Goal: Obtain resource: Download file/media

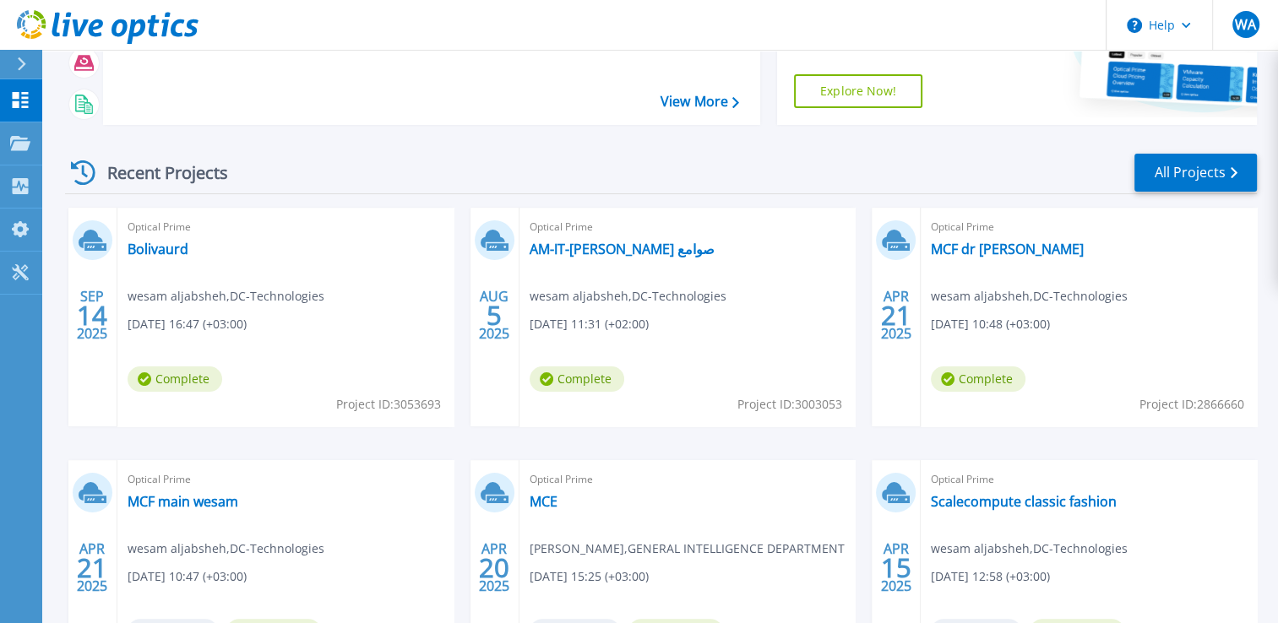
scroll to position [338, 0]
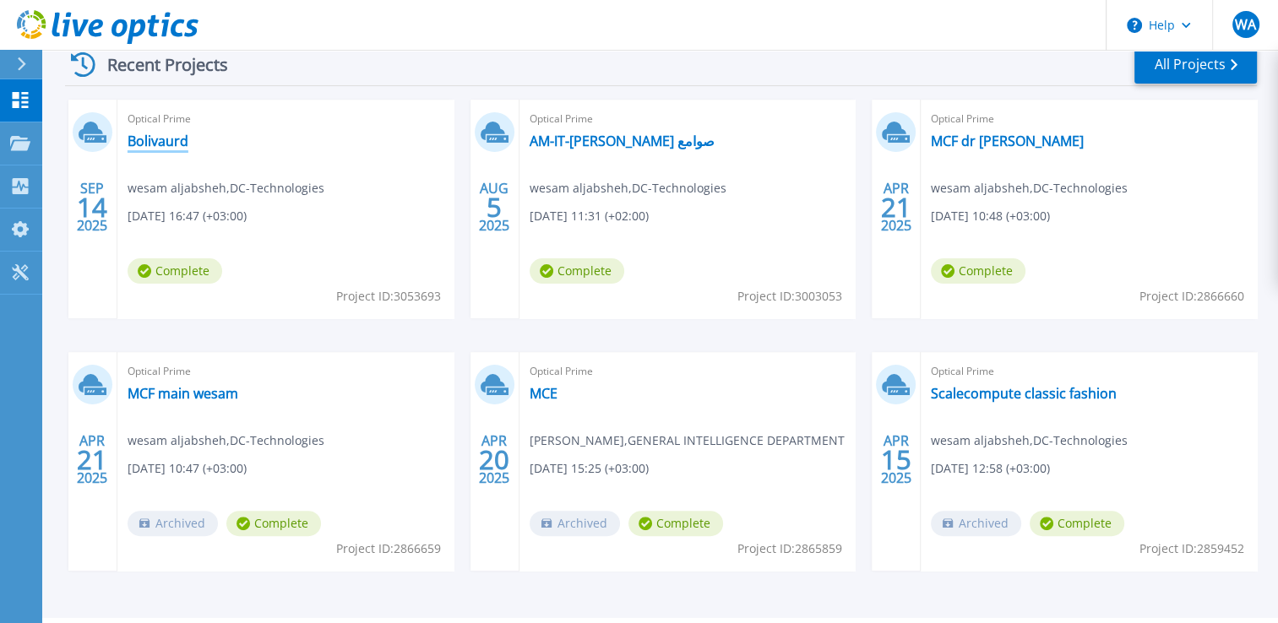
click at [177, 139] on link "Bolivaurd" at bounding box center [158, 141] width 61 height 17
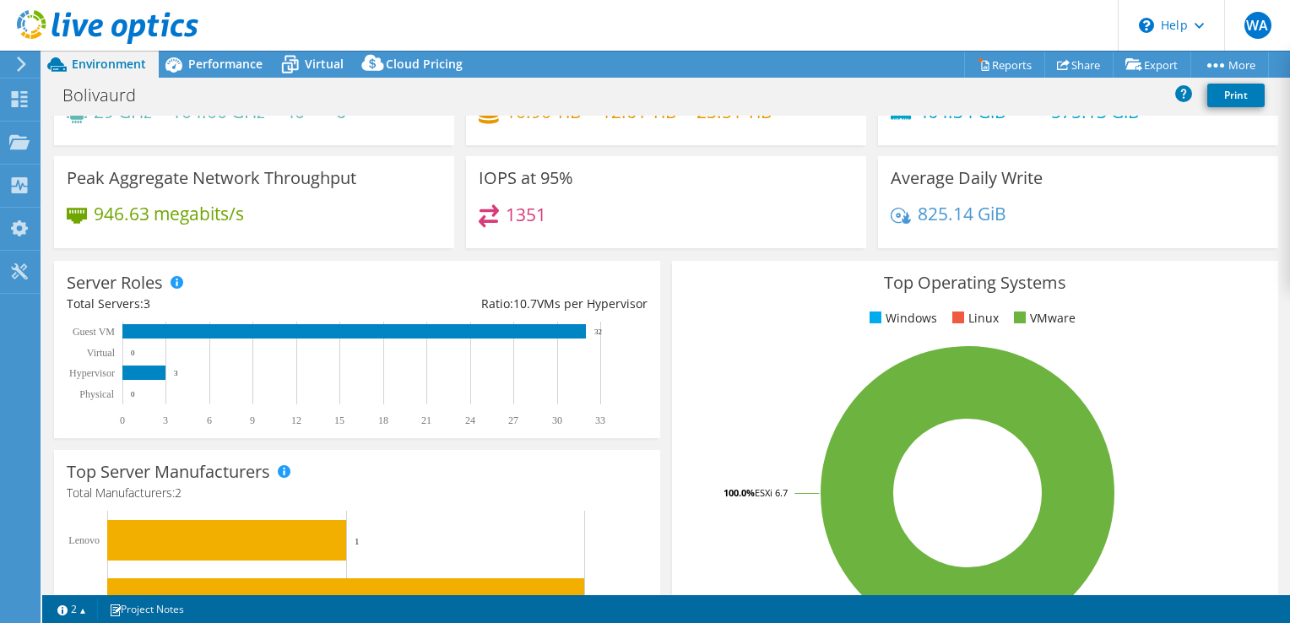
scroll to position [503, 0]
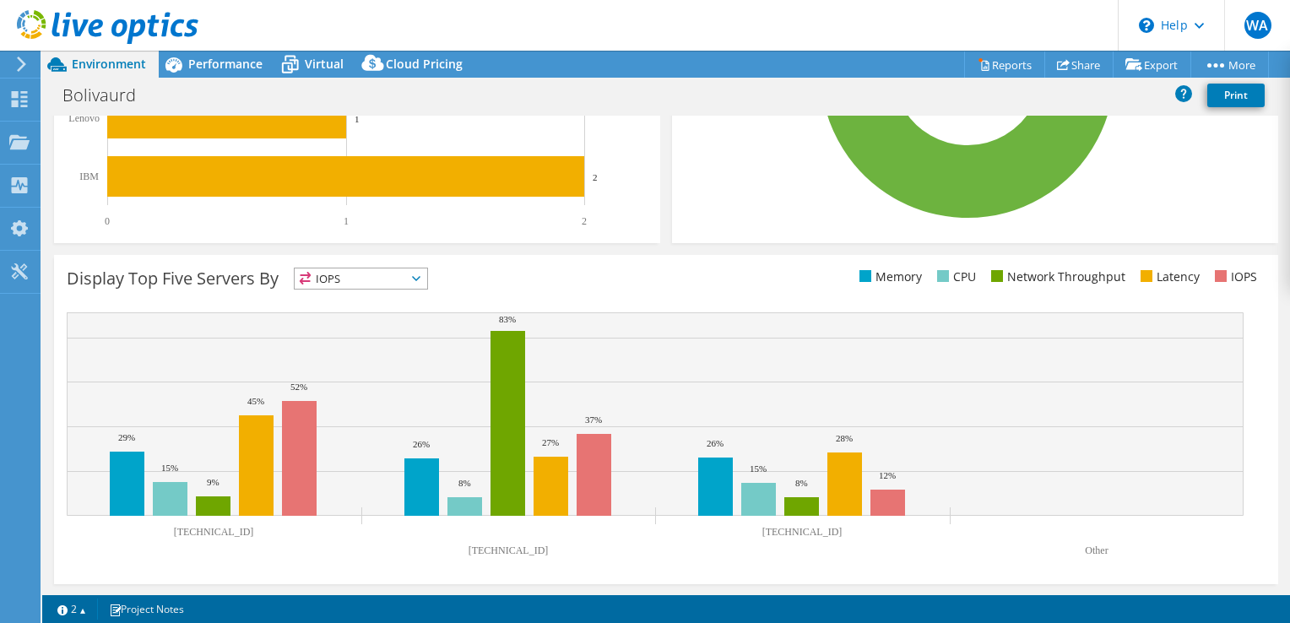
click at [427, 270] on span "IOPS" at bounding box center [361, 279] width 133 height 20
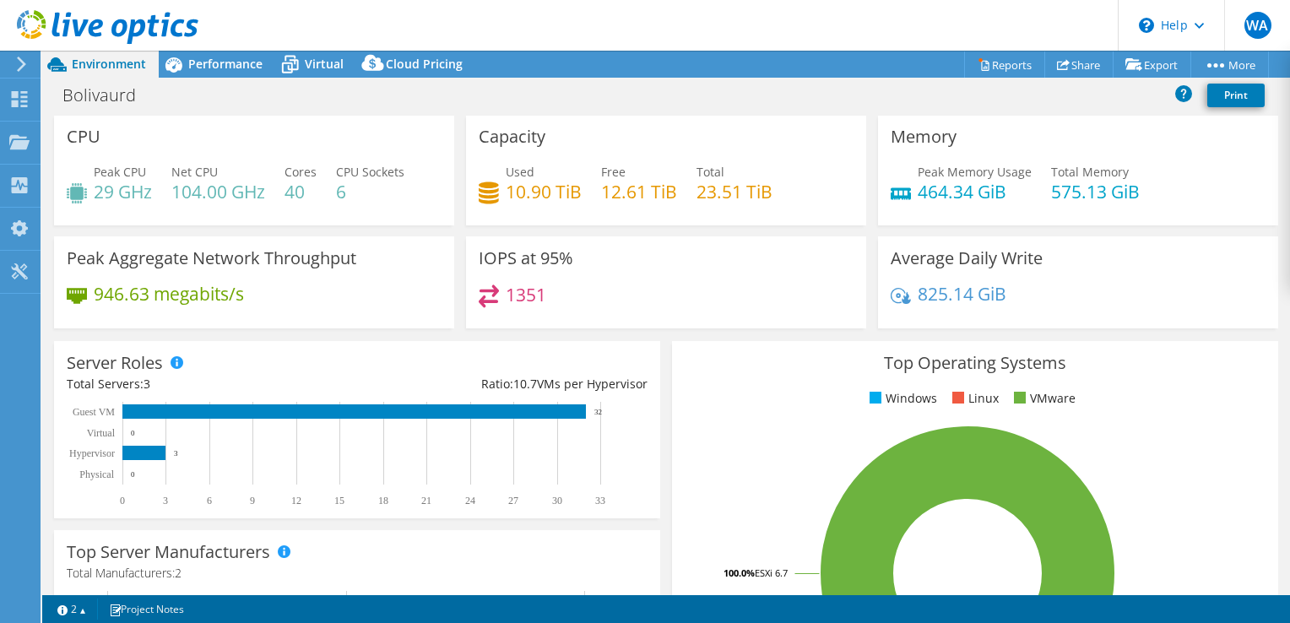
scroll to position [0, 0]
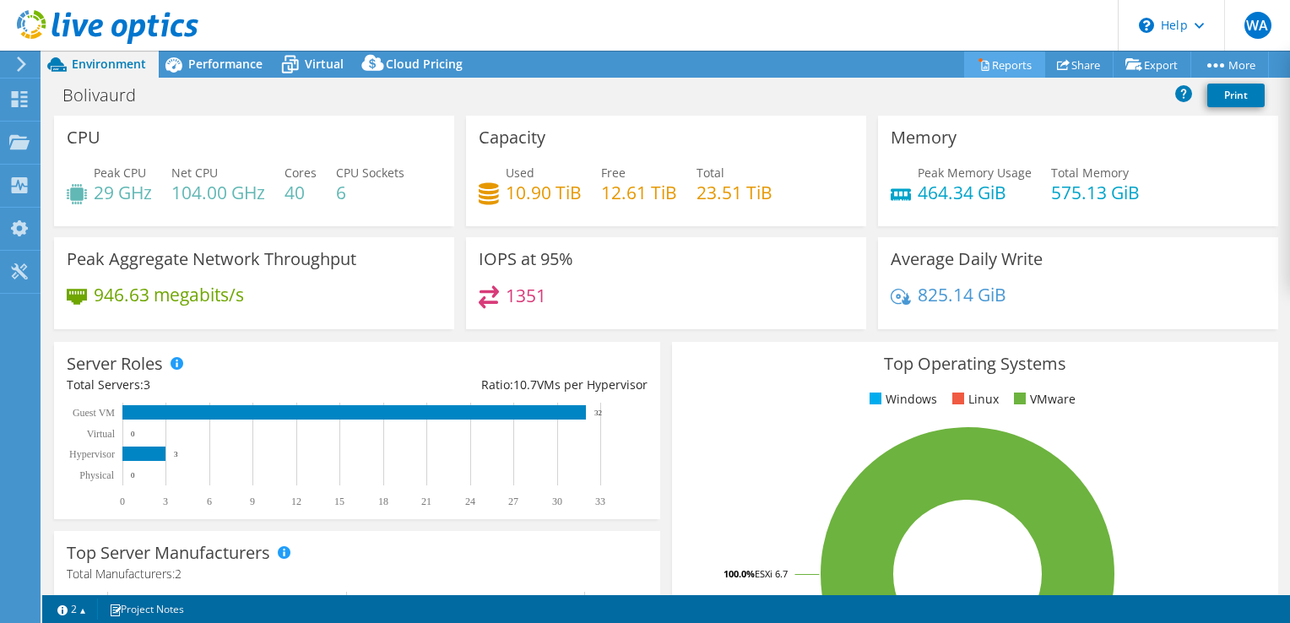
click at [978, 64] on icon at bounding box center [984, 64] width 13 height 13
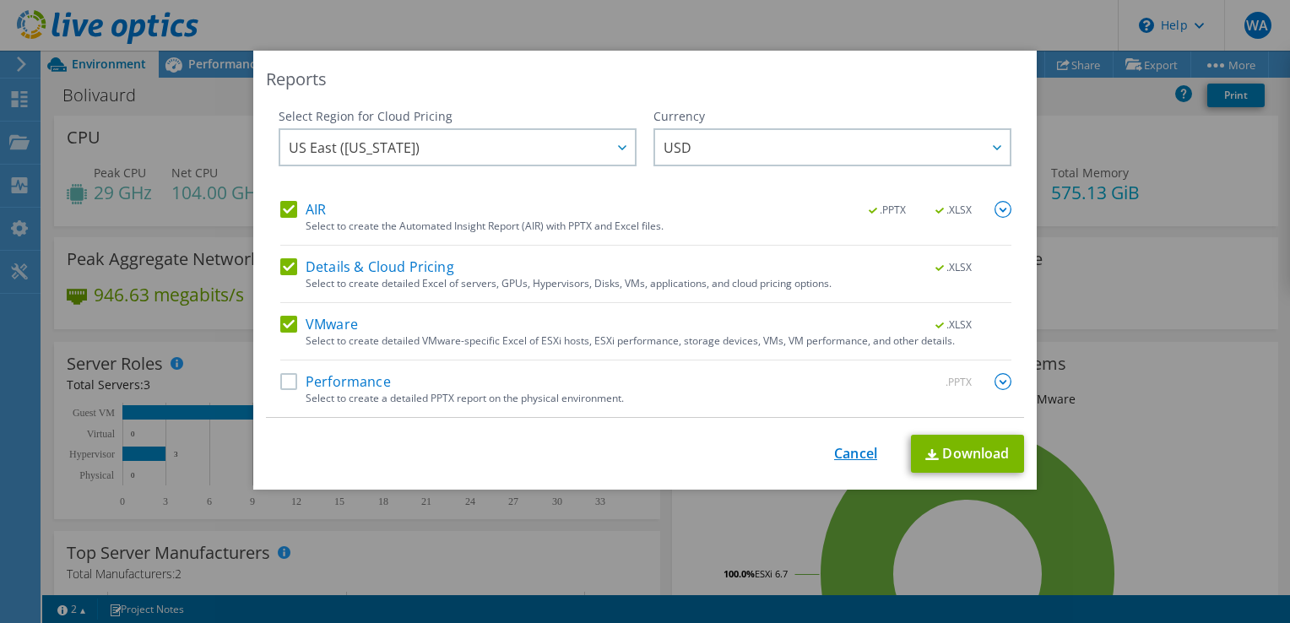
click at [843, 454] on link "Cancel" at bounding box center [855, 454] width 43 height 16
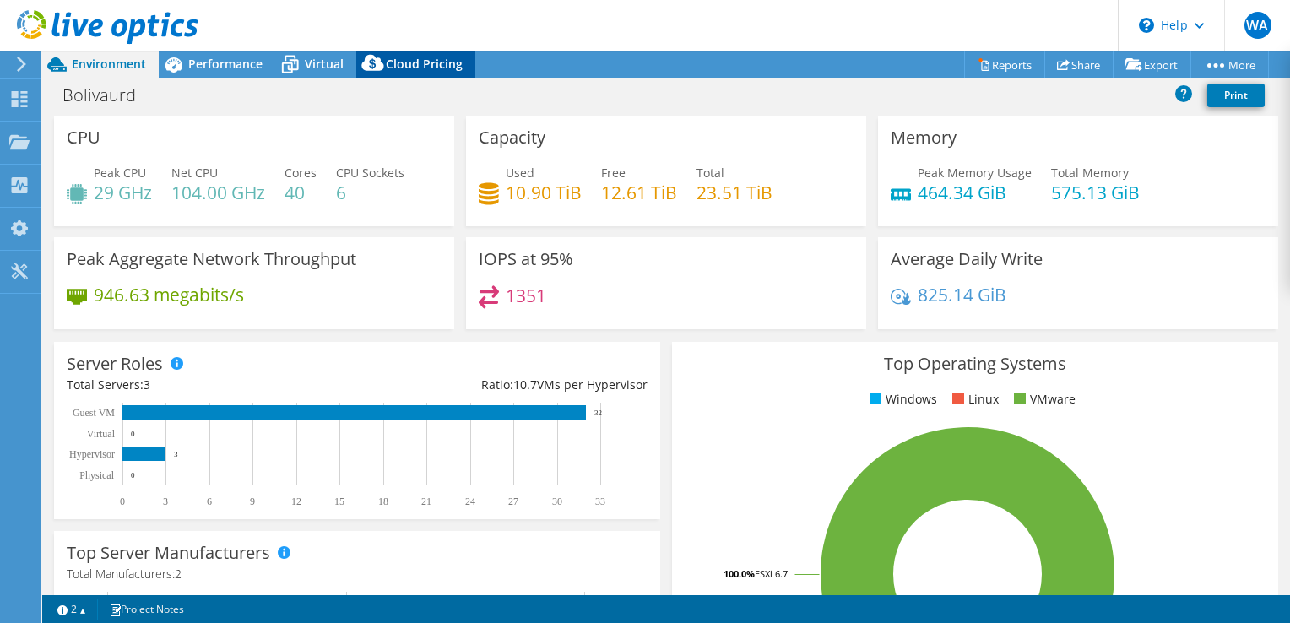
click at [395, 52] on div "Cloud Pricing" at bounding box center [415, 64] width 119 height 27
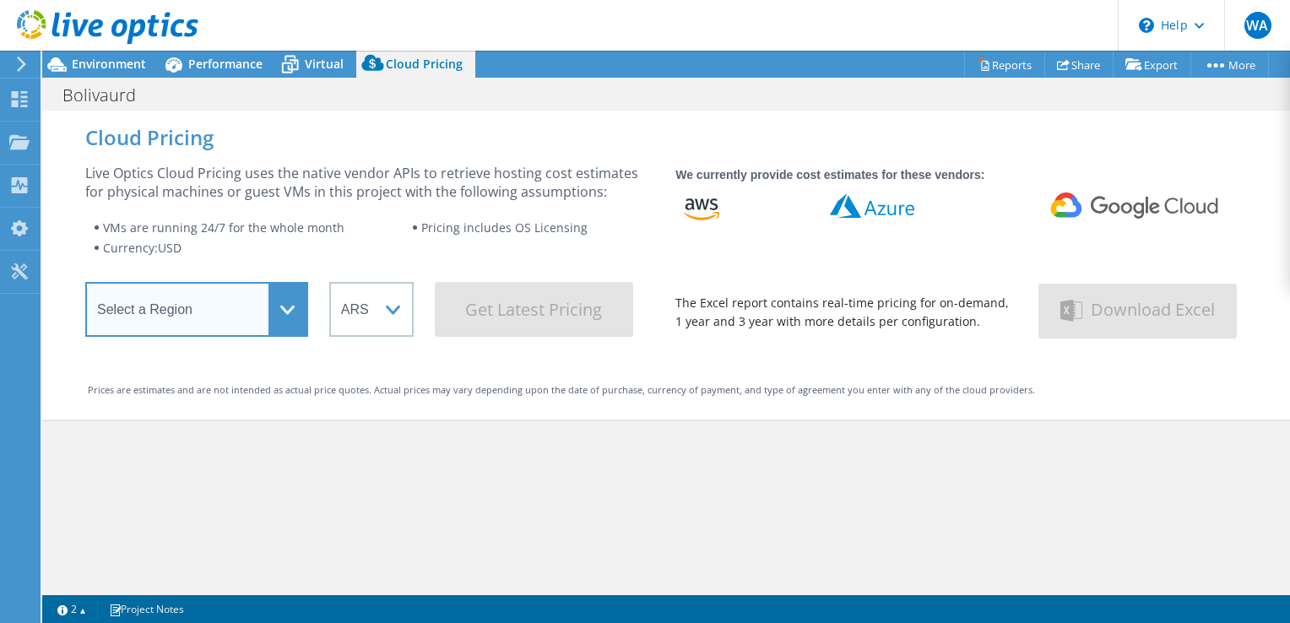
click at [193, 301] on select "Select a Region Asia Pacific (Hong Kong) Asia Pacific (Mumbai) Asia Pacific (Se…" at bounding box center [196, 309] width 223 height 55
select select "Canada"
click at [85, 287] on select "Select a Region Asia Pacific (Hong Kong) Asia Pacific (Mumbai) Asia Pacific (Se…" at bounding box center [196, 309] width 223 height 55
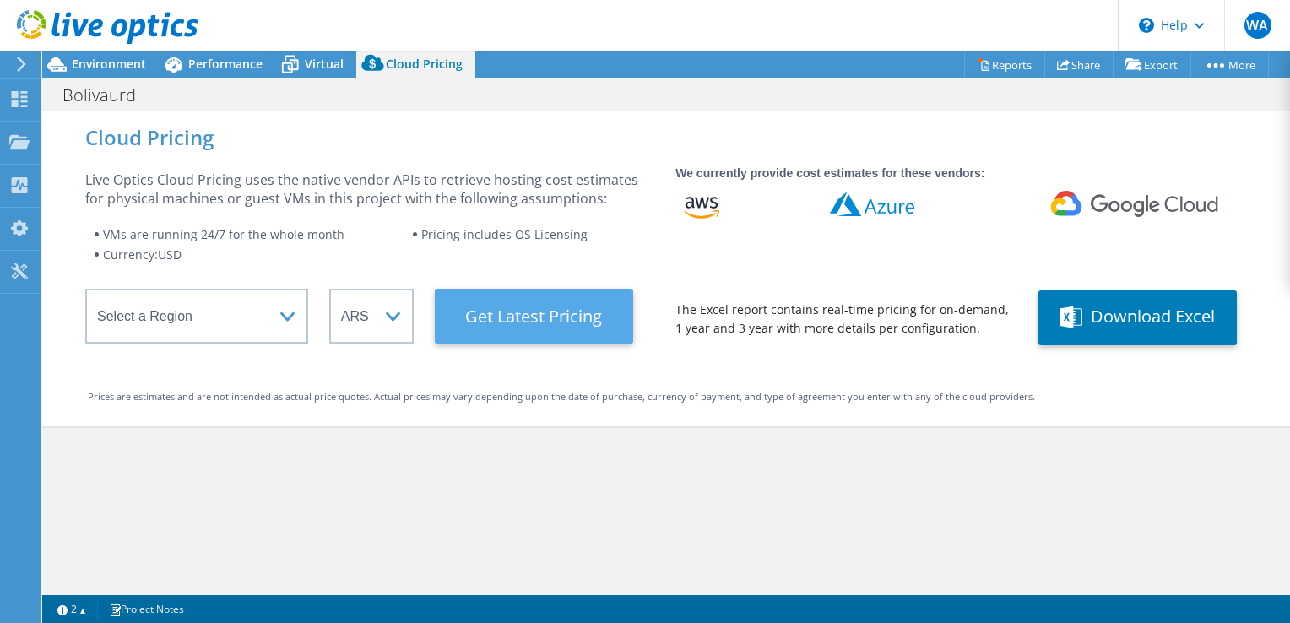
click at [475, 329] on Latest "Get Latest Pricing" at bounding box center [534, 316] width 198 height 55
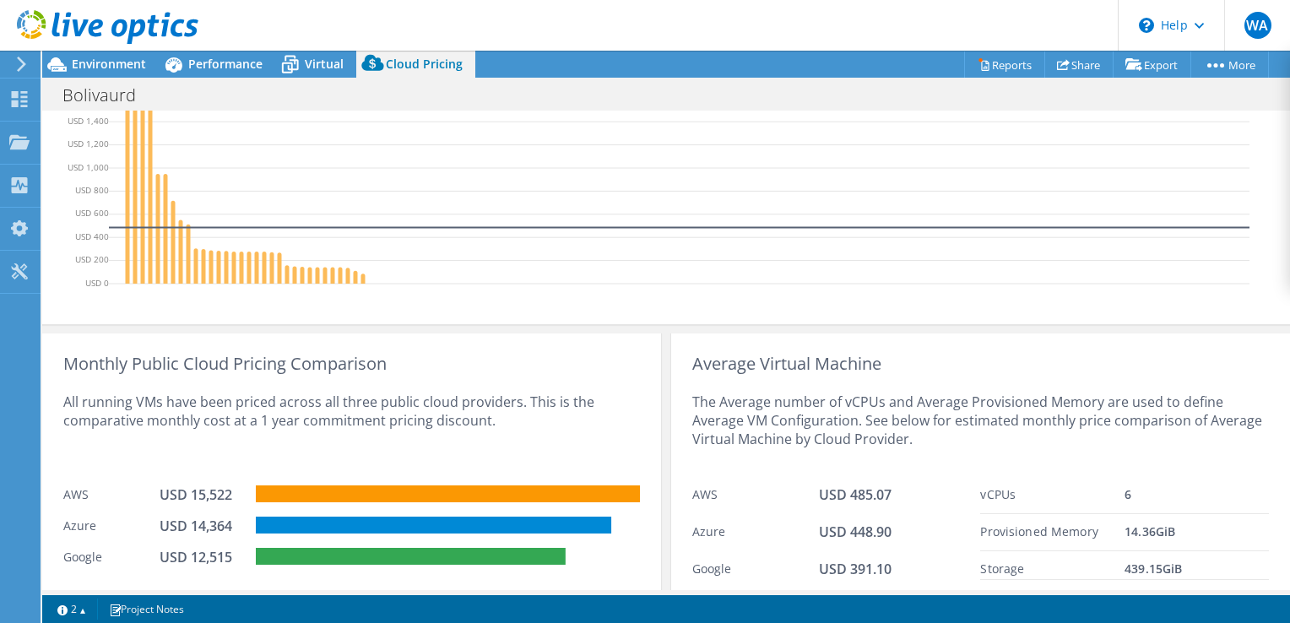
scroll to position [586, 0]
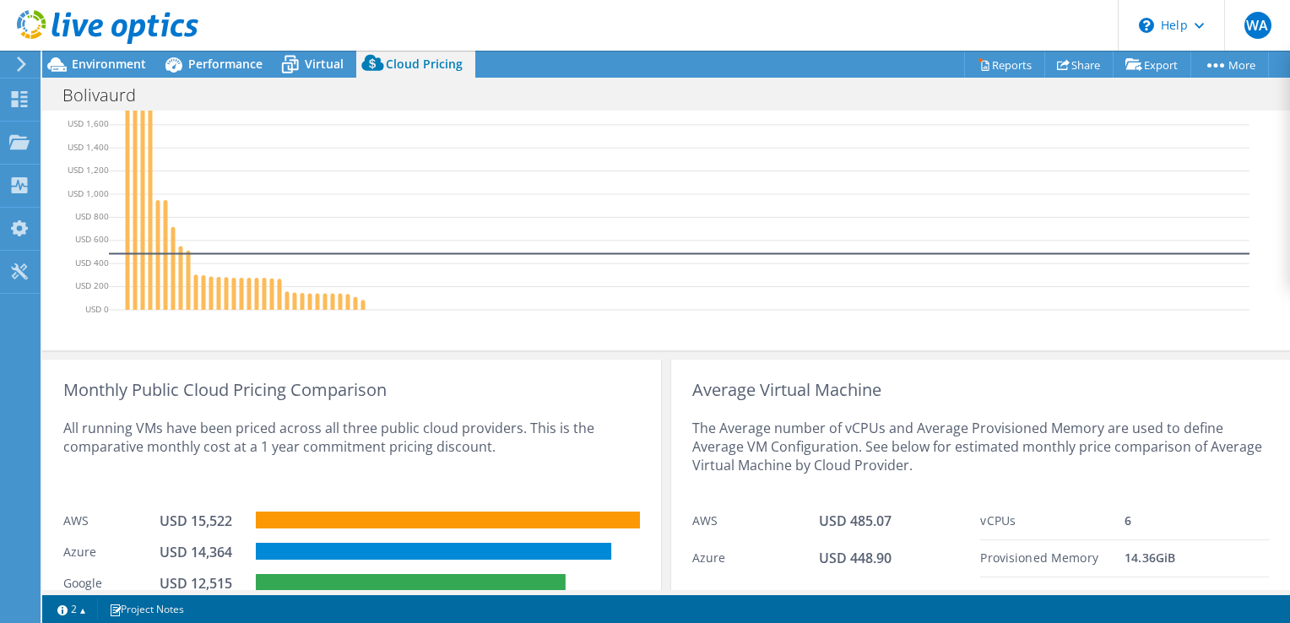
drag, startPoint x: 861, startPoint y: 399, endPoint x: 547, endPoint y: 345, distance: 318.9
click at [547, 345] on div "VM Cloud Pricing Each bar represents the cloud pricing per VM from the most to …" at bounding box center [666, 134] width 1248 height 432
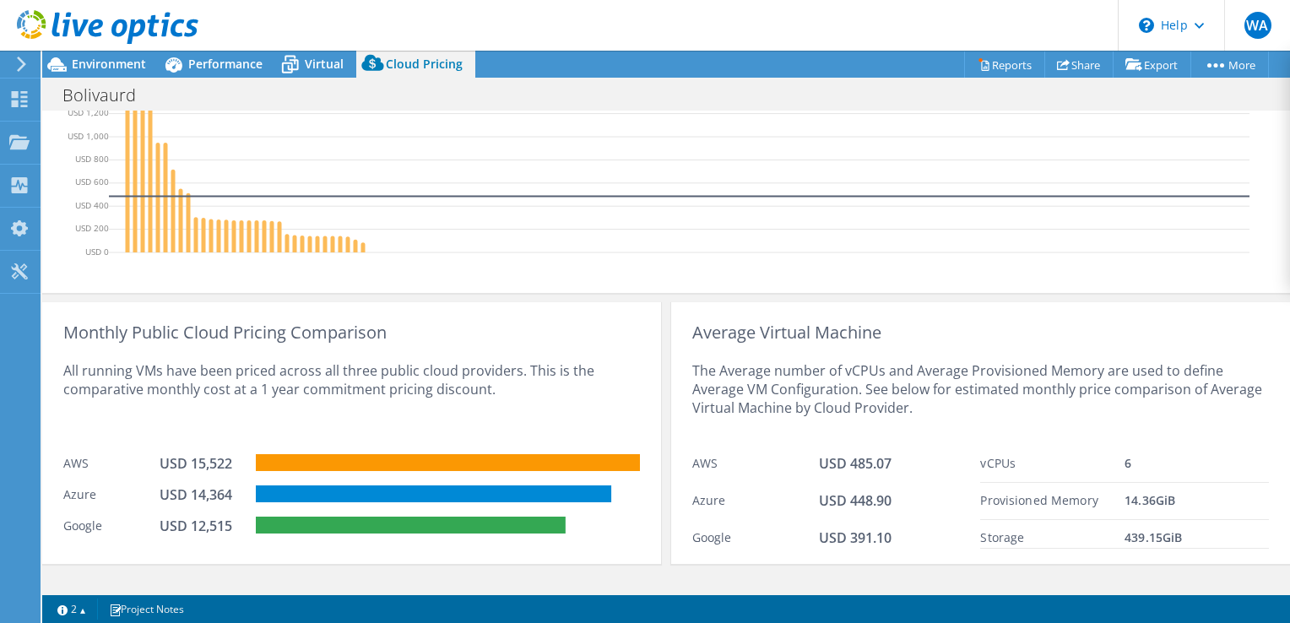
scroll to position [671, 0]
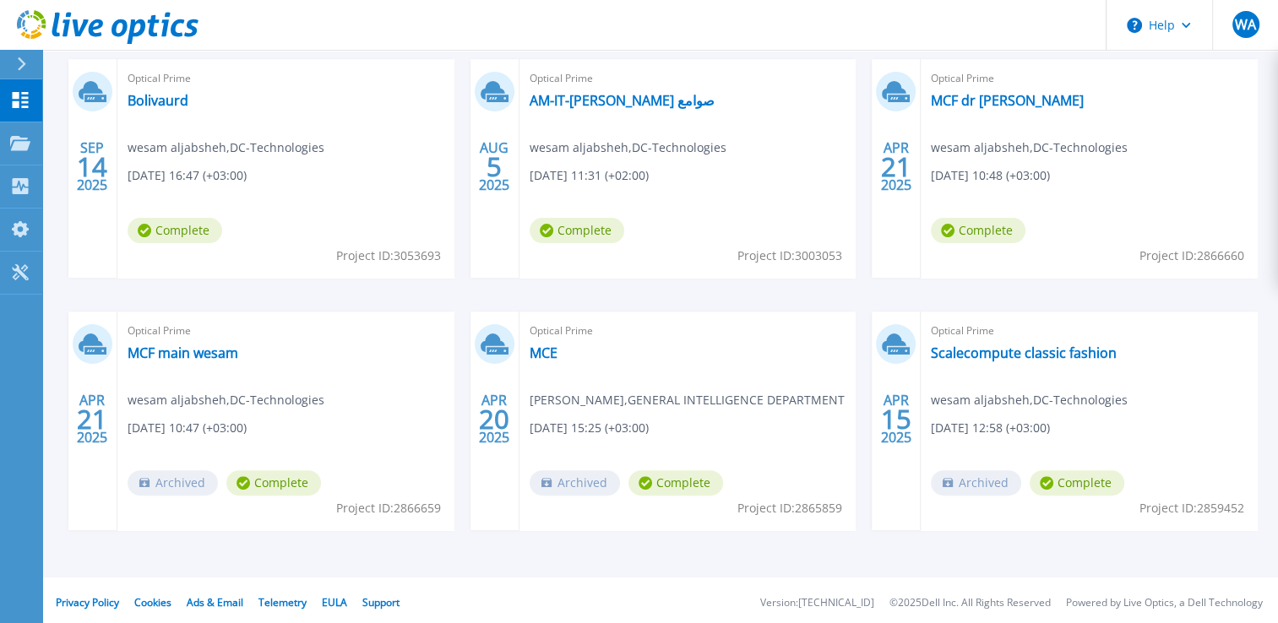
scroll to position [383, 0]
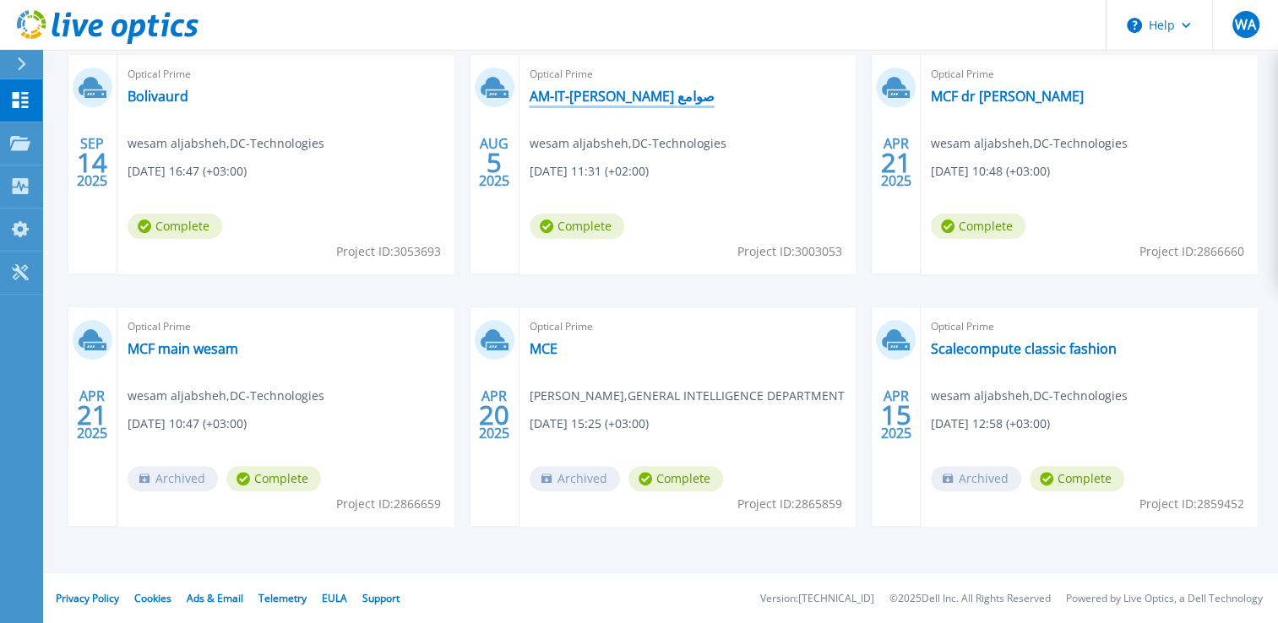
click at [624, 103] on link "AM-IT-[PERSON_NAME] صوامع" at bounding box center [622, 96] width 185 height 17
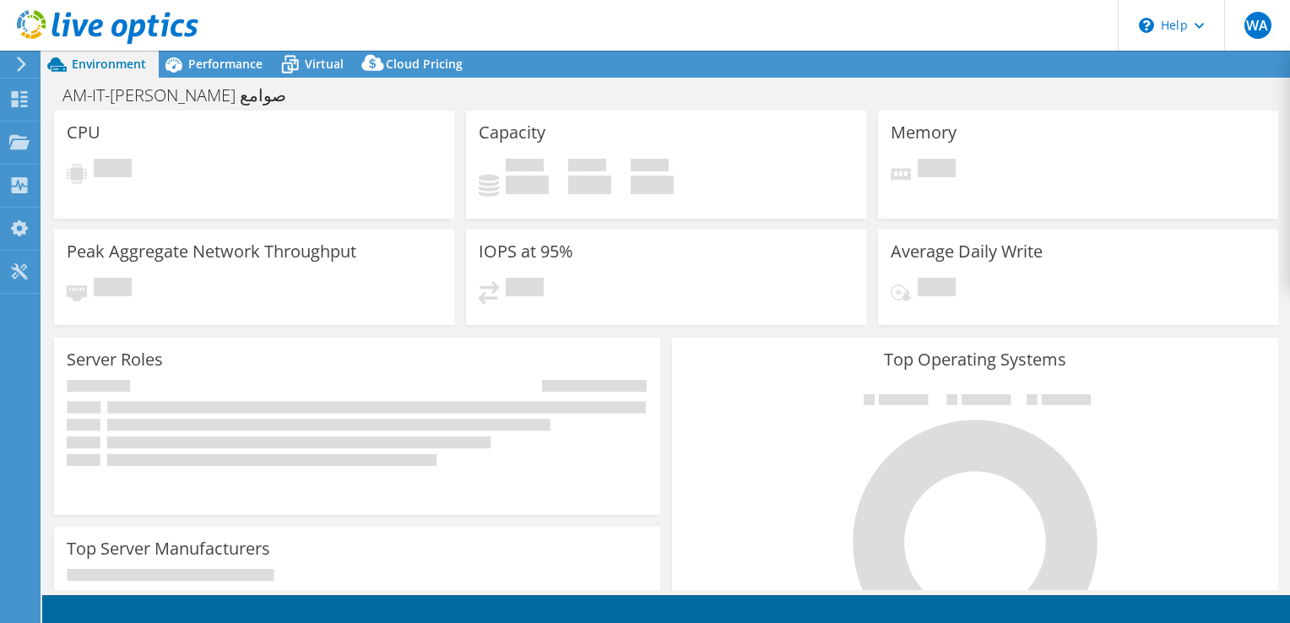
select select "USD"
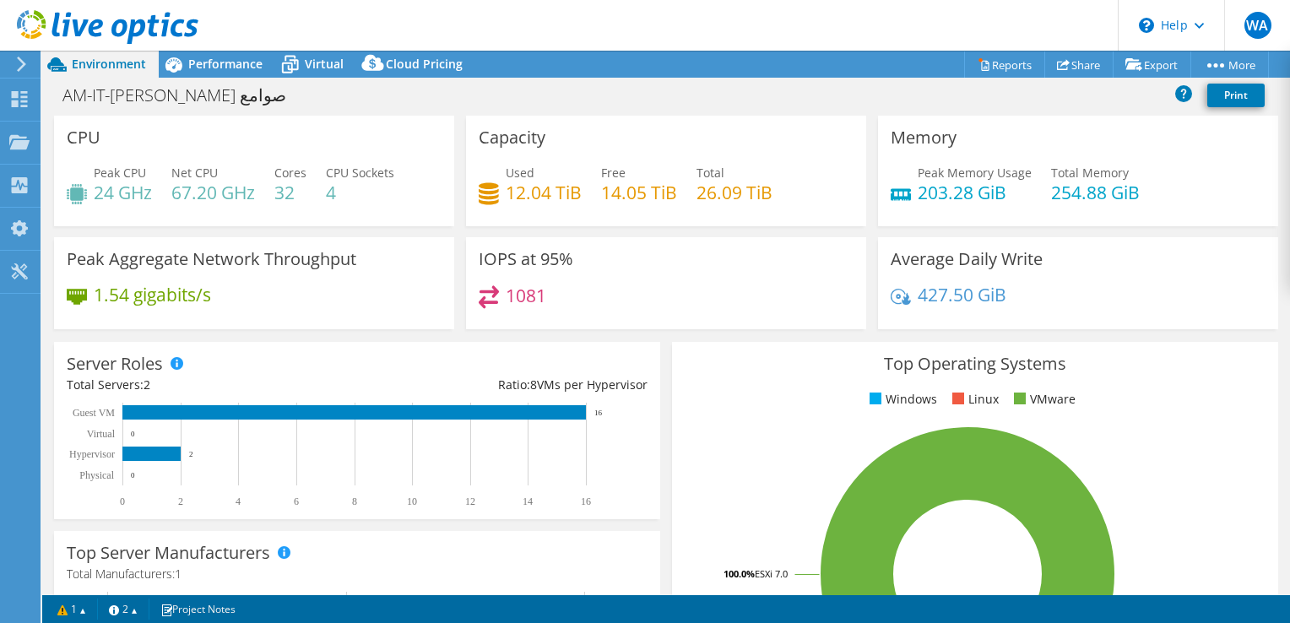
click at [334, 204] on div "Peak CPU 24 GHz Net CPU 67.20 GHz Cores 32 CPU Sockets 4" at bounding box center [254, 191] width 375 height 55
click at [334, 198] on h4 "4" at bounding box center [360, 192] width 68 height 19
drag, startPoint x: 334, startPoint y: 198, endPoint x: 294, endPoint y: 194, distance: 40.7
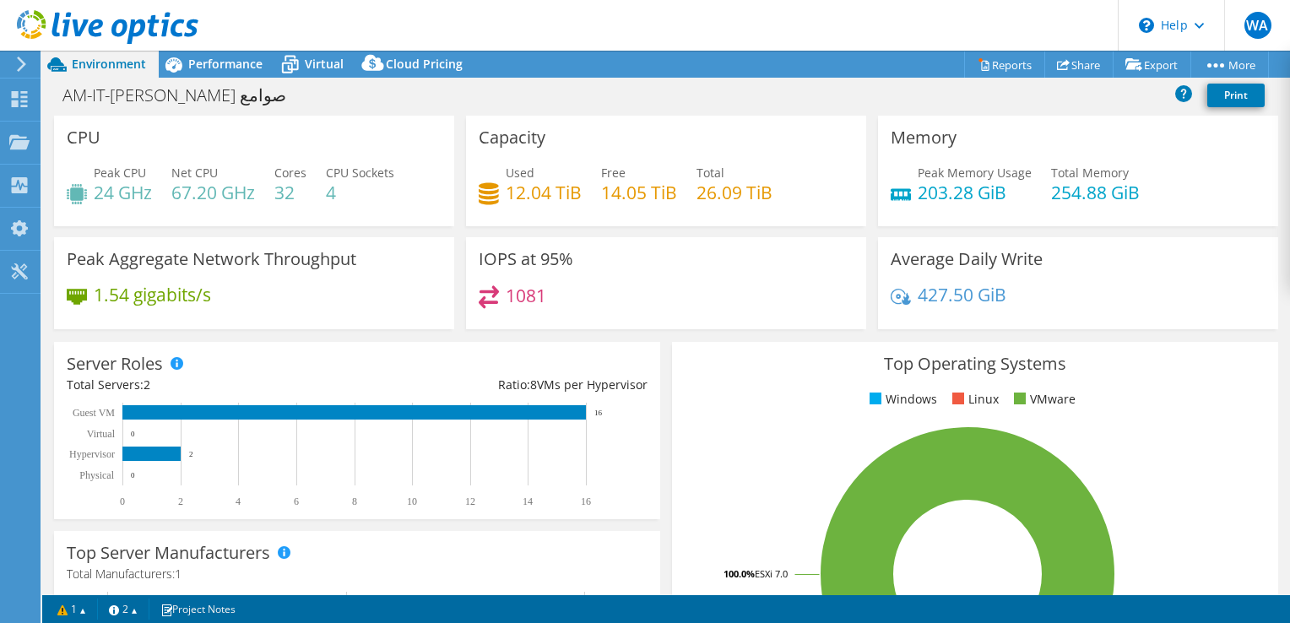
click at [294, 194] on h4 "32" at bounding box center [290, 192] width 32 height 19
click at [219, 208] on div "Peak CPU 24 GHz Net CPU 67.20 GHz Cores 32 CPU Sockets 4" at bounding box center [254, 191] width 375 height 55
click at [135, 184] on h4 "24 GHz" at bounding box center [123, 192] width 58 height 19
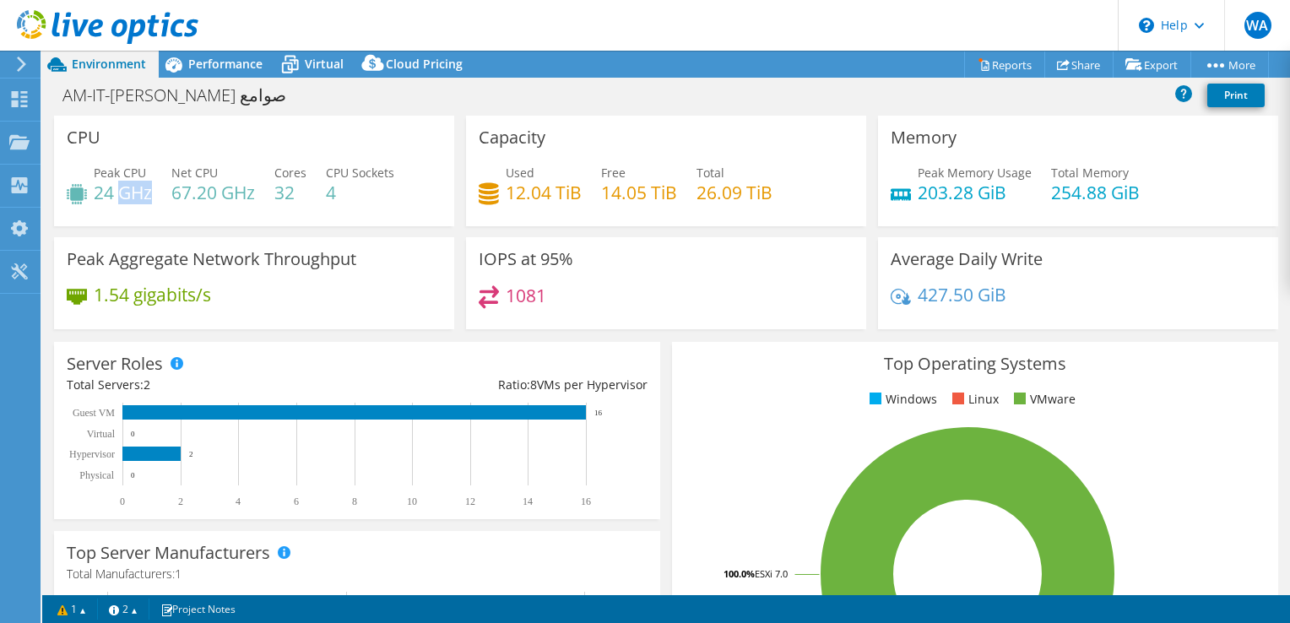
click at [135, 184] on h4 "24 GHz" at bounding box center [123, 192] width 58 height 19
drag, startPoint x: 135, startPoint y: 184, endPoint x: 261, endPoint y: 195, distance: 126.3
click at [261, 195] on div "Peak CPU 24 GHz Net CPU 67.20 GHz Cores 32 CPU Sockets 4" at bounding box center [254, 191] width 375 height 55
click at [176, 198] on h4 "67.20 GHz" at bounding box center [213, 192] width 84 height 19
click at [199, 198] on h4 "67.20 GHz" at bounding box center [213, 192] width 84 height 19
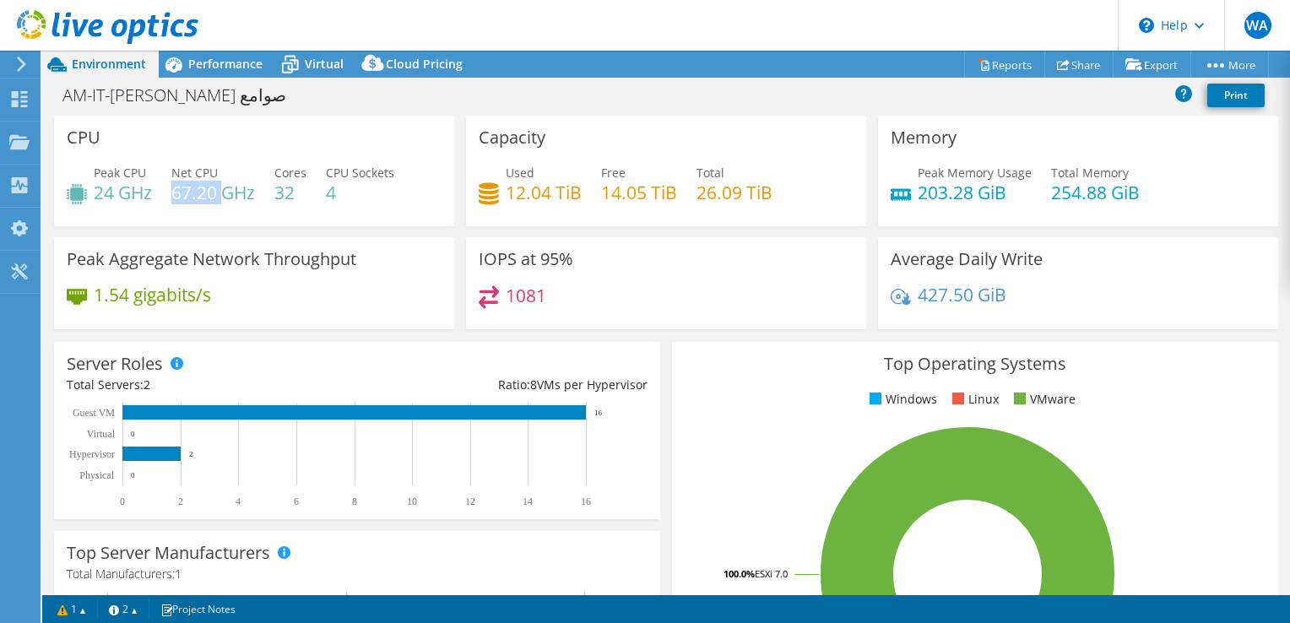
click at [199, 198] on h4 "67.20 GHz" at bounding box center [213, 192] width 84 height 19
drag, startPoint x: 199, startPoint y: 198, endPoint x: 102, endPoint y: 197, distance: 97.1
click at [102, 197] on h4 "24 GHz" at bounding box center [123, 192] width 58 height 19
click at [335, 187] on h4 "4" at bounding box center [360, 192] width 68 height 19
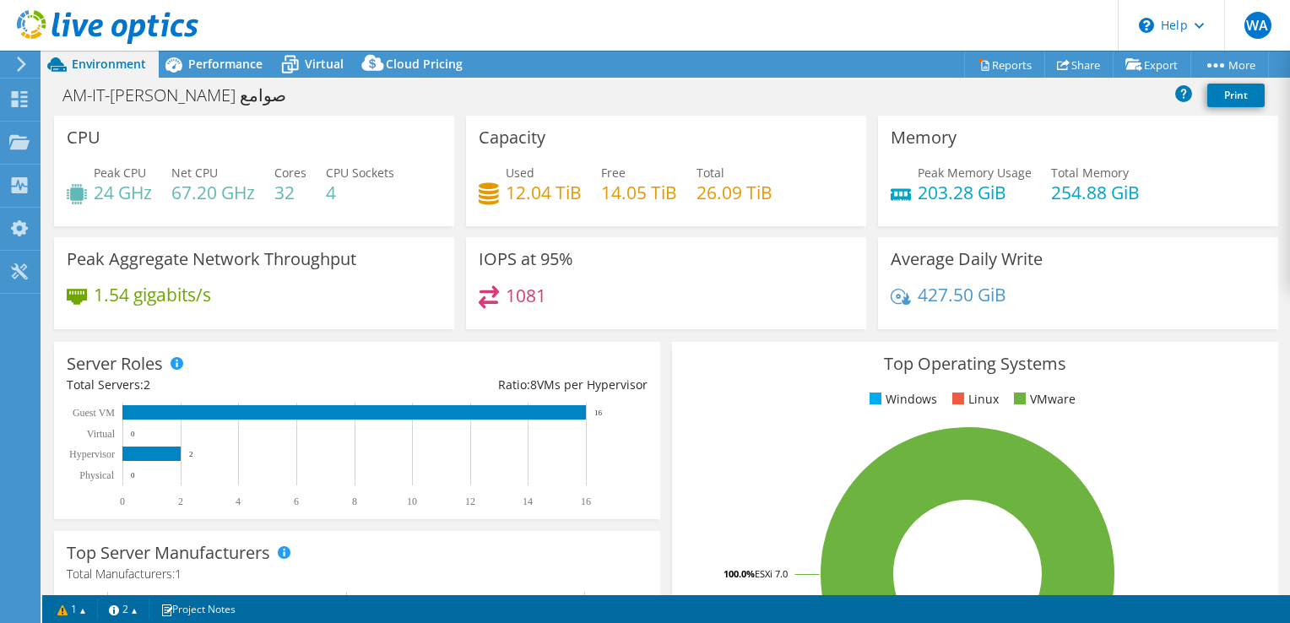
click at [335, 187] on h4 "4" at bounding box center [360, 192] width 68 height 19
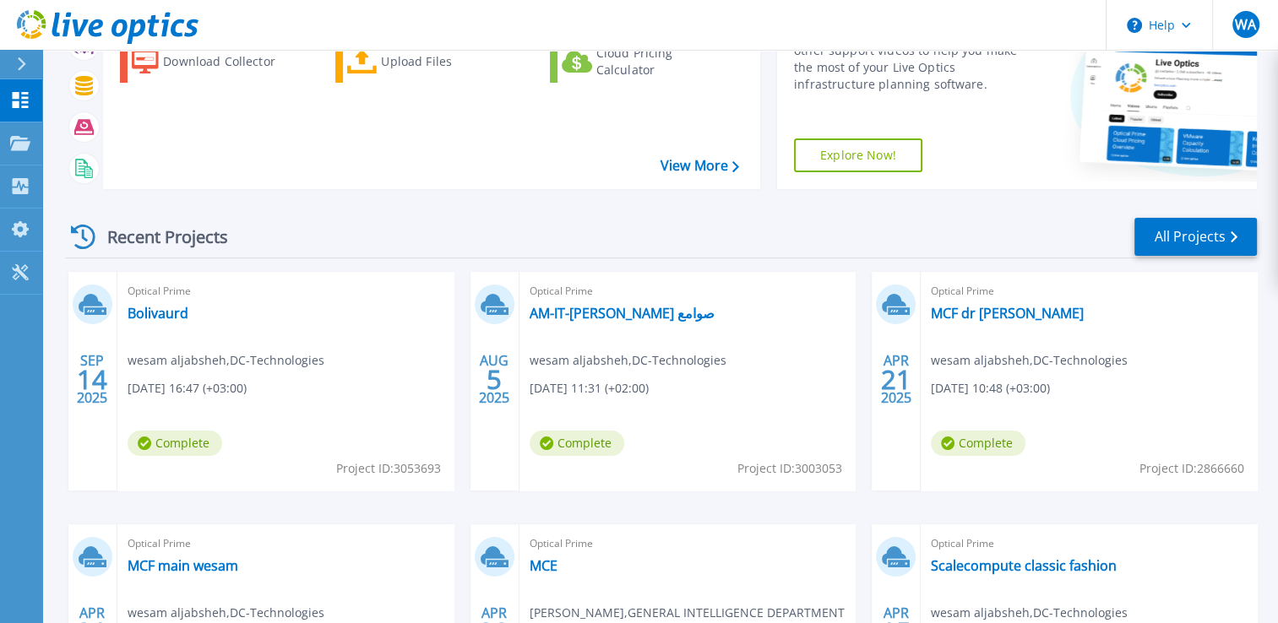
scroll to position [383, 0]
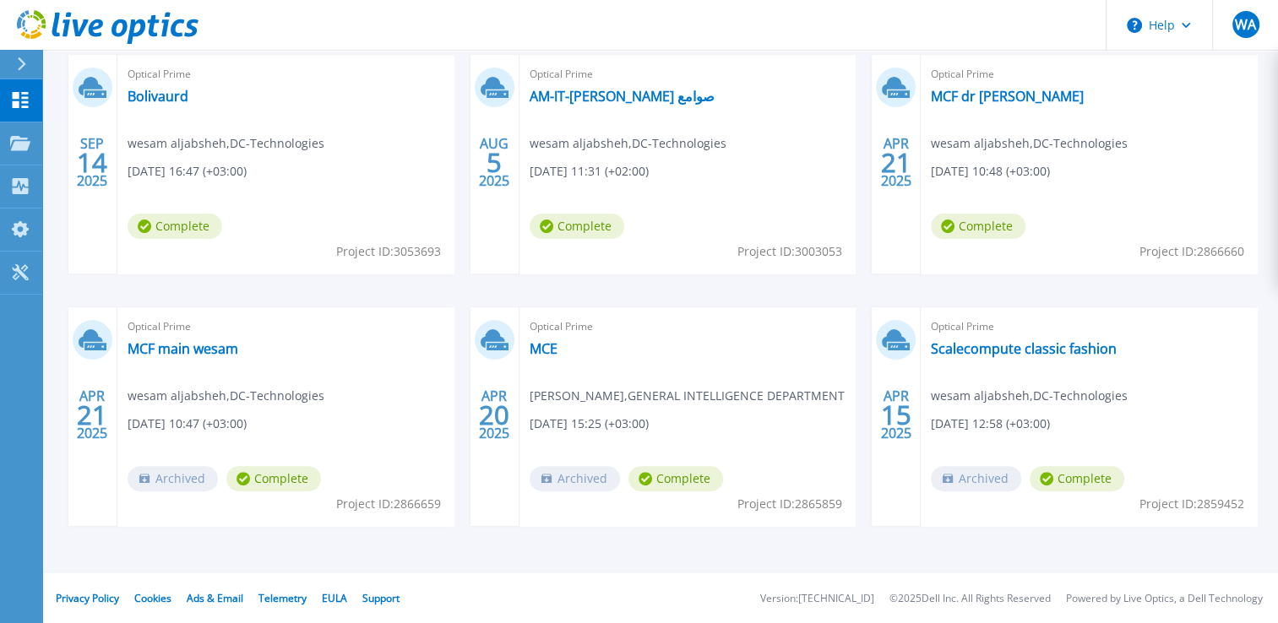
click at [182, 357] on div "Optical Prime MCF main wesam wesam aljabsheh , DC-Technologies [DATE] 10:47 (+0…" at bounding box center [285, 416] width 336 height 219
click at [184, 356] on link "MCF main wesam" at bounding box center [183, 348] width 111 height 17
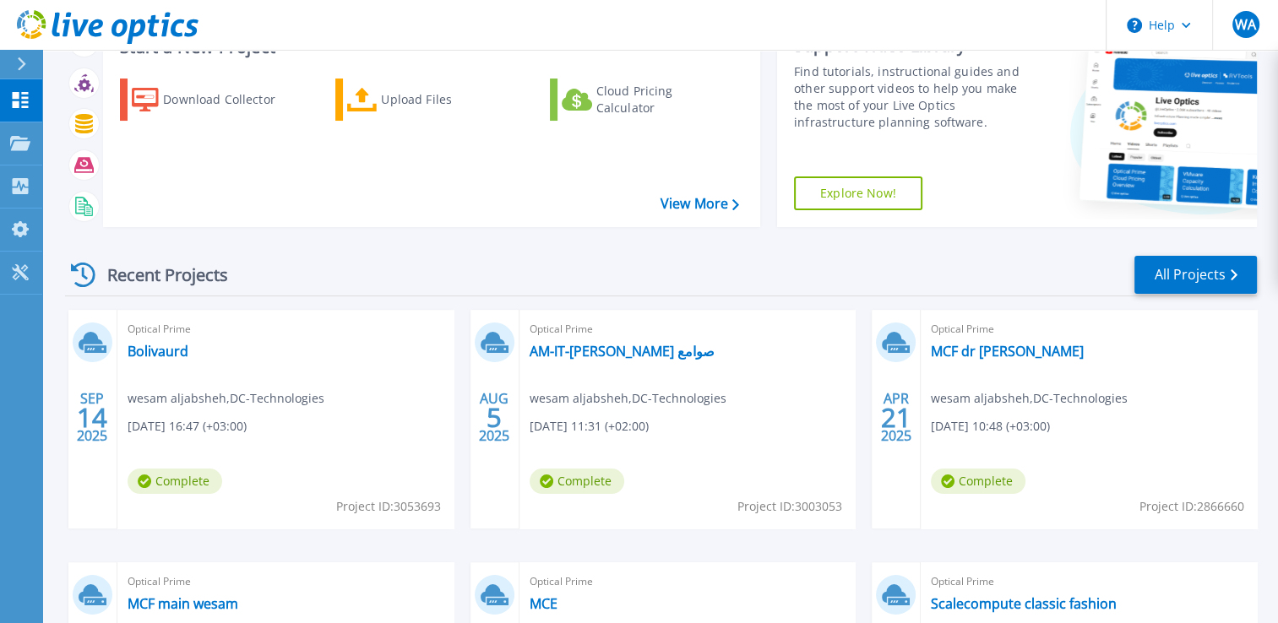
scroll to position [253, 0]
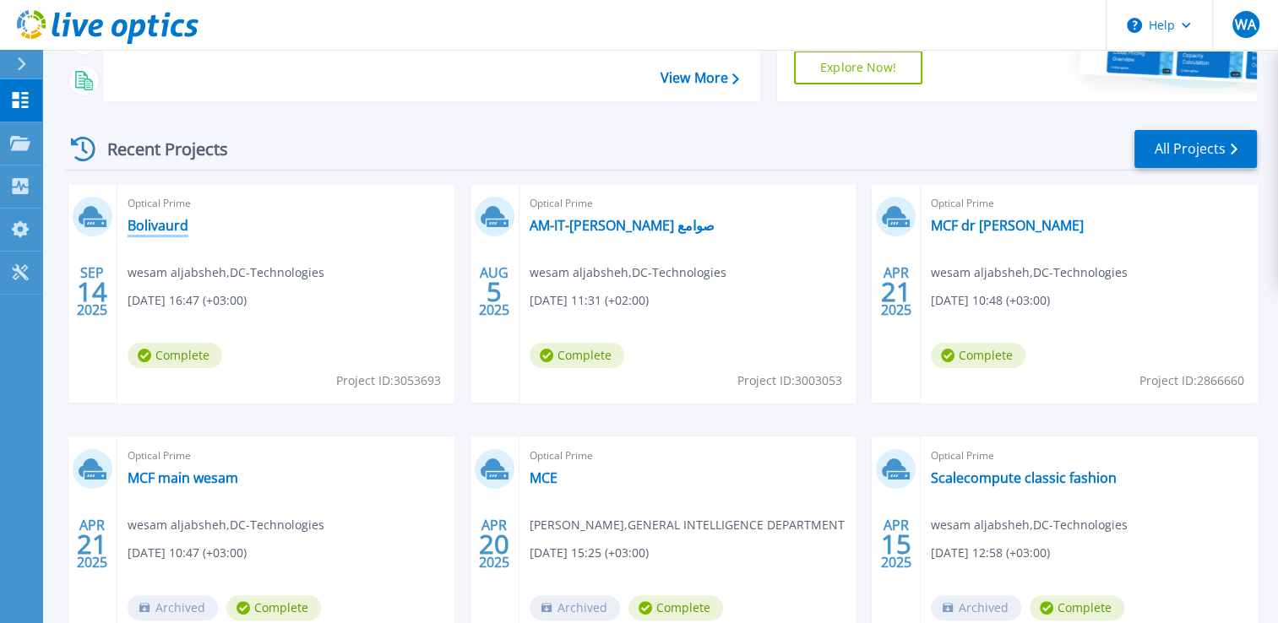
click at [156, 225] on link "Bolivaurd" at bounding box center [158, 225] width 61 height 17
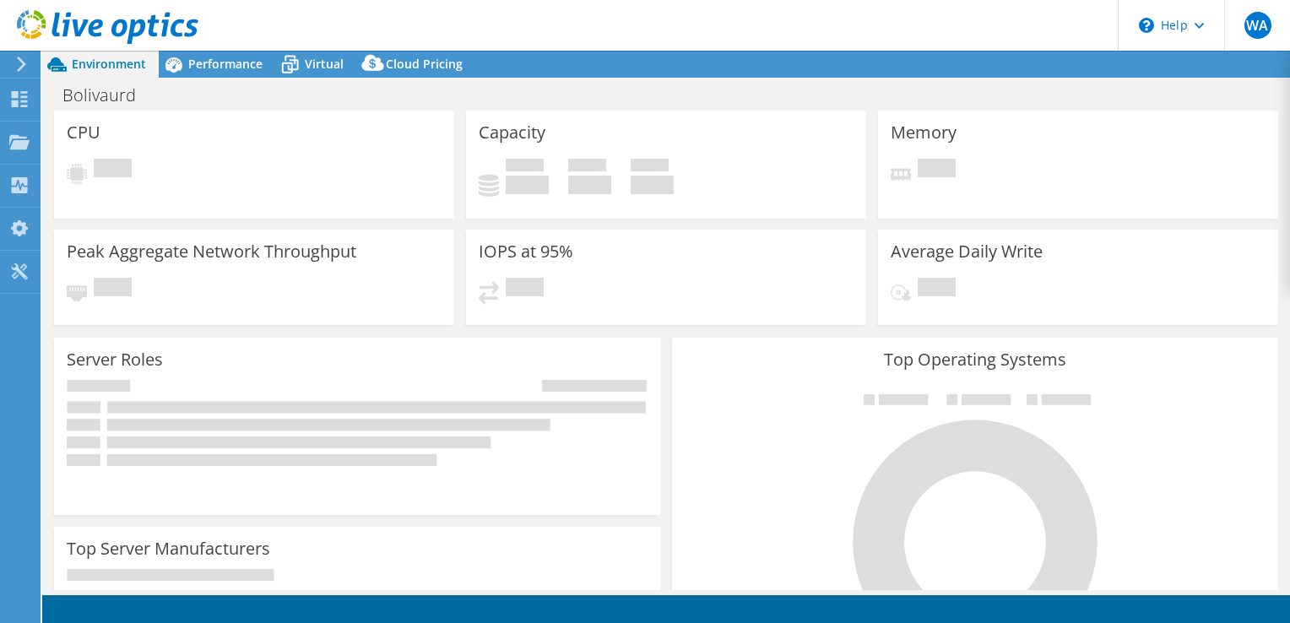
select select "Canada"
select select "USD"
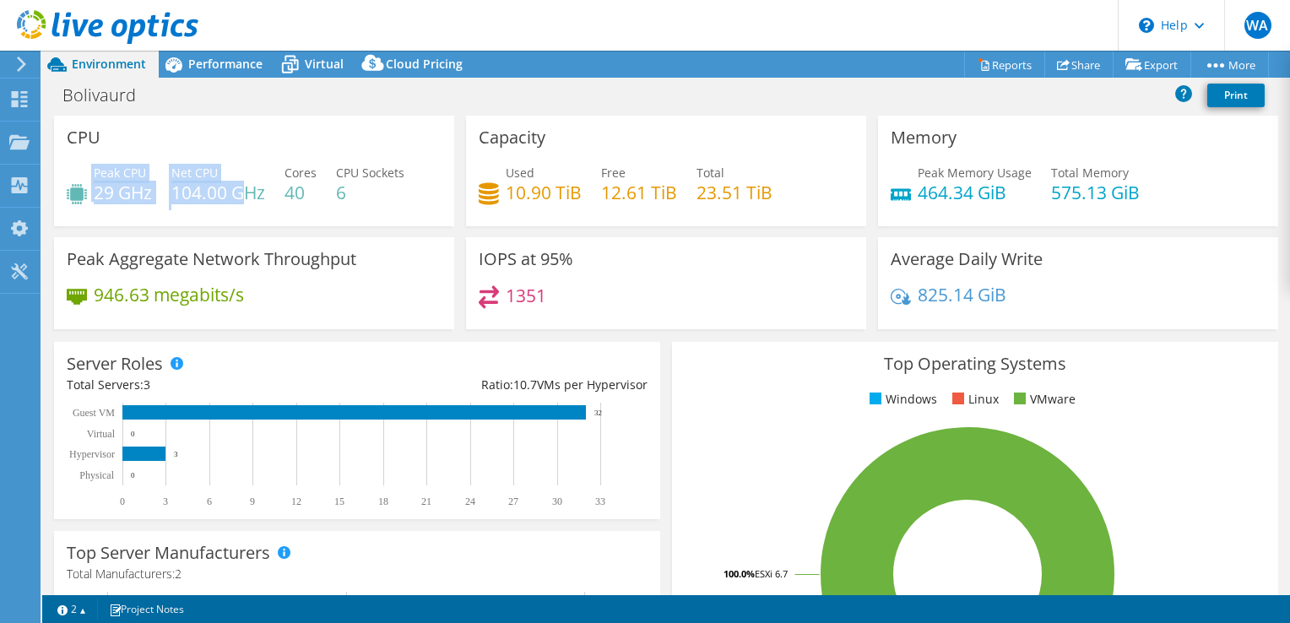
drag, startPoint x: 88, startPoint y: 194, endPoint x: 253, endPoint y: 198, distance: 164.7
click at [250, 198] on div "Peak CPU 29 GHz Net CPU 104.00 GHz Cores 40 CPU Sockets 6" at bounding box center [254, 191] width 375 height 55
drag, startPoint x: 253, startPoint y: 198, endPoint x: 260, endPoint y: 203, distance: 9.1
click at [260, 202] on h4 "104.00 GHz" at bounding box center [218, 192] width 94 height 19
drag, startPoint x: 106, startPoint y: 194, endPoint x: 287, endPoint y: 208, distance: 182.1
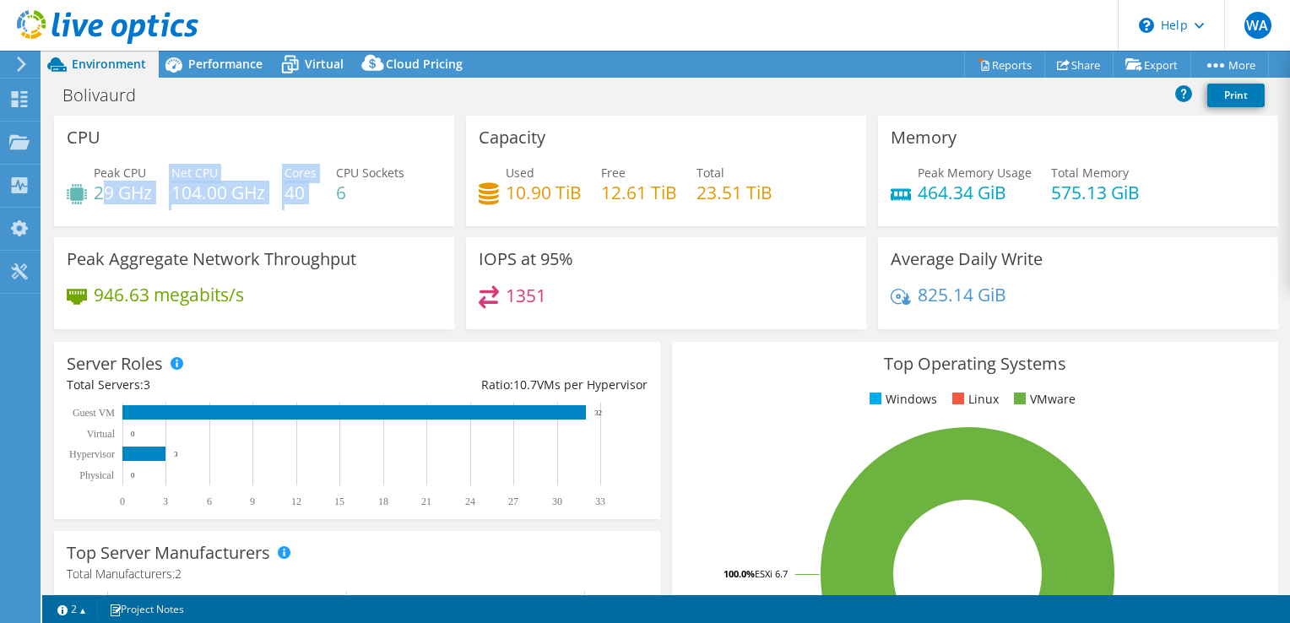
click at [287, 208] on div "Peak CPU 29 GHz Net CPU 104.00 GHz Cores 40 CPU Sockets 6" at bounding box center [254, 191] width 375 height 55
drag, startPoint x: 287, startPoint y: 208, endPoint x: 307, endPoint y: 243, distance: 40.9
click at [307, 243] on div "Peak Aggregate Network Throughput 946.63 megabits/s" at bounding box center [254, 283] width 400 height 92
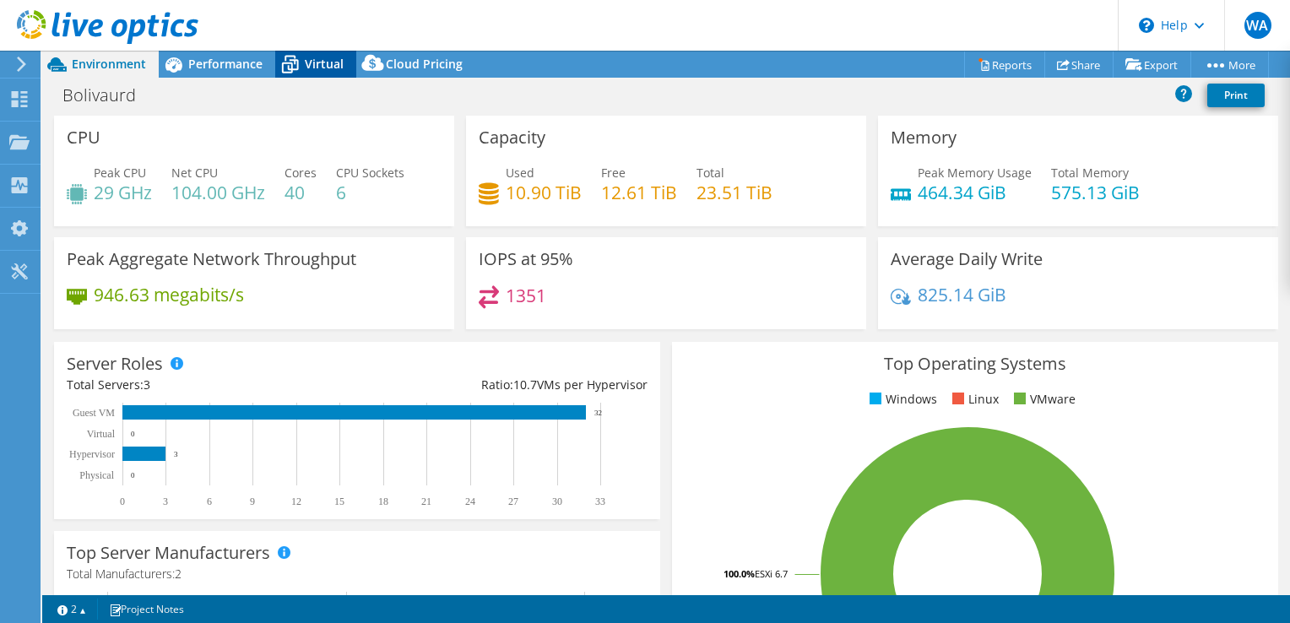
click at [302, 68] on icon at bounding box center [290, 65] width 30 height 30
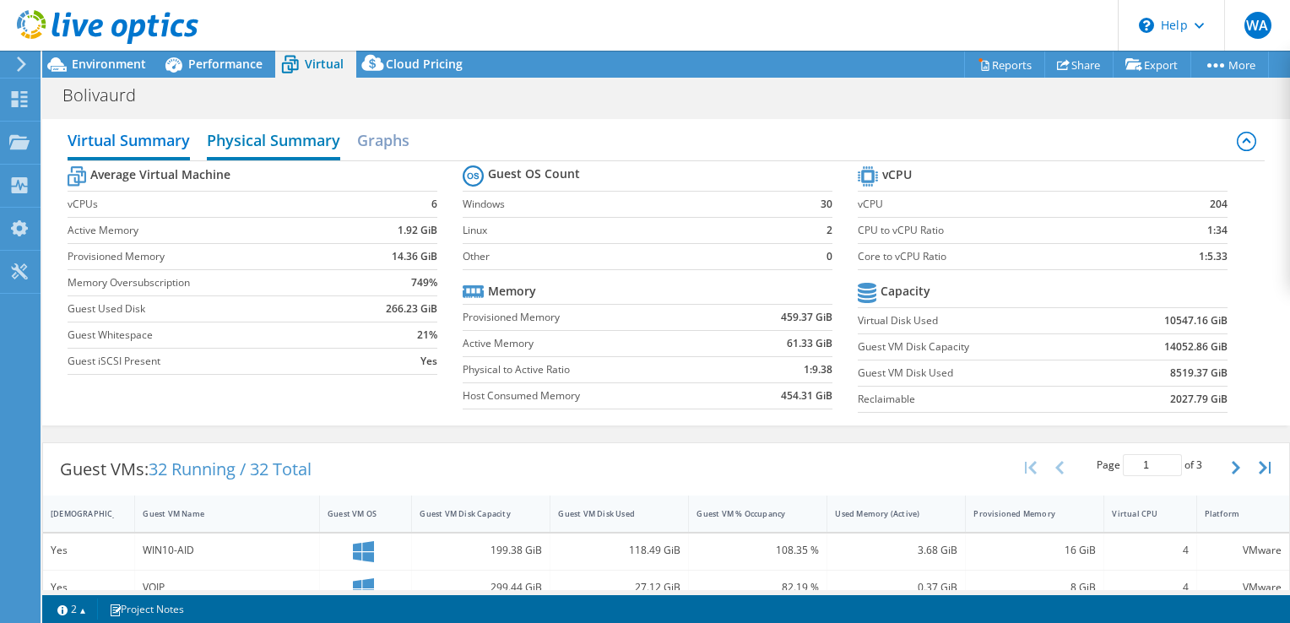
click at [325, 147] on h2 "Physical Summary" at bounding box center [273, 141] width 133 height 37
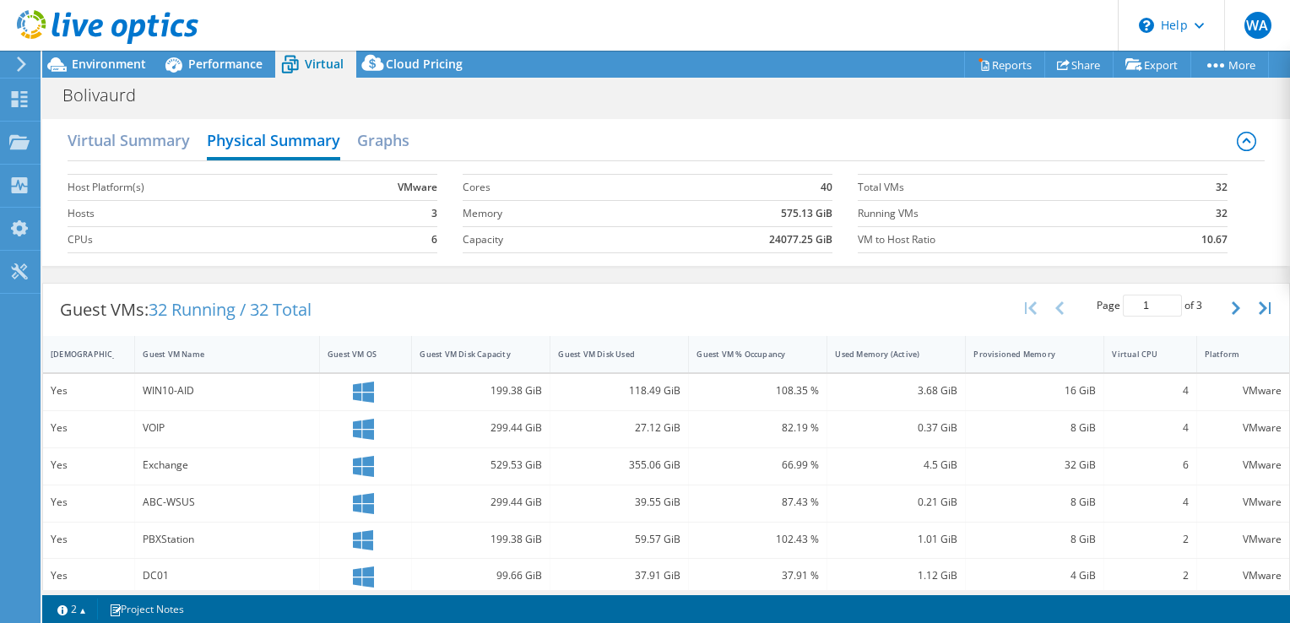
click at [424, 216] on td "3" at bounding box center [378, 213] width 117 height 26
drag, startPoint x: 424, startPoint y: 216, endPoint x: 422, endPoint y: 235, distance: 18.7
click at [422, 235] on td "6" at bounding box center [378, 239] width 117 height 26
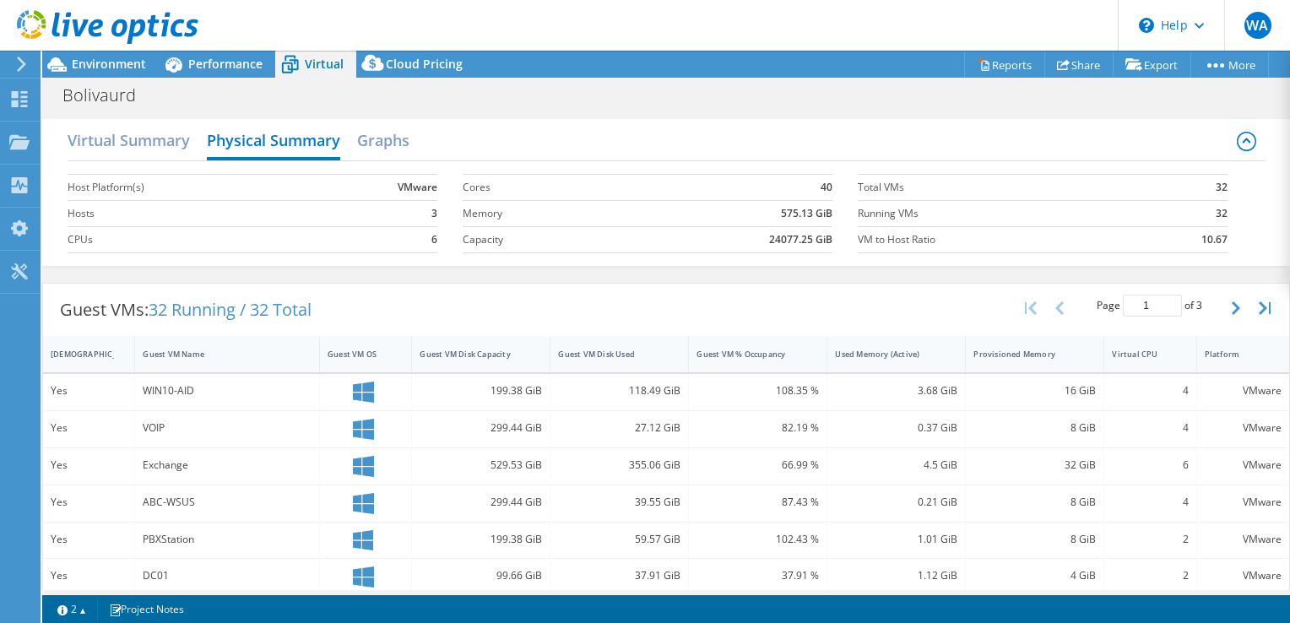
click at [810, 183] on td "40" at bounding box center [728, 187] width 209 height 26
click at [209, 138] on h2 "Physical Summary" at bounding box center [273, 141] width 133 height 37
click at [173, 140] on h2 "Virtual Summary" at bounding box center [129, 141] width 122 height 37
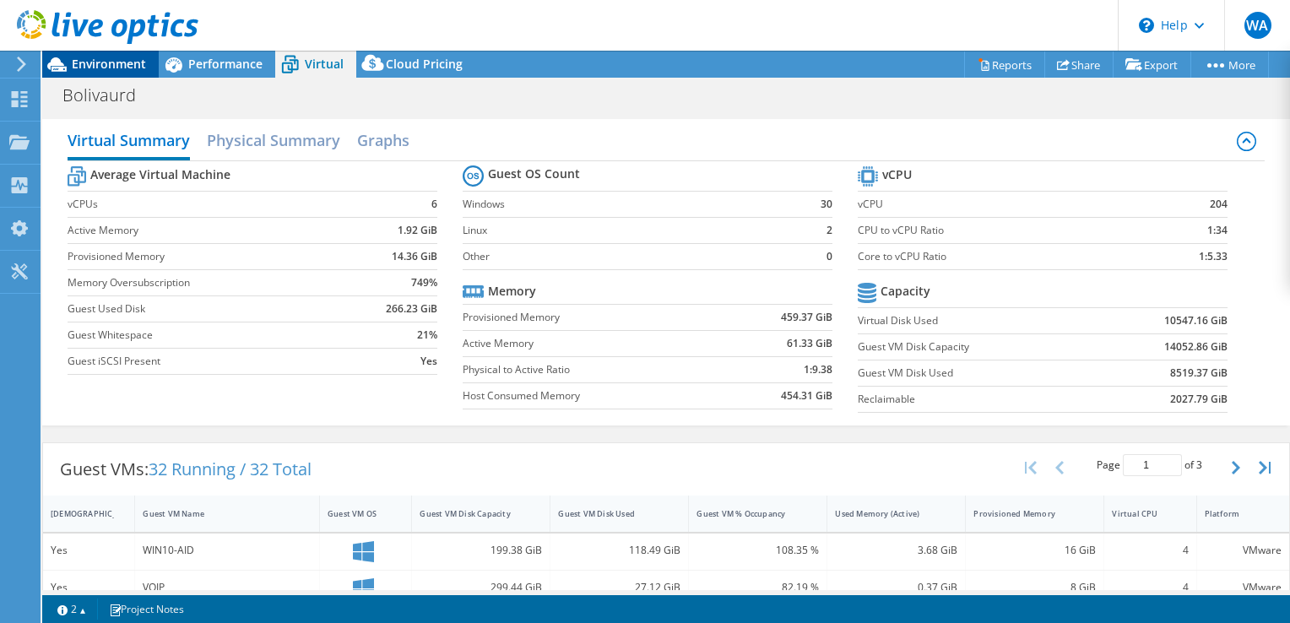
click at [115, 59] on span "Environment" at bounding box center [109, 64] width 74 height 16
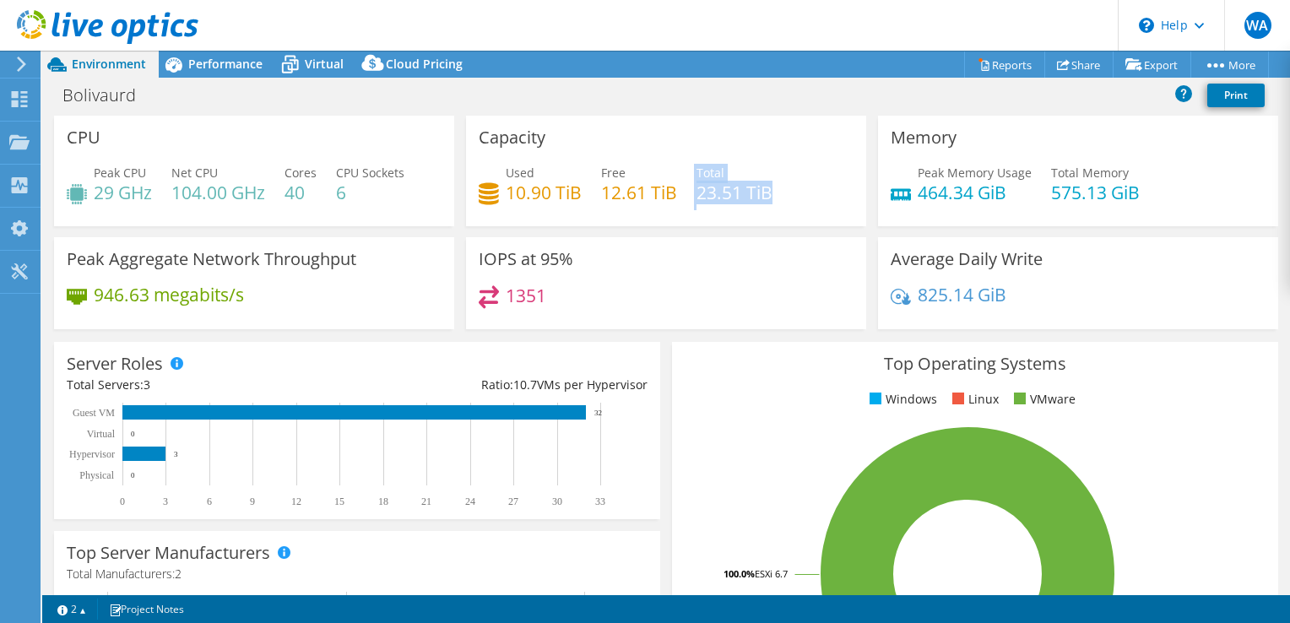
drag, startPoint x: 673, startPoint y: 198, endPoint x: 798, endPoint y: 196, distance: 125.0
click at [798, 196] on div "Used 10.90 TiB Free 12.61 TiB Total 23.51 TiB" at bounding box center [666, 191] width 375 height 55
drag, startPoint x: 798, startPoint y: 196, endPoint x: 720, endPoint y: 219, distance: 81.0
click at [720, 219] on div "Capacity Used 10.90 TiB Free 12.61 TiB Total 23.51 TiB" at bounding box center [666, 171] width 400 height 111
click at [709, 199] on h4 "23.51 TiB" at bounding box center [735, 192] width 76 height 19
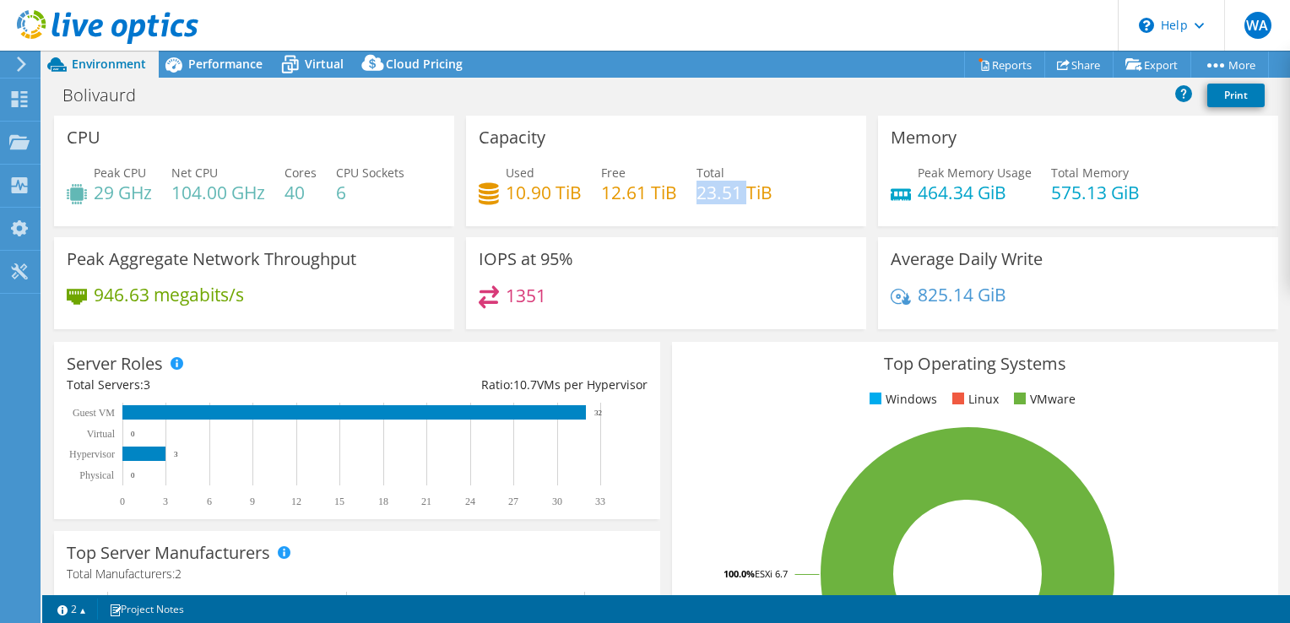
click at [709, 199] on h4 "23.51 TiB" at bounding box center [735, 192] width 76 height 19
click at [686, 280] on div "IOPS at 95% 1351" at bounding box center [666, 283] width 400 height 92
drag, startPoint x: 1022, startPoint y: 307, endPoint x: 837, endPoint y: 302, distance: 185.0
click at [840, 302] on div "CPU Peak CPU 29 GHz Net CPU 104.00 GHz Cores 40 CPU Sockets 6 Capacity Used 10.…" at bounding box center [666, 228] width 1236 height 225
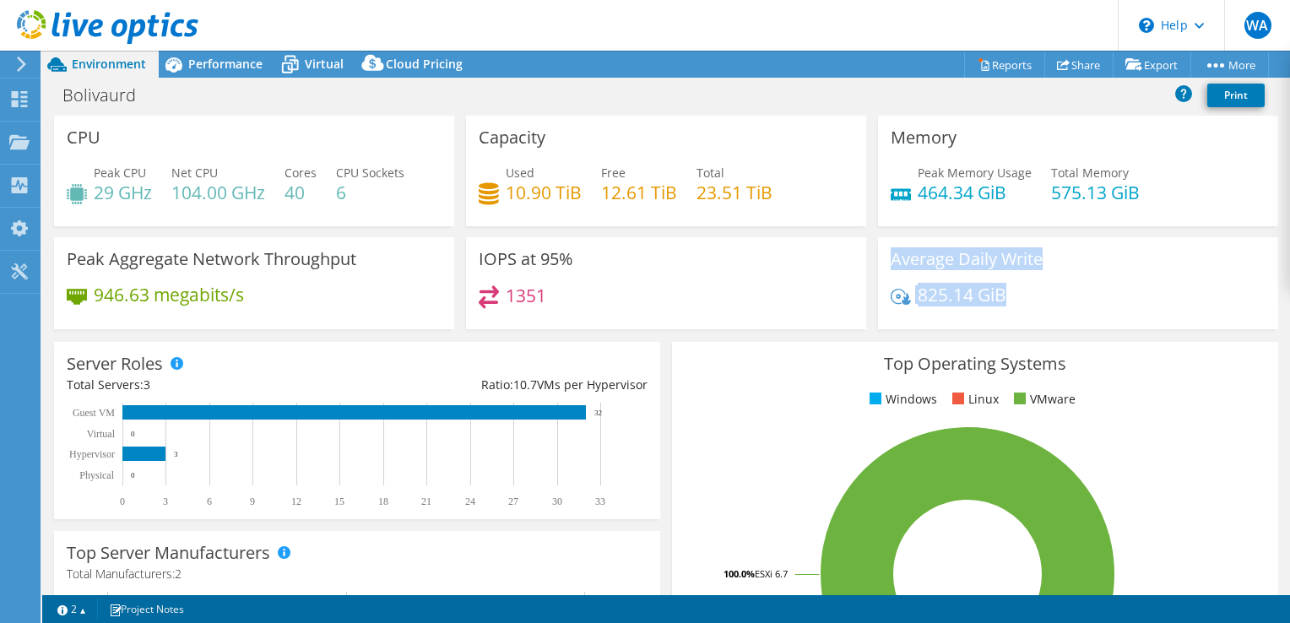
drag, startPoint x: 837, startPoint y: 302, endPoint x: 706, endPoint y: 299, distance: 131.0
click at [706, 299] on div "1351" at bounding box center [666, 303] width 375 height 36
click at [954, 208] on div "Peak Memory Usage 464.34 GiB Total Memory 575.13 GiB" at bounding box center [1078, 191] width 375 height 55
click at [1090, 56] on link "Share" at bounding box center [1079, 65] width 69 height 26
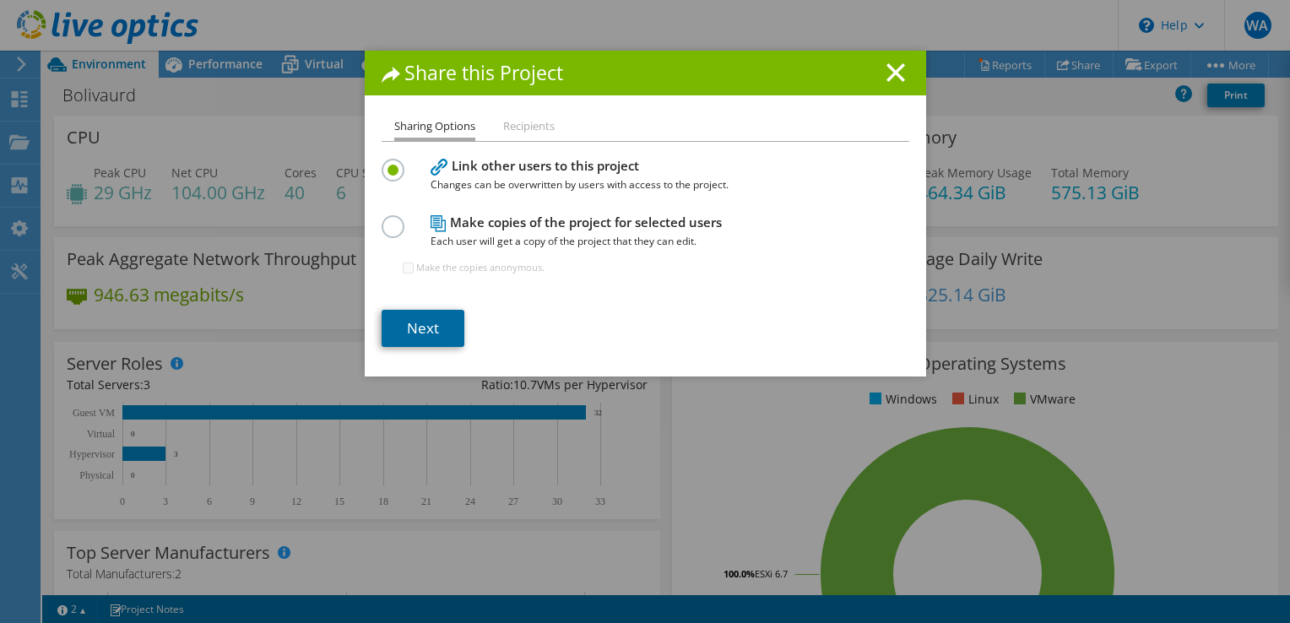
click at [435, 318] on link "Next" at bounding box center [423, 328] width 83 height 37
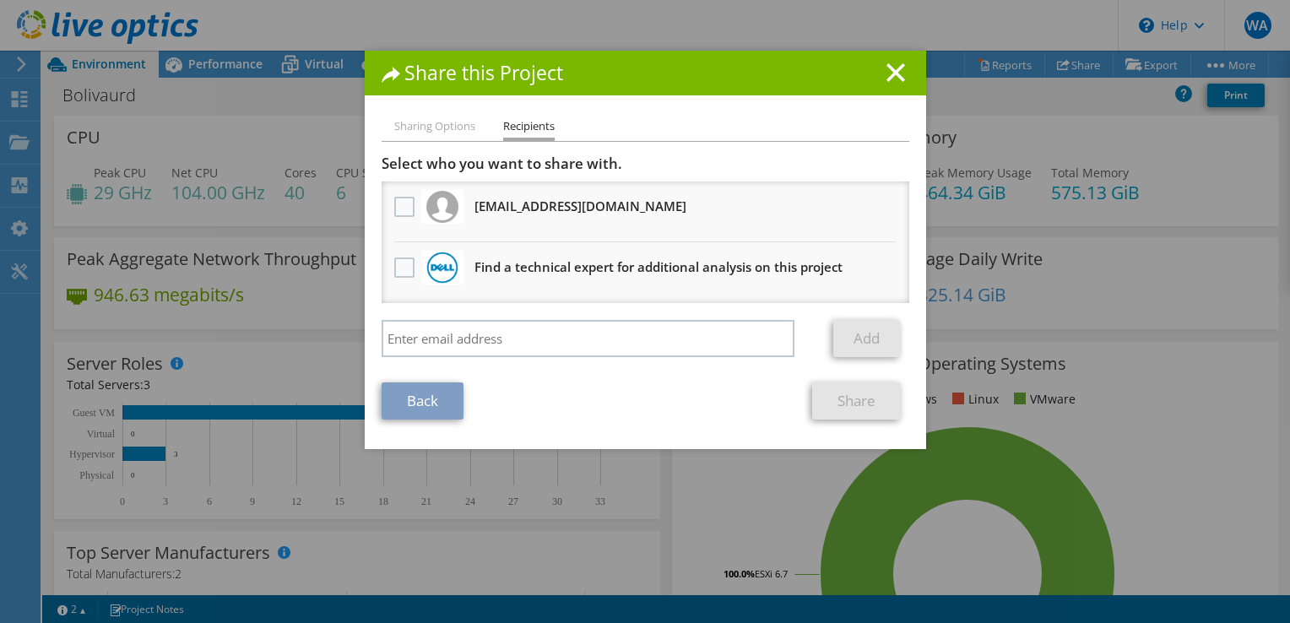
click at [555, 221] on li "mabuobeid@dc-technologies.net Will receive an anonymous copy" at bounding box center [646, 212] width 528 height 61
click at [427, 200] on img at bounding box center [443, 207] width 32 height 32
click at [409, 206] on label at bounding box center [406, 207] width 24 height 20
click at [0, 0] on input "checkbox" at bounding box center [0, 0] width 0 height 0
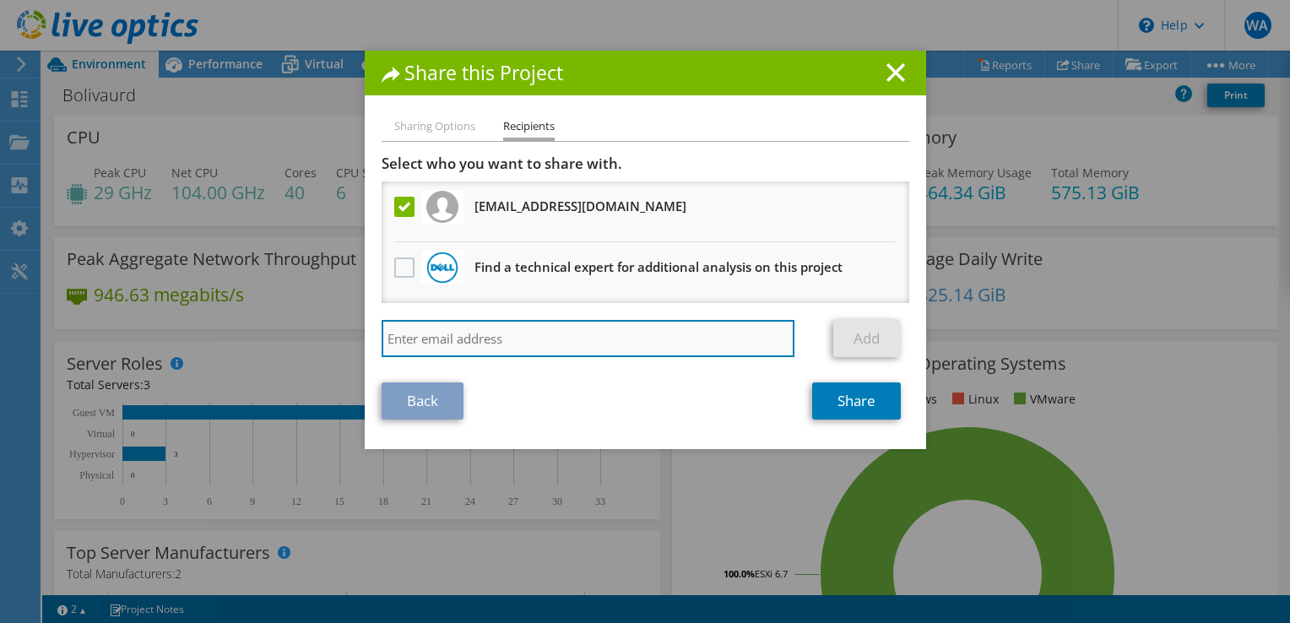
click at [684, 326] on input "search" at bounding box center [589, 338] width 414 height 37
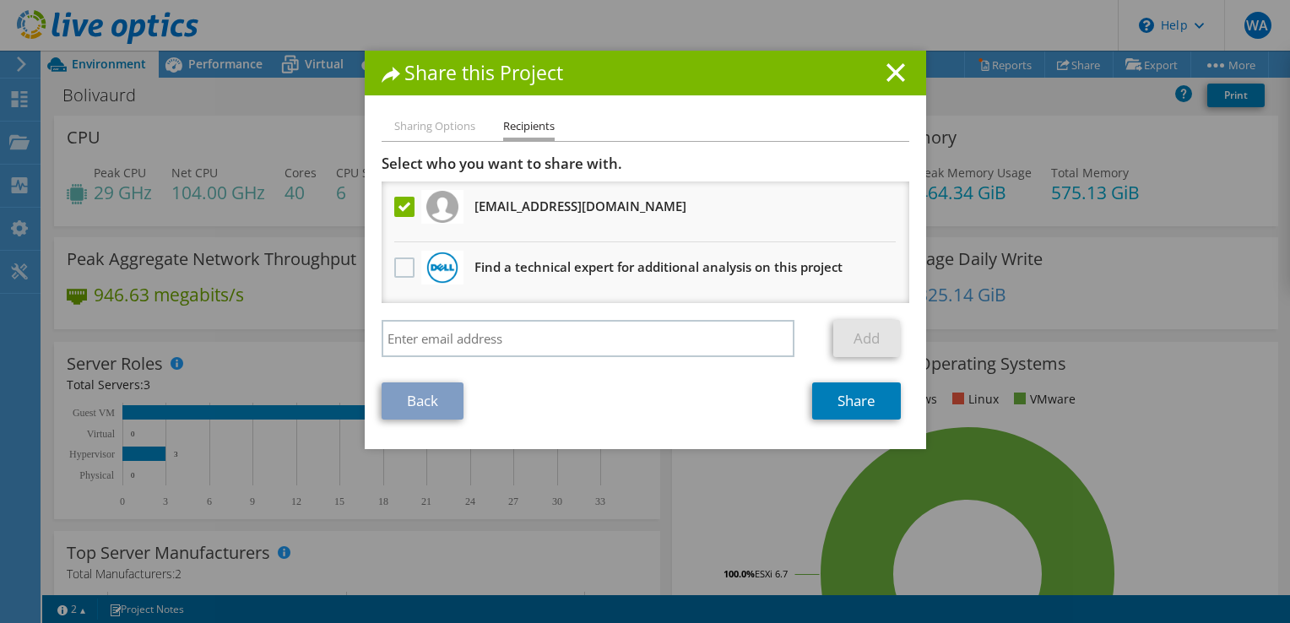
click at [720, 311] on div "Select who you want to share with. All project copies will be anonymous. mabuob…" at bounding box center [646, 260] width 528 height 211
click at [839, 399] on link "Share" at bounding box center [856, 401] width 89 height 37
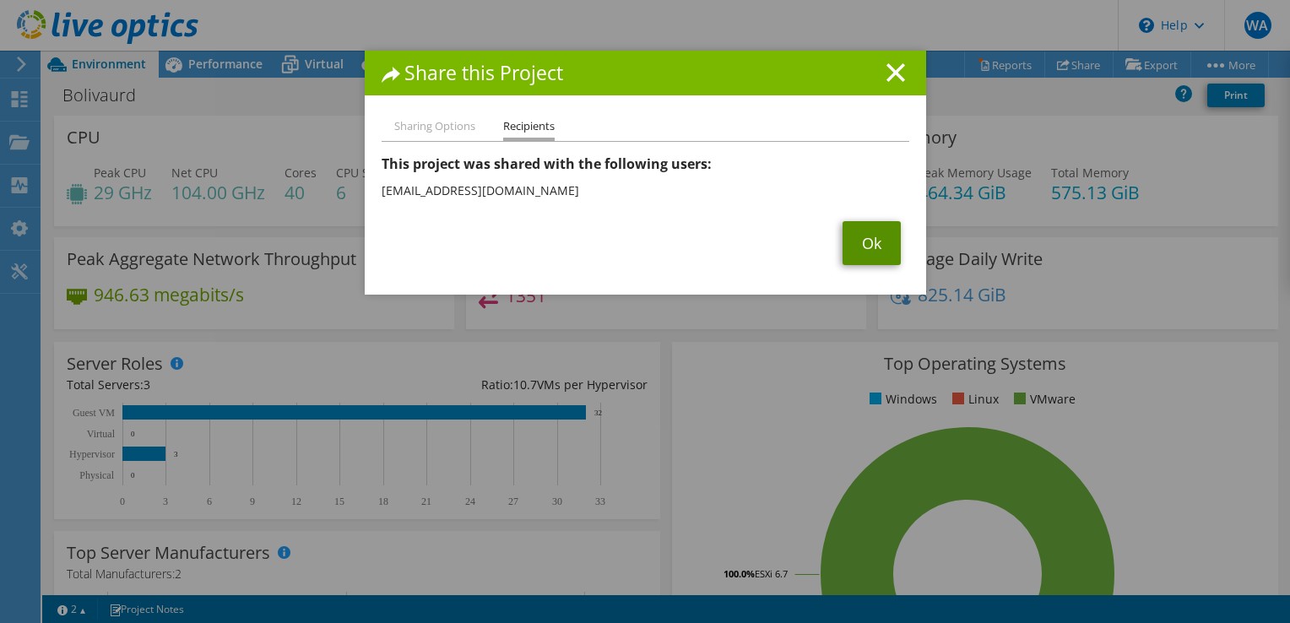
click at [883, 242] on link "Ok" at bounding box center [872, 243] width 58 height 44
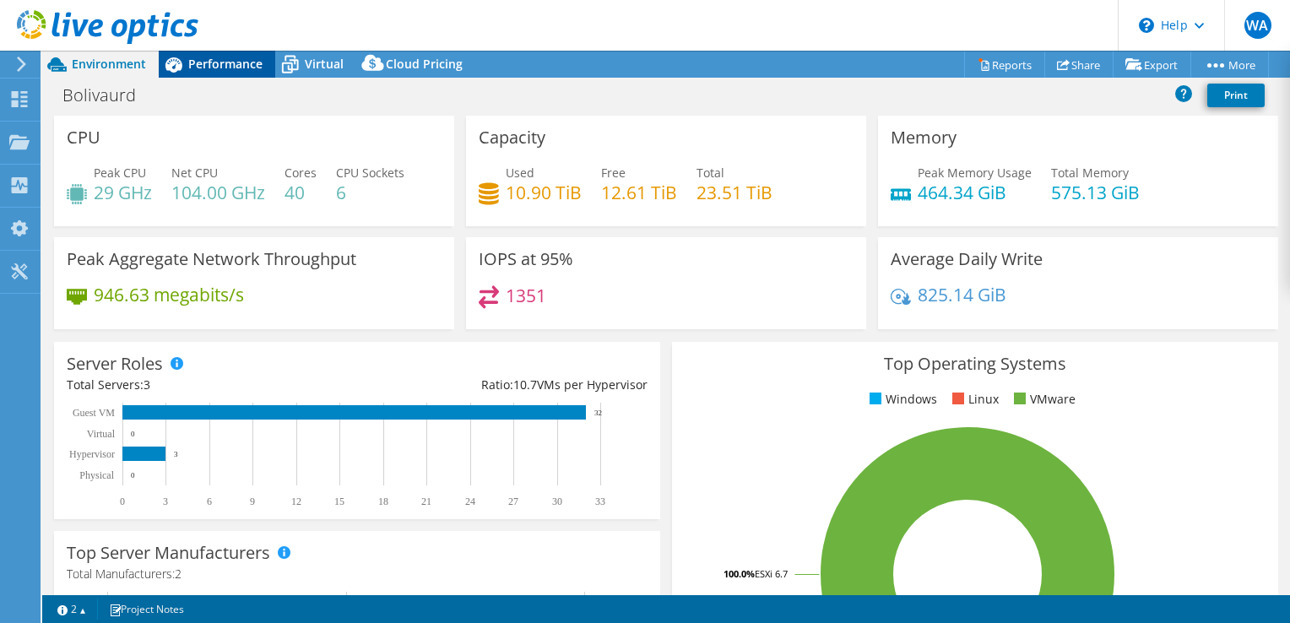
click at [234, 62] on span "Performance" at bounding box center [225, 64] width 74 height 16
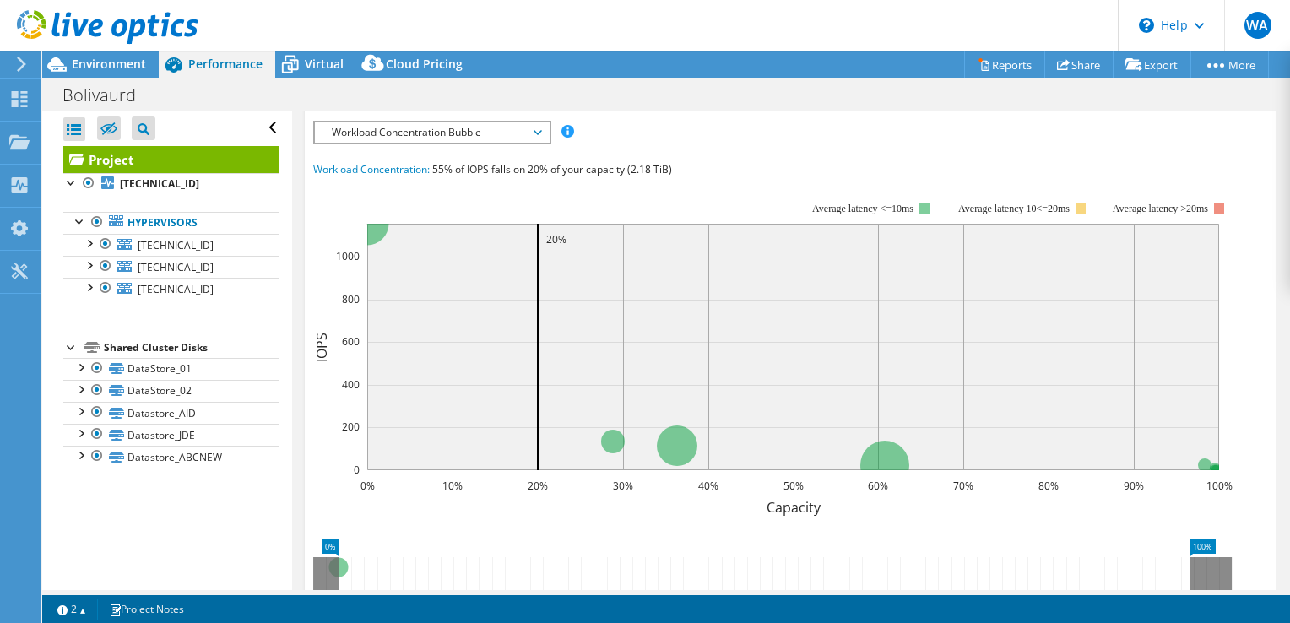
scroll to position [237, 0]
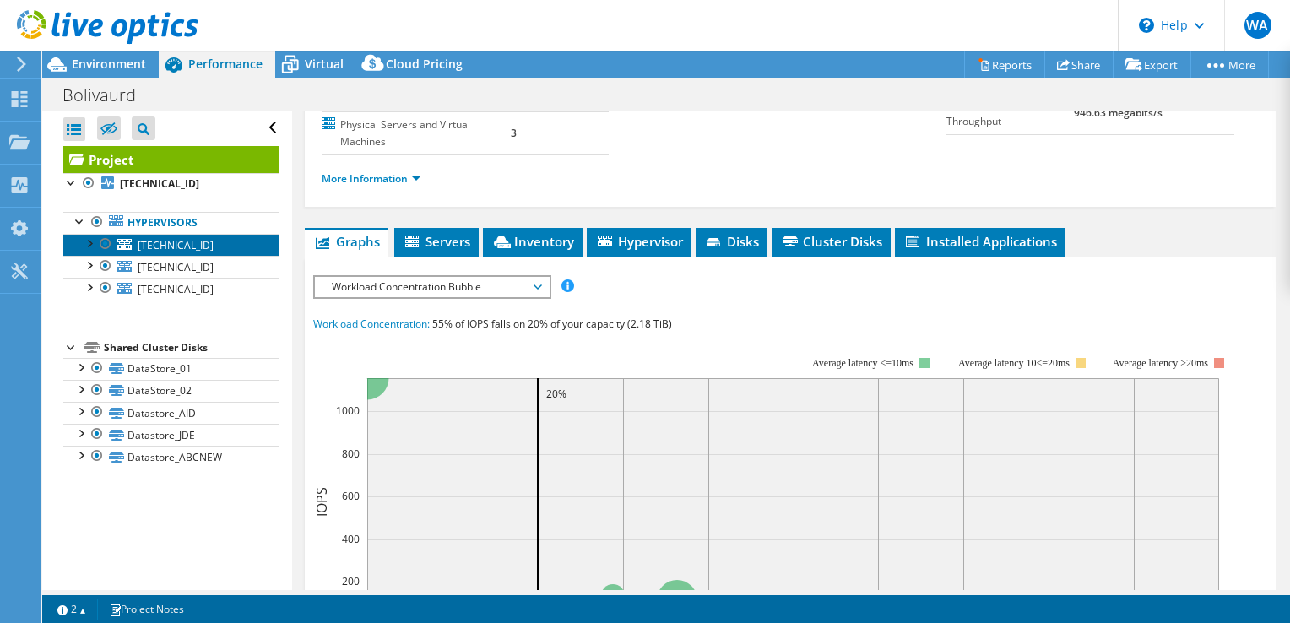
click at [115, 237] on link "[TECHNICAL_ID]" at bounding box center [170, 245] width 215 height 22
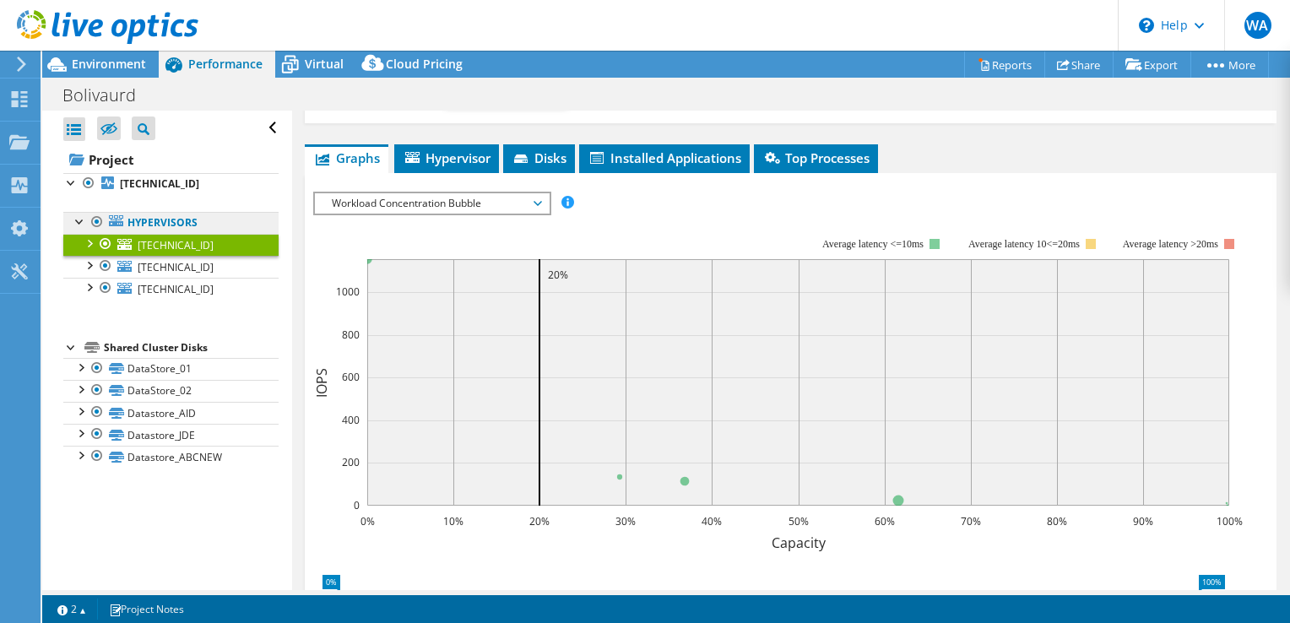
click at [115, 225] on icon at bounding box center [116, 220] width 14 height 11
click at [89, 225] on div at bounding box center [97, 222] width 17 height 20
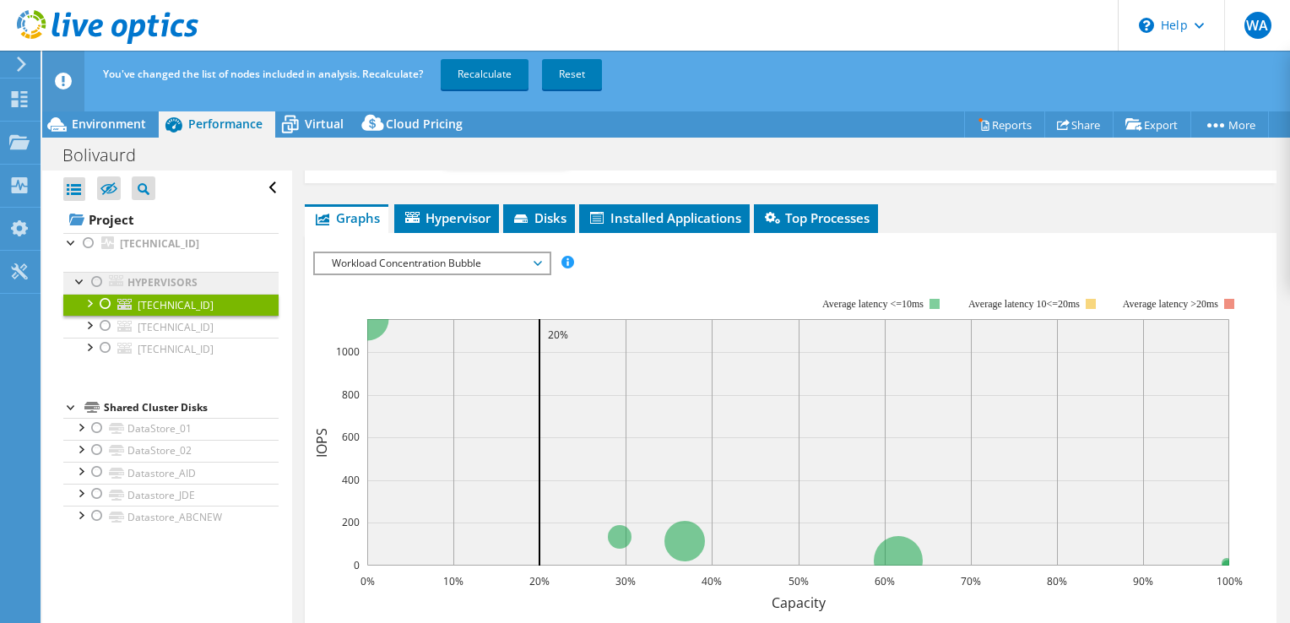
click at [117, 279] on icon at bounding box center [116, 280] width 14 height 11
click at [95, 280] on div at bounding box center [97, 282] width 17 height 20
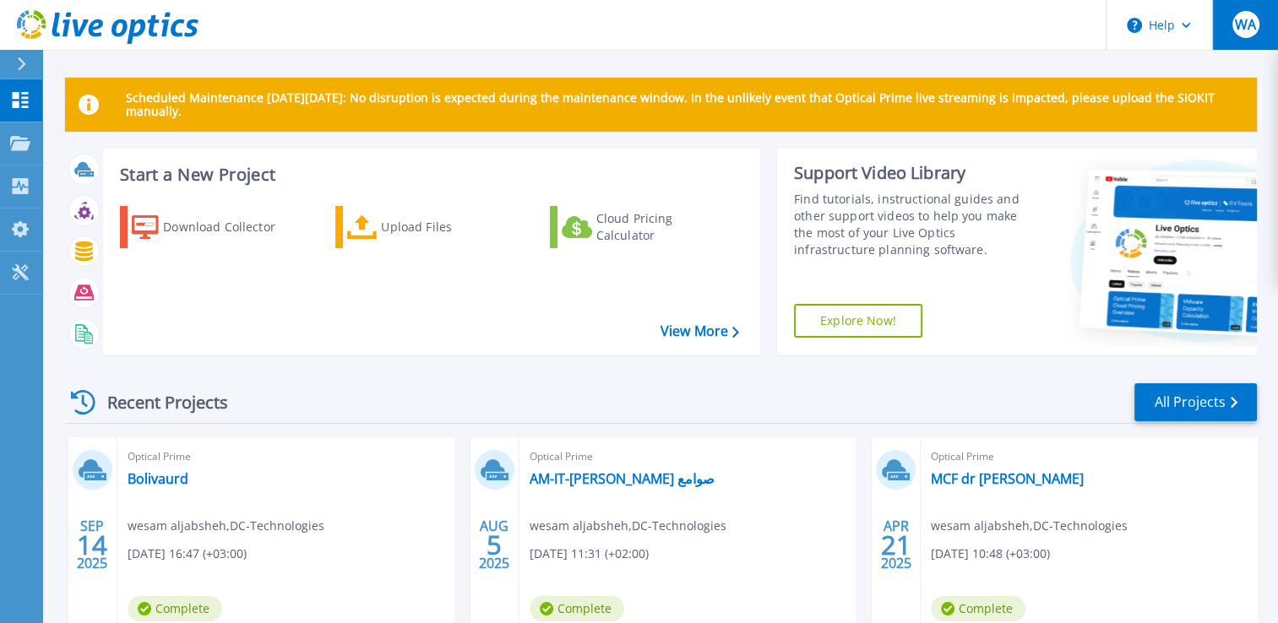
click at [1273, 38] on button "WA" at bounding box center [1245, 25] width 66 height 50
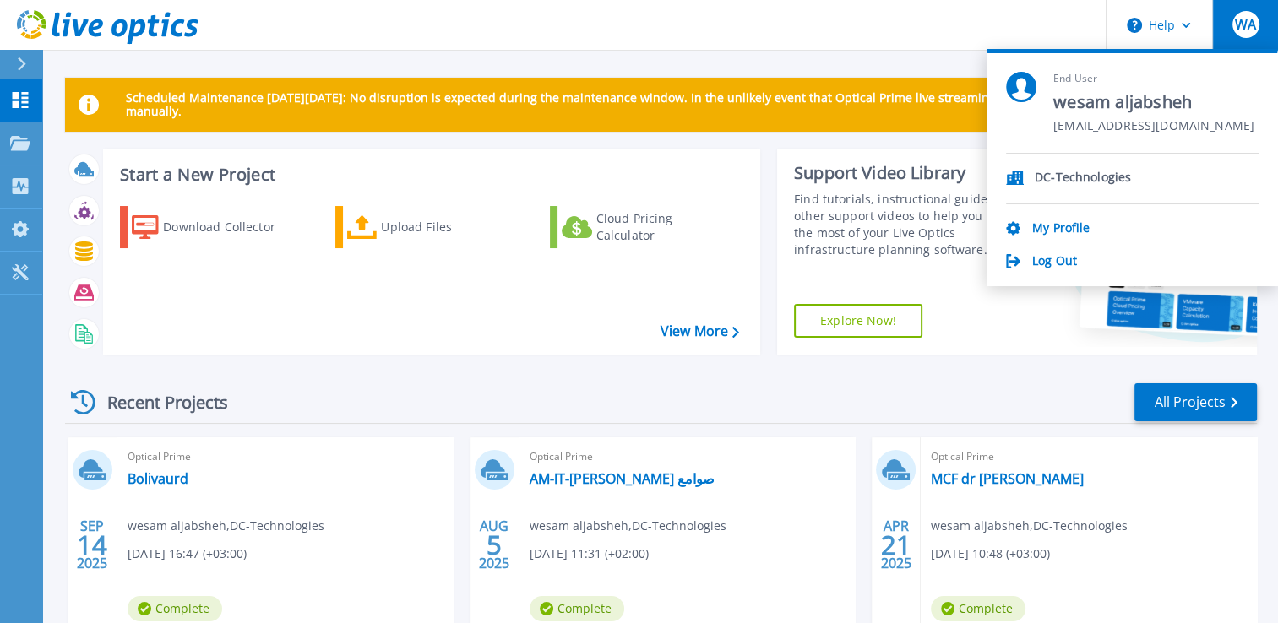
click at [914, 74] on div "Scheduled Maintenance on Monday 22nd September: No disruption is expected durin…" at bounding box center [660, 478] width 1236 height 956
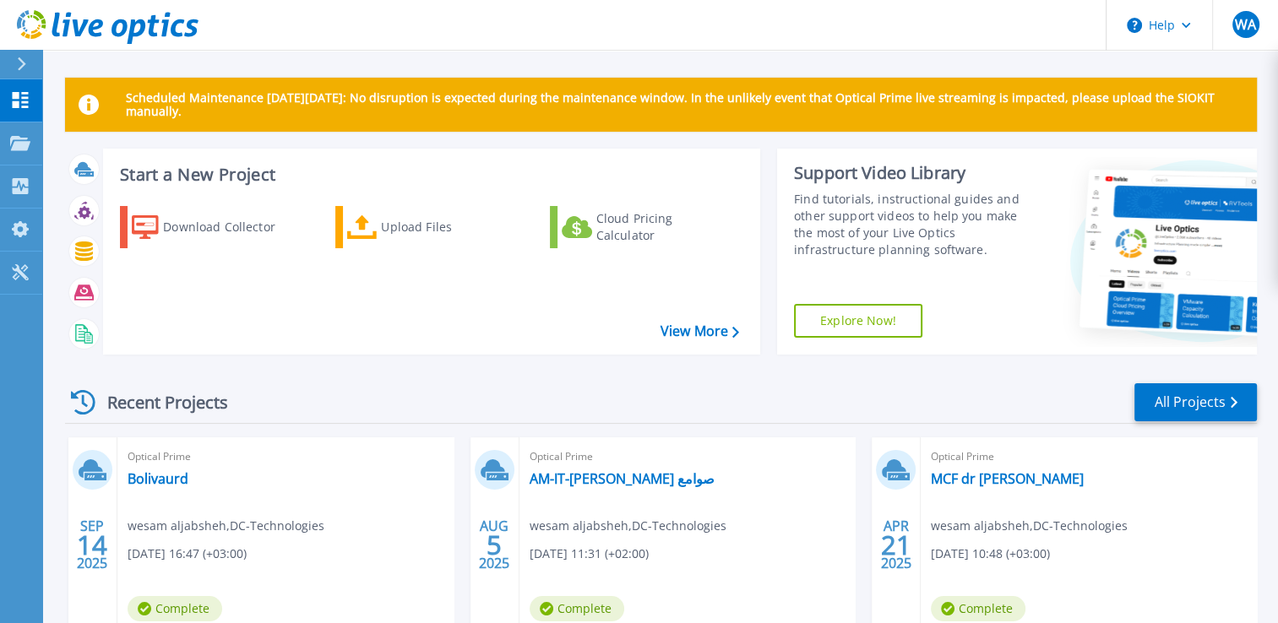
click at [24, 56] on div at bounding box center [28, 64] width 27 height 29
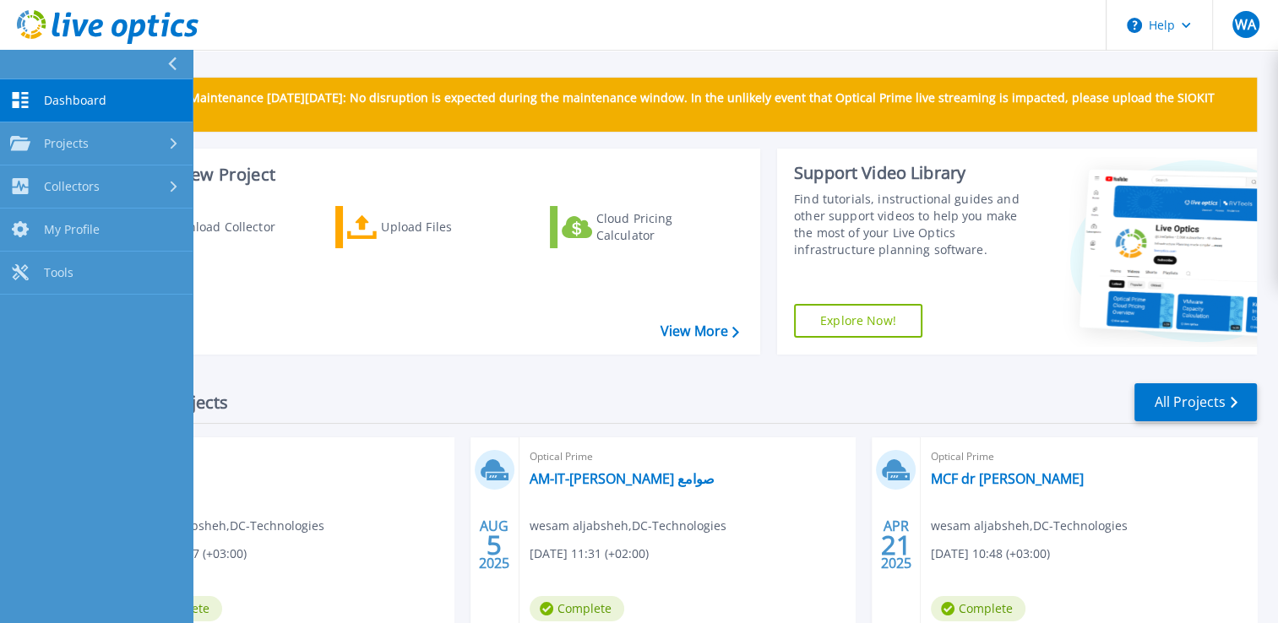
click at [25, 56] on button at bounding box center [96, 65] width 193 height 30
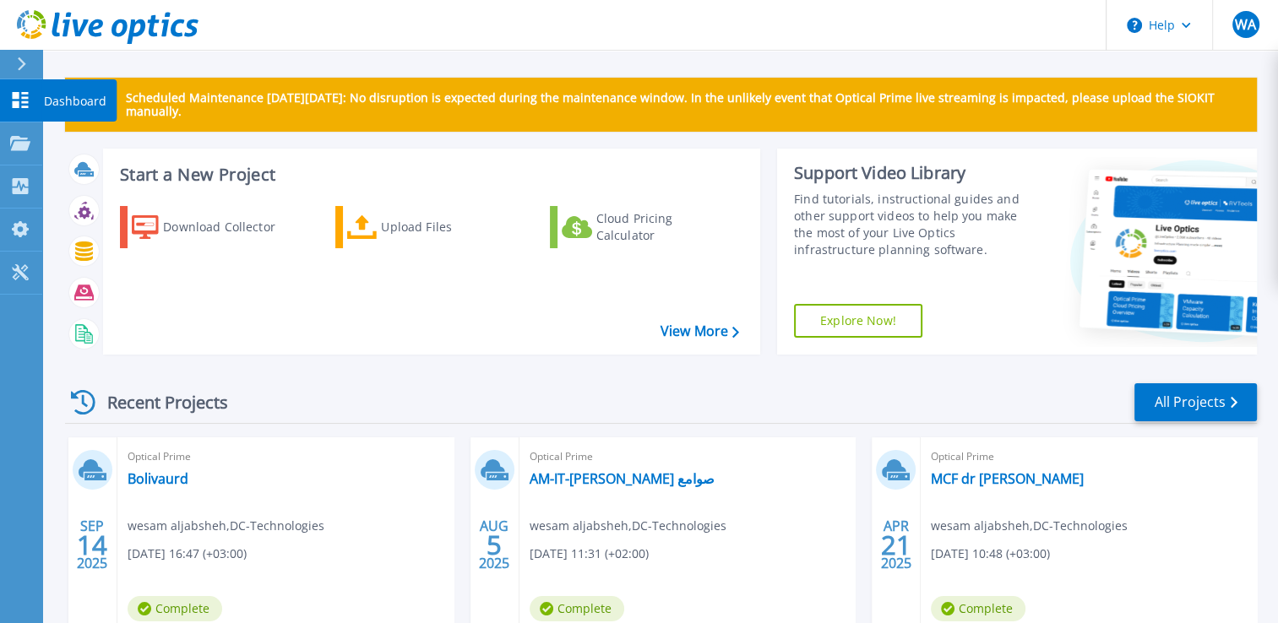
click at [37, 103] on link "Dashboard Dashboard" at bounding box center [21, 100] width 42 height 43
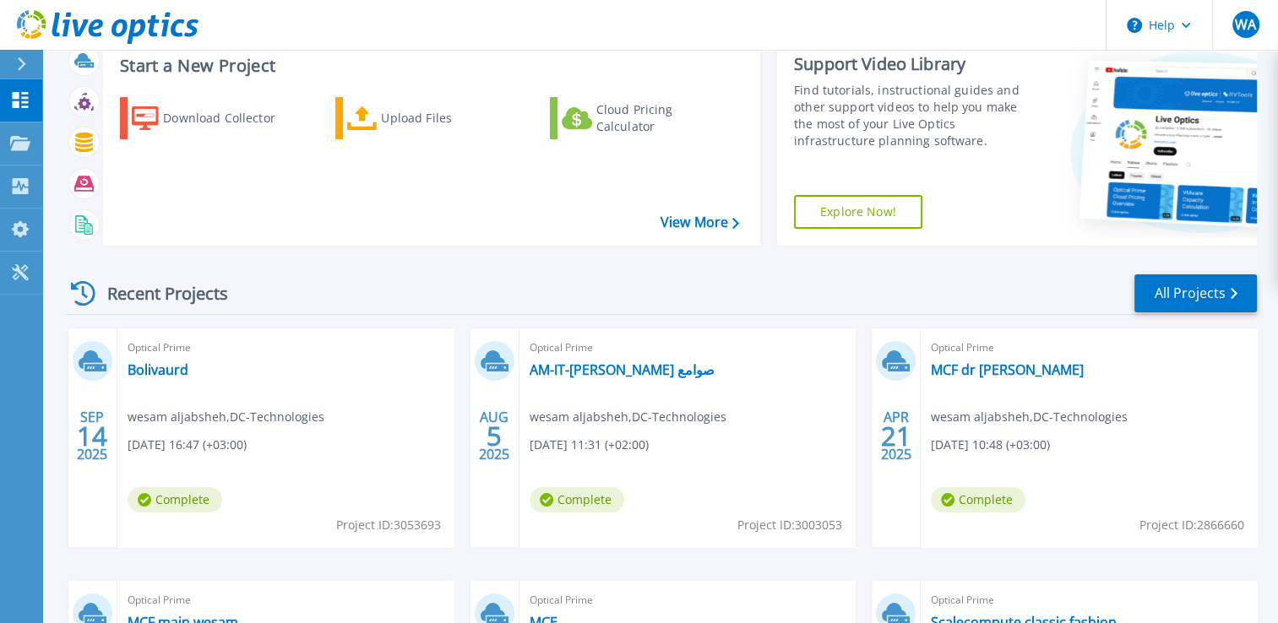
scroll to position [253, 0]
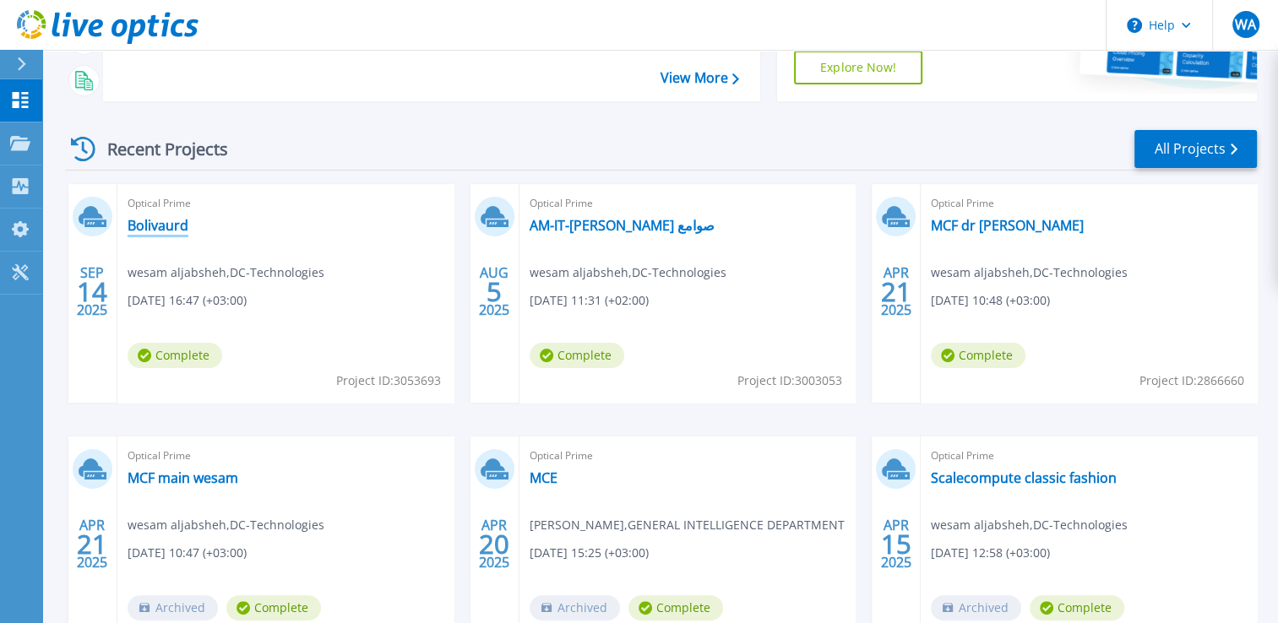
click at [175, 224] on link "Bolivaurd" at bounding box center [158, 225] width 61 height 17
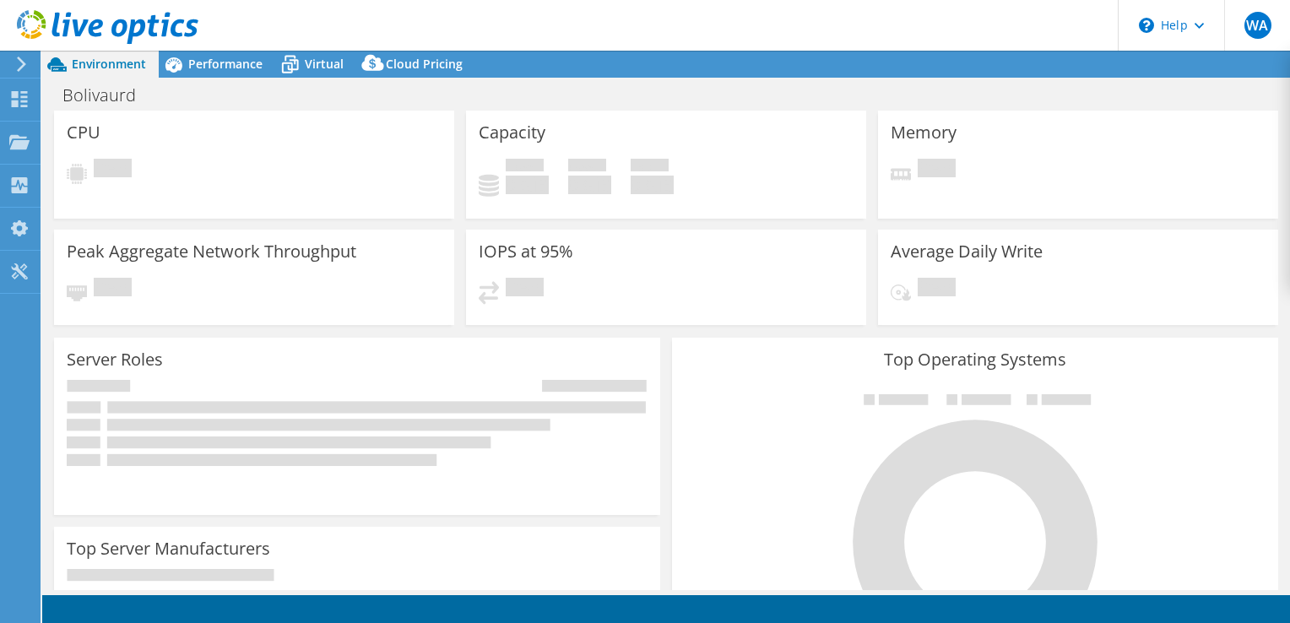
select select "Canada"
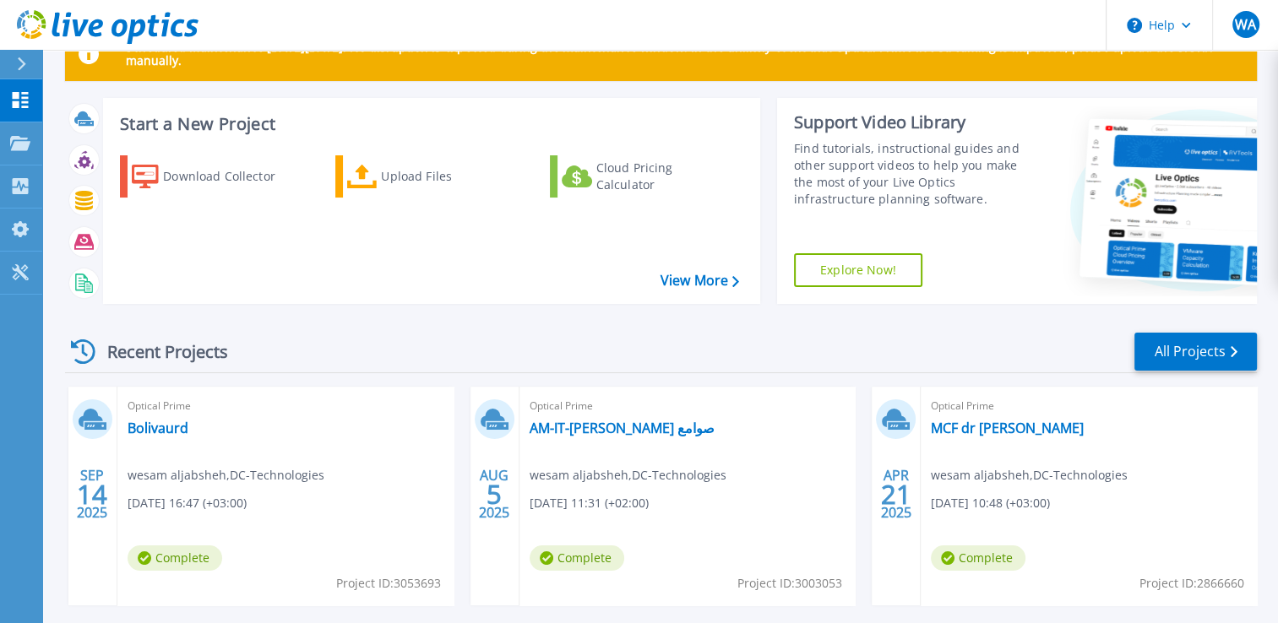
scroll to position [84, 0]
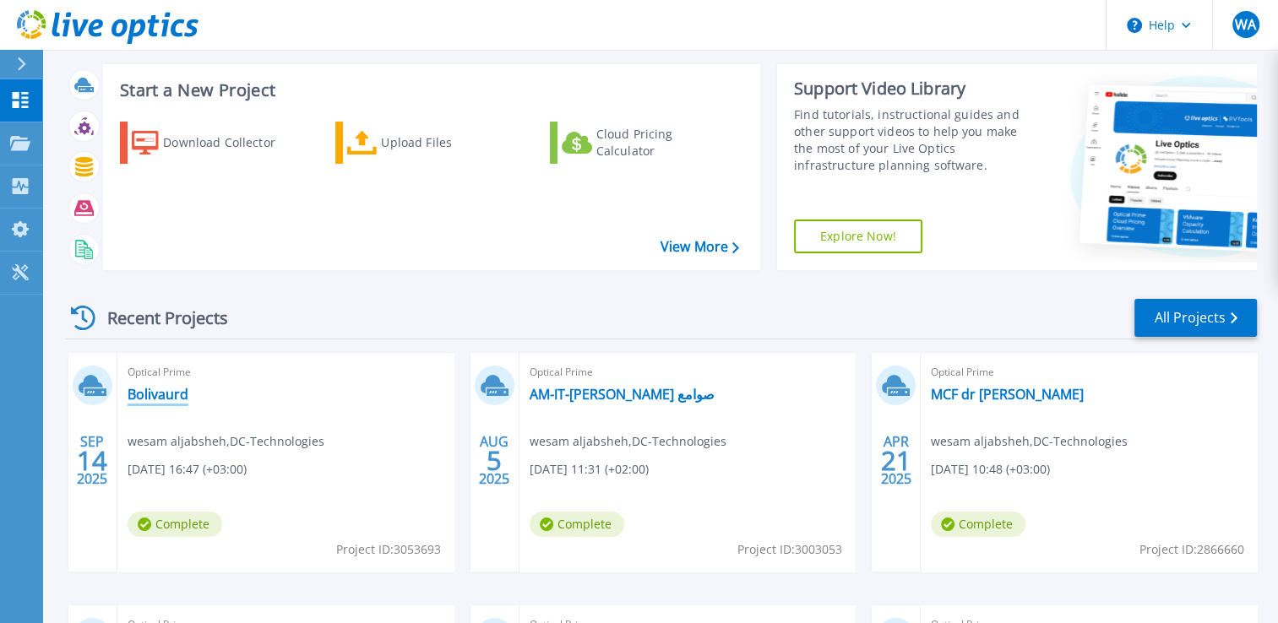
click at [139, 396] on link "Bolivaurd" at bounding box center [158, 394] width 61 height 17
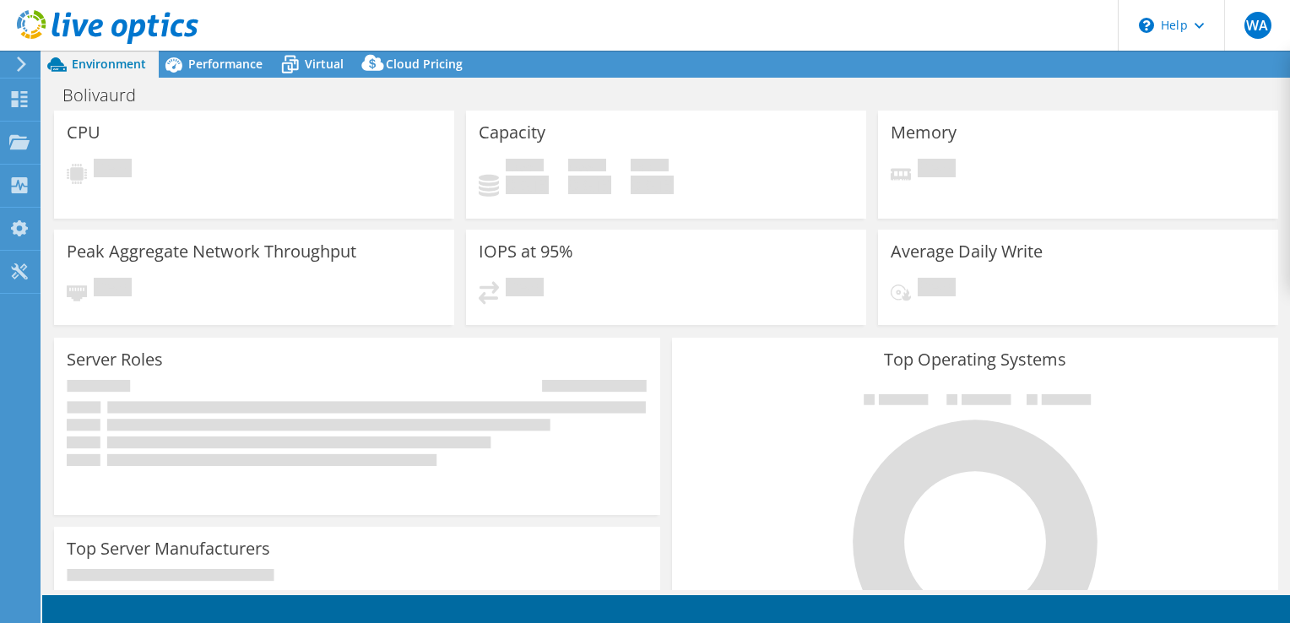
select select "Canada"
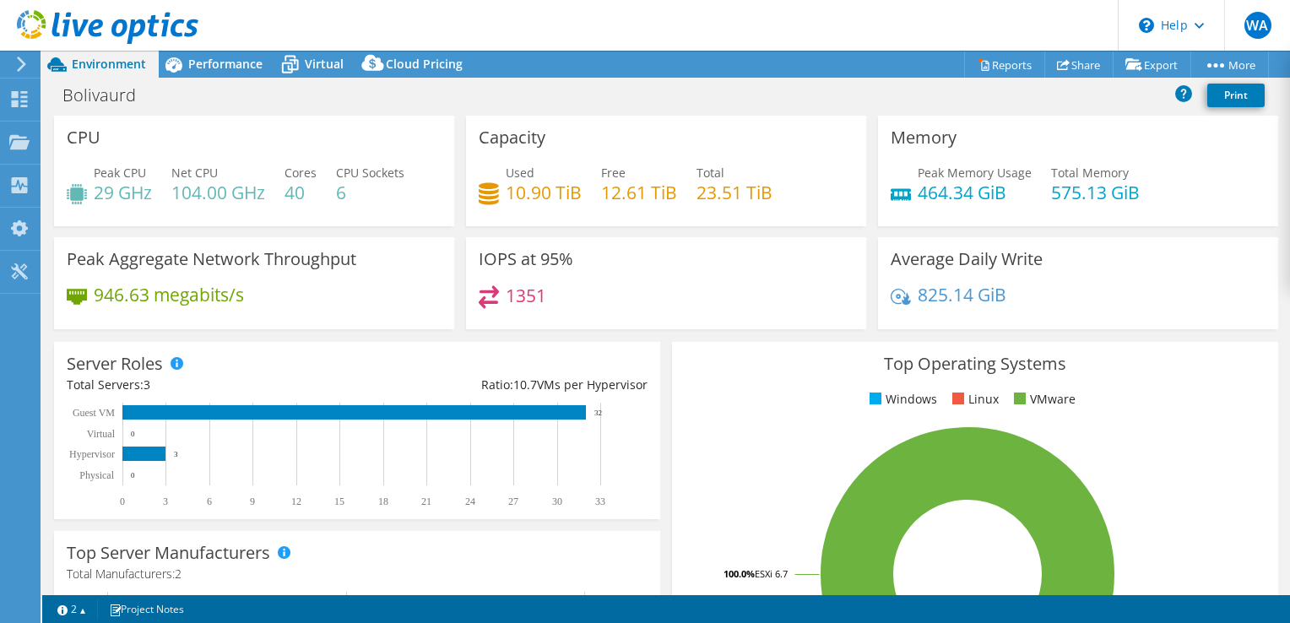
drag, startPoint x: 95, startPoint y: 145, endPoint x: 157, endPoint y: 145, distance: 62.5
click at [157, 145] on div "CPU Peak CPU 29 GHz Net CPU 104.00 GHz Cores 40 CPU Sockets 6" at bounding box center [254, 171] width 400 height 111
drag, startPoint x: 307, startPoint y: 195, endPoint x: 288, endPoint y: 193, distance: 18.7
click at [288, 193] on h4 "40" at bounding box center [301, 192] width 32 height 19
drag, startPoint x: 288, startPoint y: 193, endPoint x: 379, endPoint y: 243, distance: 103.9
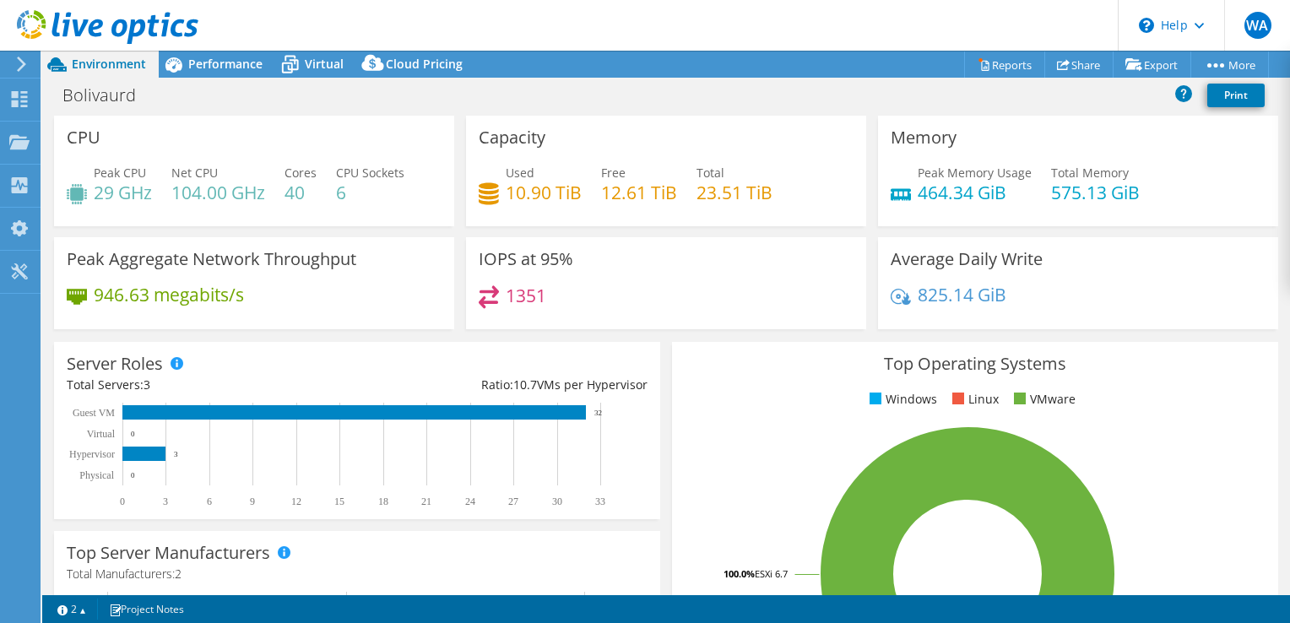
click at [379, 243] on div "Peak Aggregate Network Throughput 946.63 megabits/s" at bounding box center [254, 283] width 400 height 92
click at [228, 56] on span "Performance" at bounding box center [225, 64] width 74 height 16
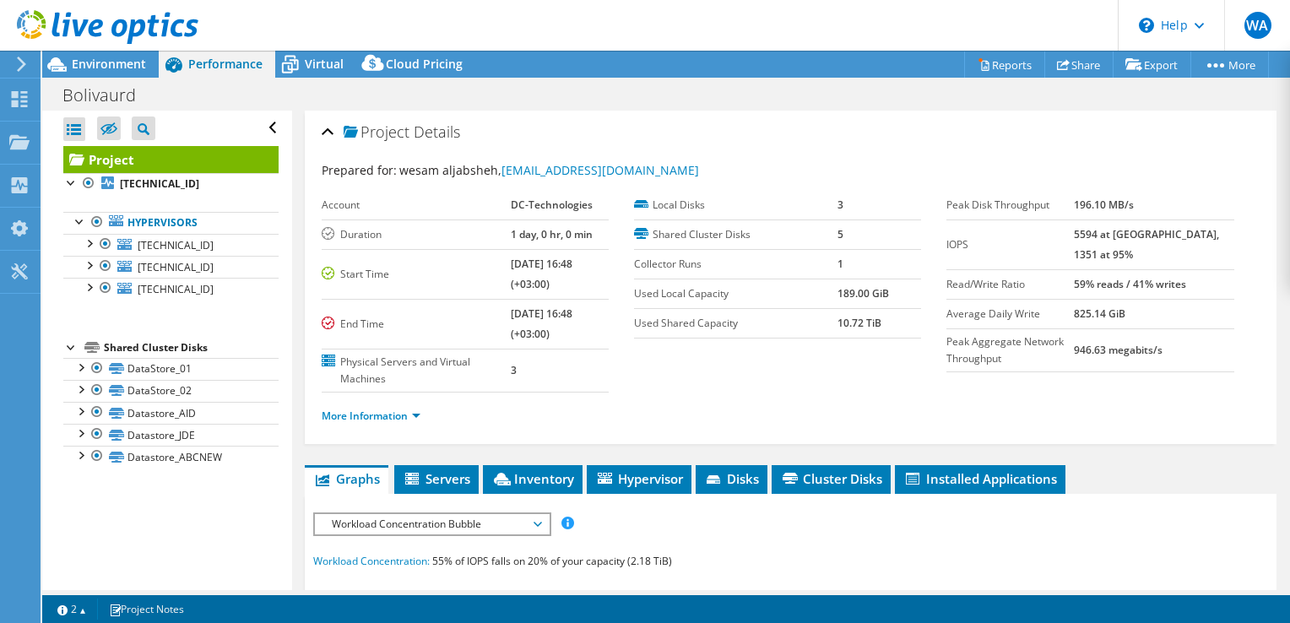
click at [828, 317] on label "Used Shared Capacity" at bounding box center [736, 323] width 204 height 17
click at [86, 66] on span "Environment" at bounding box center [109, 64] width 74 height 16
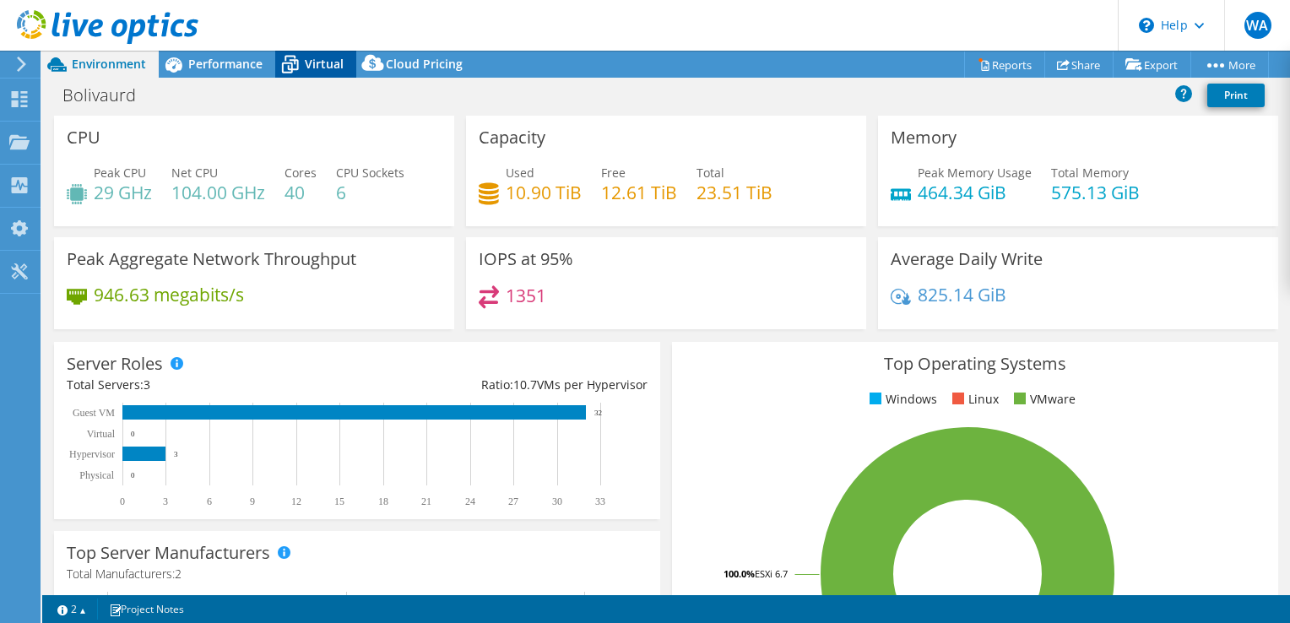
click at [329, 72] on div "Virtual" at bounding box center [315, 64] width 81 height 27
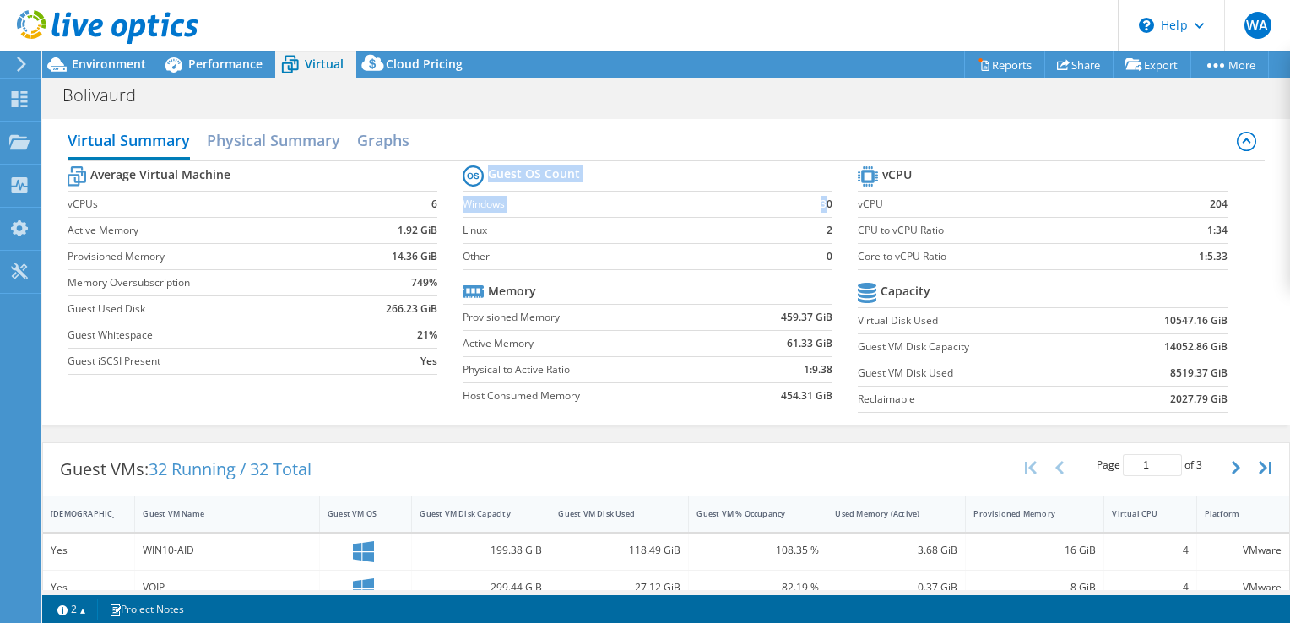
drag, startPoint x: 834, startPoint y: 231, endPoint x: 818, endPoint y: 204, distance: 31.4
click at [818, 204] on section "Guest OS Count Windows 30 Linux 2 Other 0 Memory Provisioned Memory 459.37 GiB …" at bounding box center [660, 289] width 395 height 257
drag, startPoint x: 818, startPoint y: 204, endPoint x: 778, endPoint y: 153, distance: 65.0
click at [778, 153] on div "Virtual Summary Physical Summary Graphs" at bounding box center [667, 142] width 1198 height 38
click at [115, 68] on span "Environment" at bounding box center [109, 64] width 74 height 16
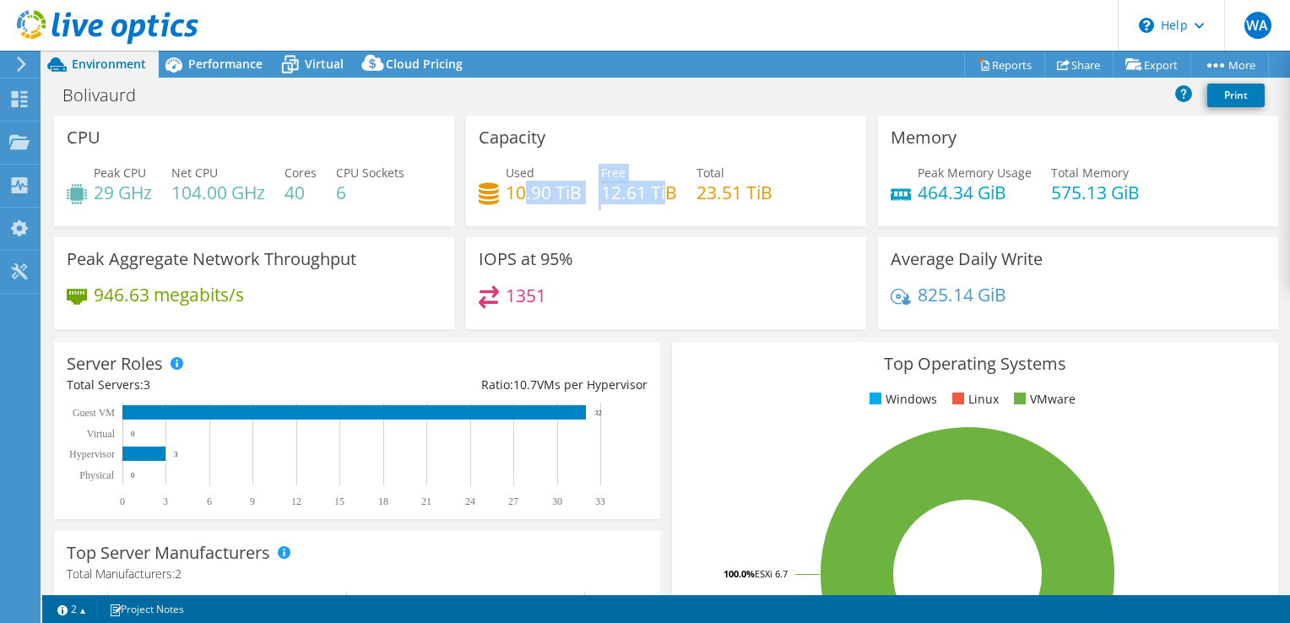
drag, startPoint x: 520, startPoint y: 193, endPoint x: 670, endPoint y: 198, distance: 149.5
click at [667, 198] on div "Used 10.90 TiB Free 12.61 TiB Total 23.51 TiB" at bounding box center [666, 191] width 375 height 55
drag, startPoint x: 670, startPoint y: 198, endPoint x: 714, endPoint y: 219, distance: 48.7
click at [714, 219] on div "Capacity Used 10.90 TiB Free 12.61 TiB Total 23.51 TiB" at bounding box center [666, 171] width 400 height 111
drag, startPoint x: 685, startPoint y: 191, endPoint x: 725, endPoint y: 192, distance: 39.7
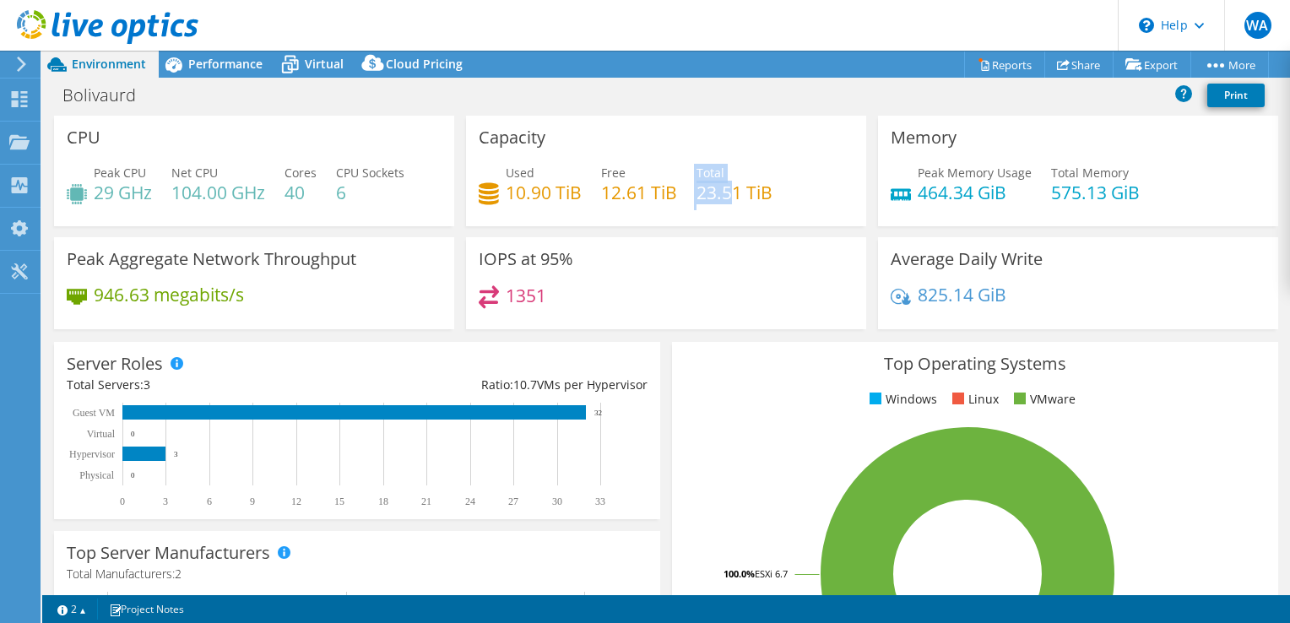
click at [725, 192] on div "Used 10.90 TiB Free 12.61 TiB Total 23.51 TiB" at bounding box center [666, 191] width 375 height 55
drag, startPoint x: 725, startPoint y: 192, endPoint x: 730, endPoint y: 228, distance: 36.7
click at [730, 228] on div "Capacity Used 10.90 TiB Free 12.61 TiB Total 23.51 TiB" at bounding box center [666, 177] width 412 height 122
drag, startPoint x: 504, startPoint y: 198, endPoint x: 569, endPoint y: 198, distance: 65.0
click at [569, 198] on h4 "10.90 TiB" at bounding box center [544, 192] width 76 height 19
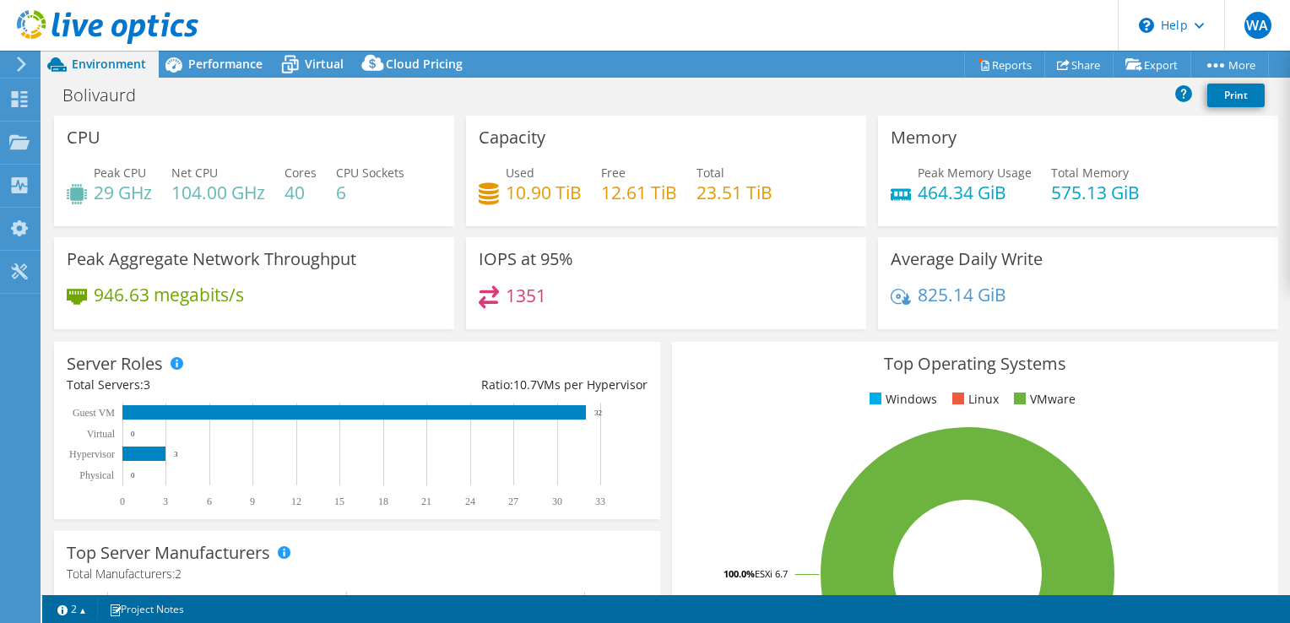
drag, startPoint x: 569, startPoint y: 198, endPoint x: 600, endPoint y: 311, distance: 117.4
click at [598, 296] on div "1351" at bounding box center [666, 303] width 375 height 36
drag, startPoint x: 557, startPoint y: 296, endPoint x: 499, endPoint y: 299, distance: 58.4
click at [499, 299] on div "1351" at bounding box center [666, 303] width 375 height 36
drag, startPoint x: 499, startPoint y: 299, endPoint x: 512, endPoint y: 331, distance: 34.5
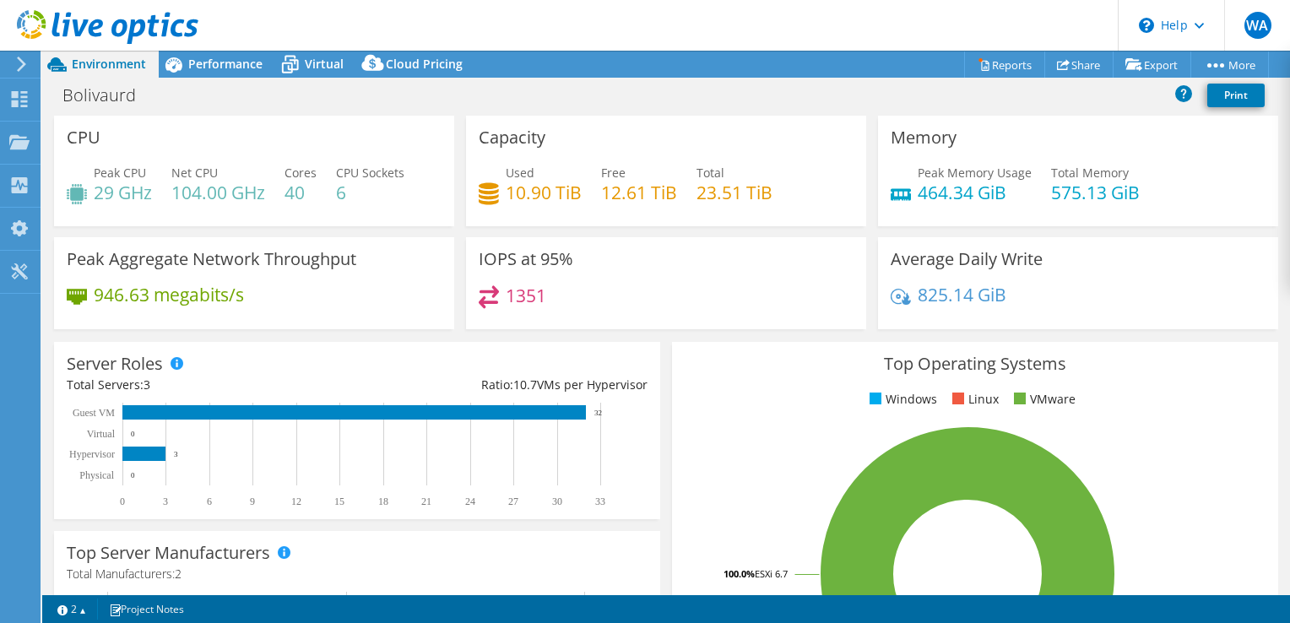
click at [512, 331] on div "IOPS at 95% 1351" at bounding box center [666, 288] width 412 height 103
click at [264, 67] on div "Performance" at bounding box center [217, 64] width 117 height 27
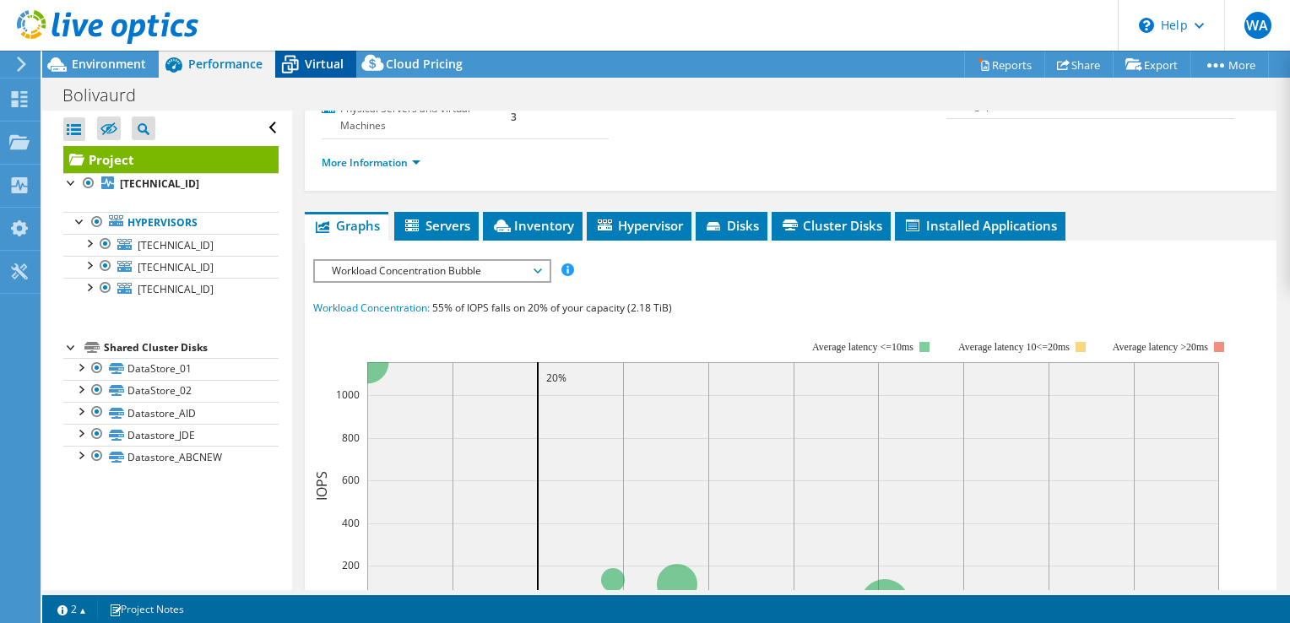
click at [300, 56] on icon at bounding box center [290, 65] width 30 height 30
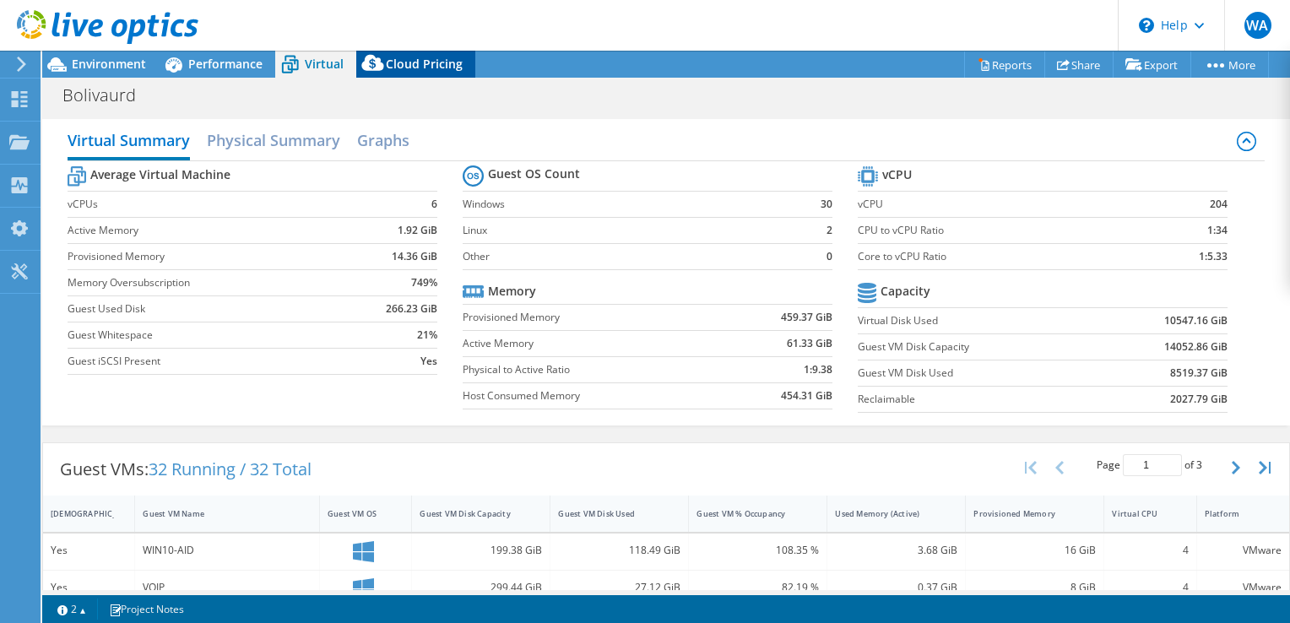
click at [378, 57] on icon at bounding box center [373, 67] width 34 height 34
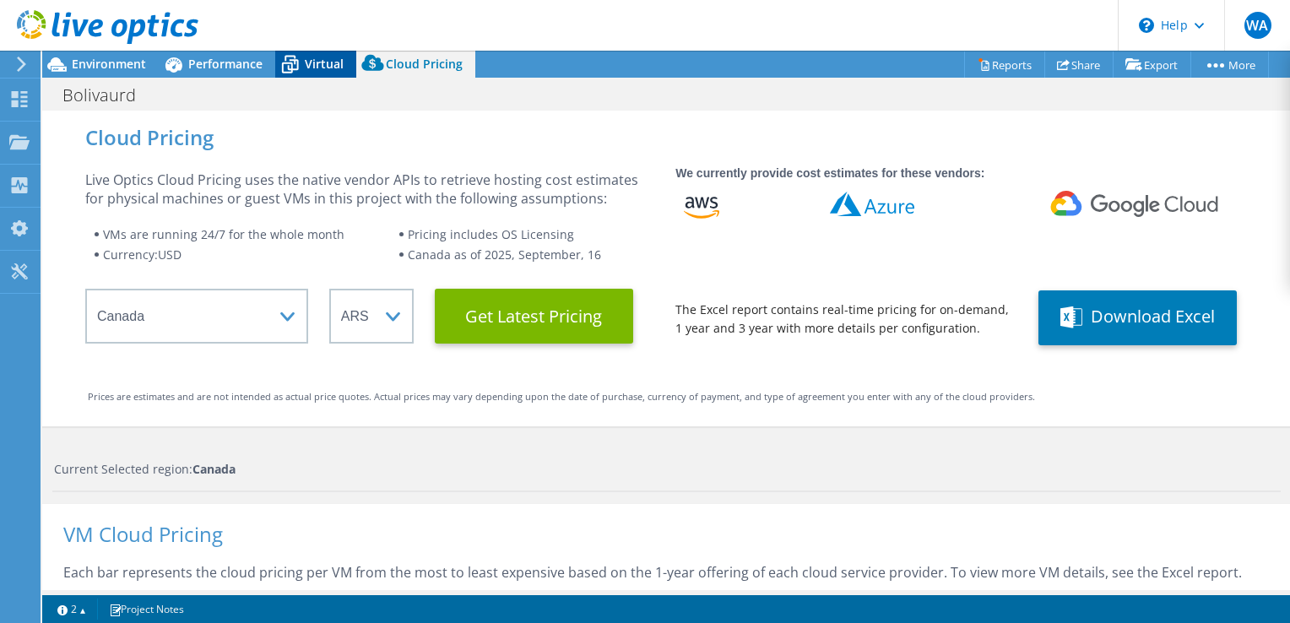
click at [285, 63] on icon at bounding box center [290, 66] width 17 height 14
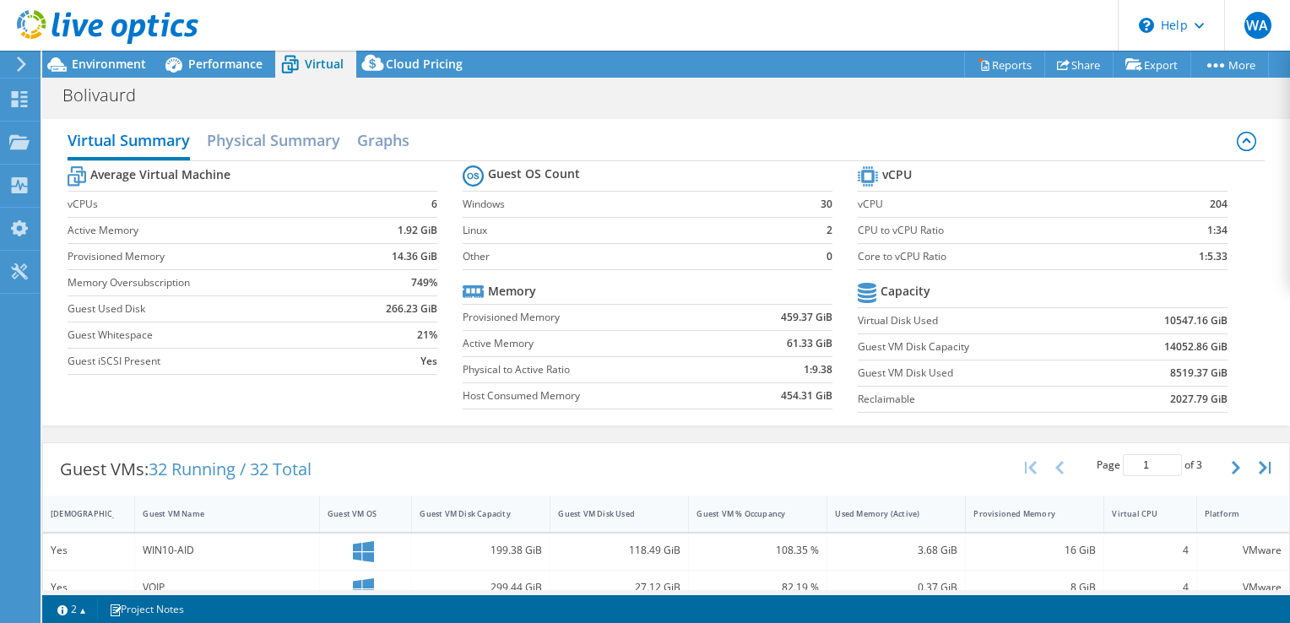
click at [113, 51] on div at bounding box center [99, 28] width 198 height 57
click at [113, 55] on div at bounding box center [99, 28] width 198 height 57
click at [115, 62] on span "Environment" at bounding box center [109, 64] width 74 height 16
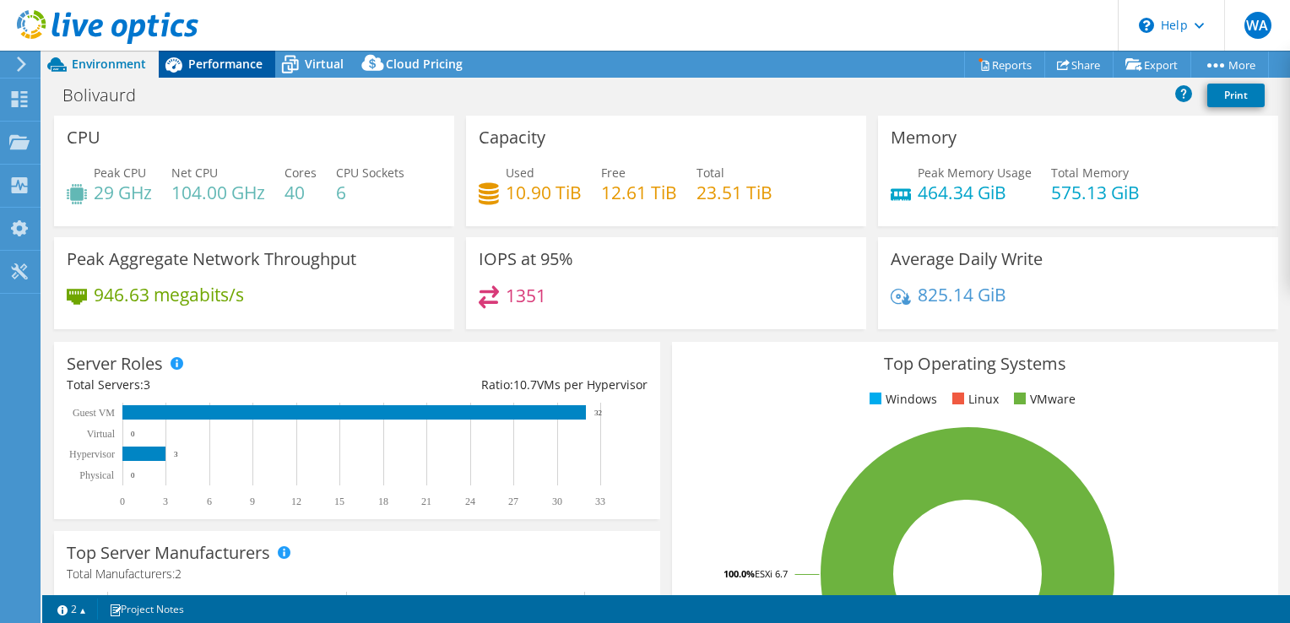
click at [211, 57] on span "Performance" at bounding box center [225, 64] width 74 height 16
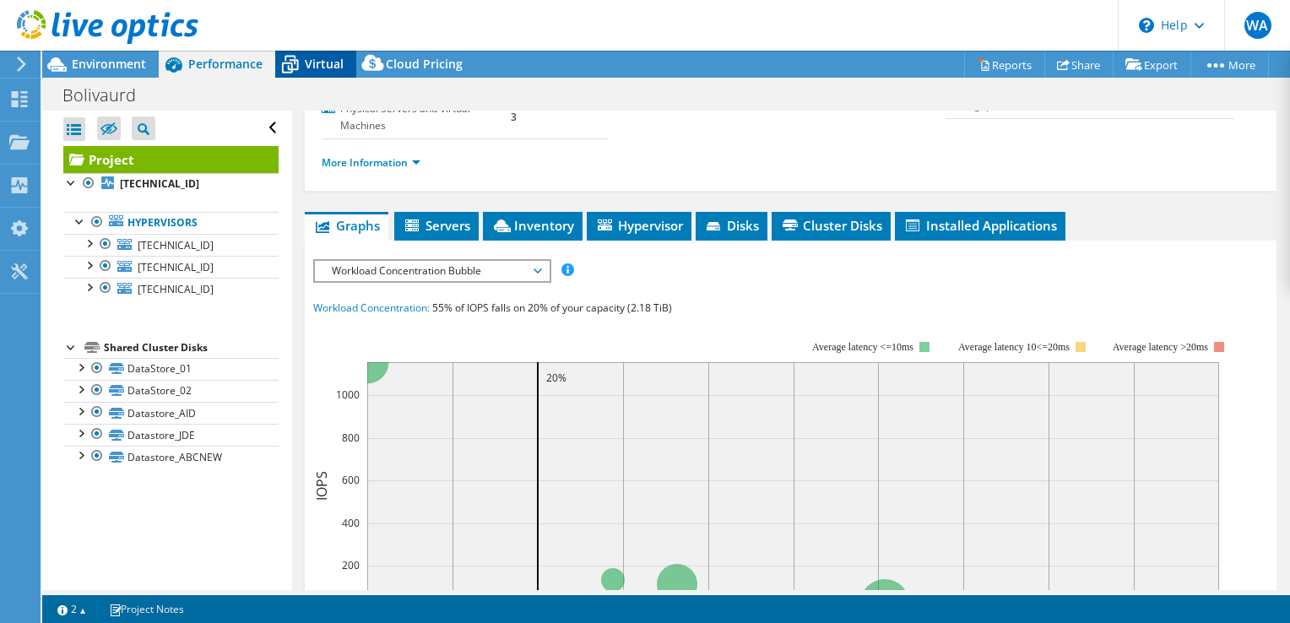
click at [318, 70] on span "Virtual" at bounding box center [324, 64] width 39 height 16
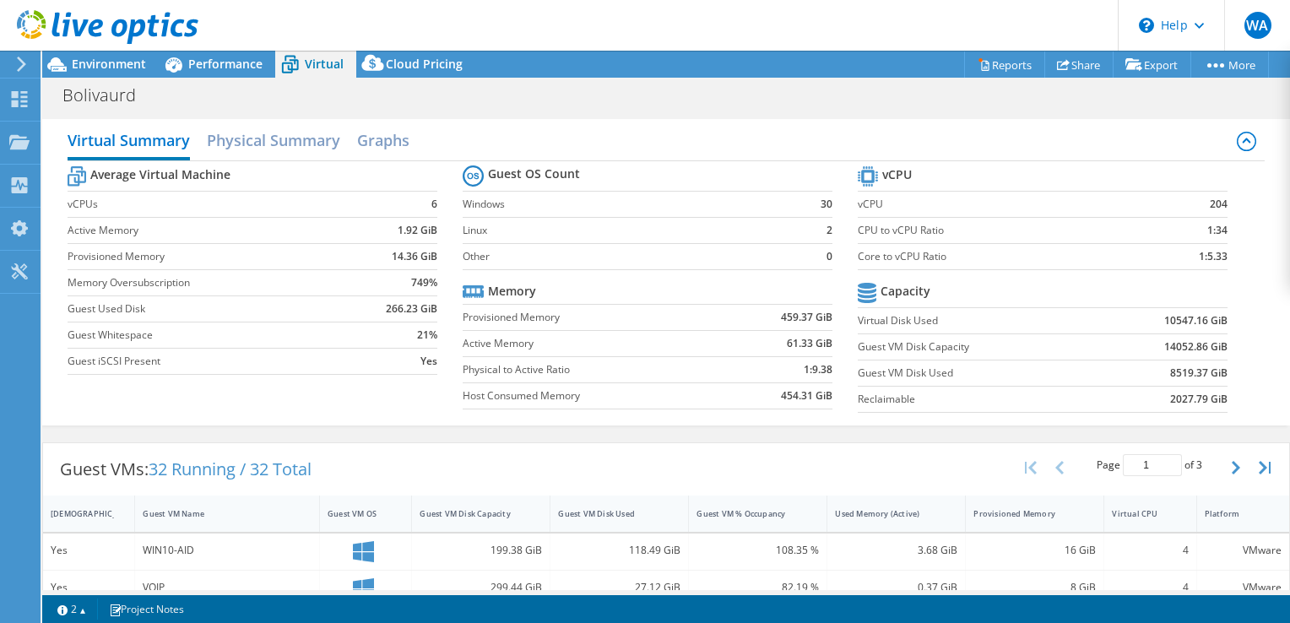
click at [334, 73] on div "Virtual" at bounding box center [315, 64] width 81 height 27
click at [182, 73] on icon at bounding box center [174, 65] width 30 height 30
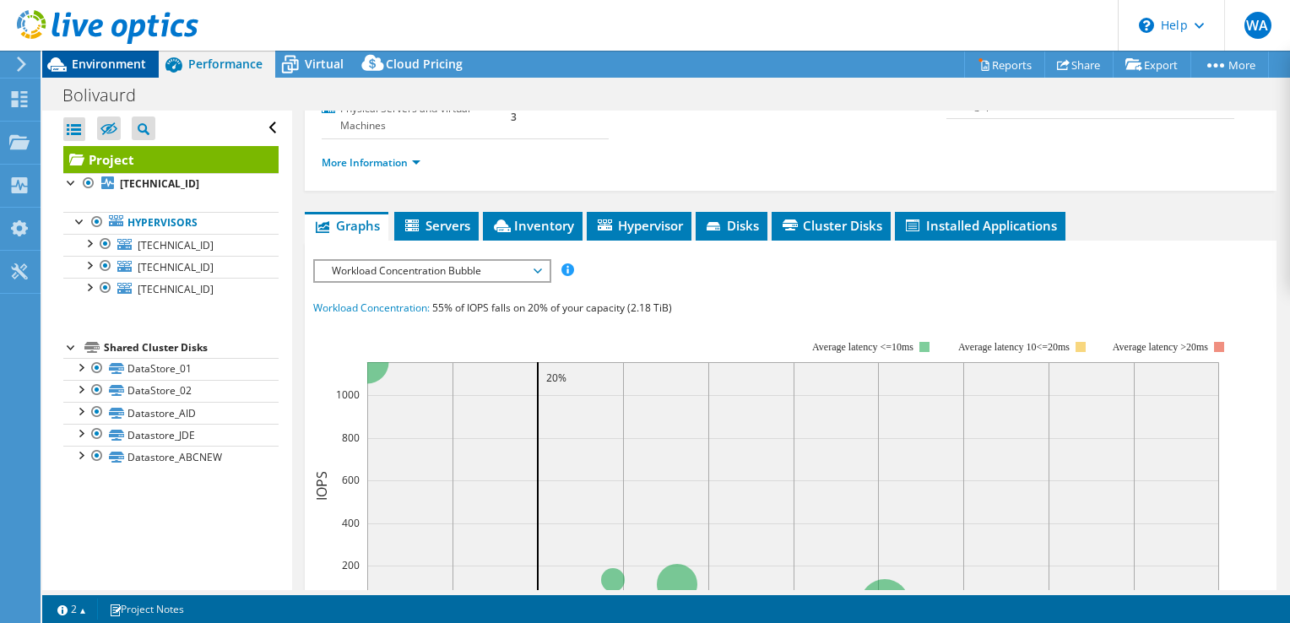
click at [125, 62] on span "Environment" at bounding box center [109, 64] width 74 height 16
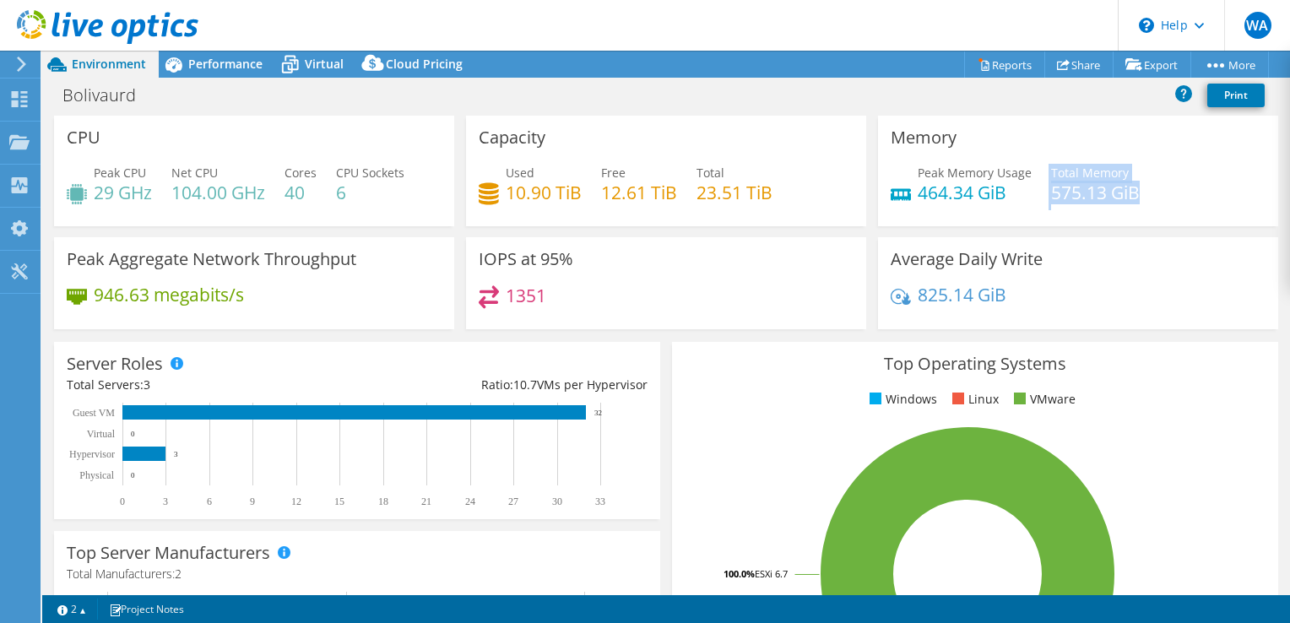
drag, startPoint x: 1127, startPoint y: 191, endPoint x: 1030, endPoint y: 191, distance: 98.0
click at [1030, 191] on div "Peak Memory Usage 464.34 GiB Total Memory 575.13 GiB" at bounding box center [1078, 191] width 375 height 55
drag, startPoint x: 1030, startPoint y: 191, endPoint x: 1013, endPoint y: 200, distance: 18.5
click at [1013, 200] on h4 "464.34 GiB" at bounding box center [975, 192] width 114 height 19
click at [240, 60] on span "Performance" at bounding box center [225, 64] width 74 height 16
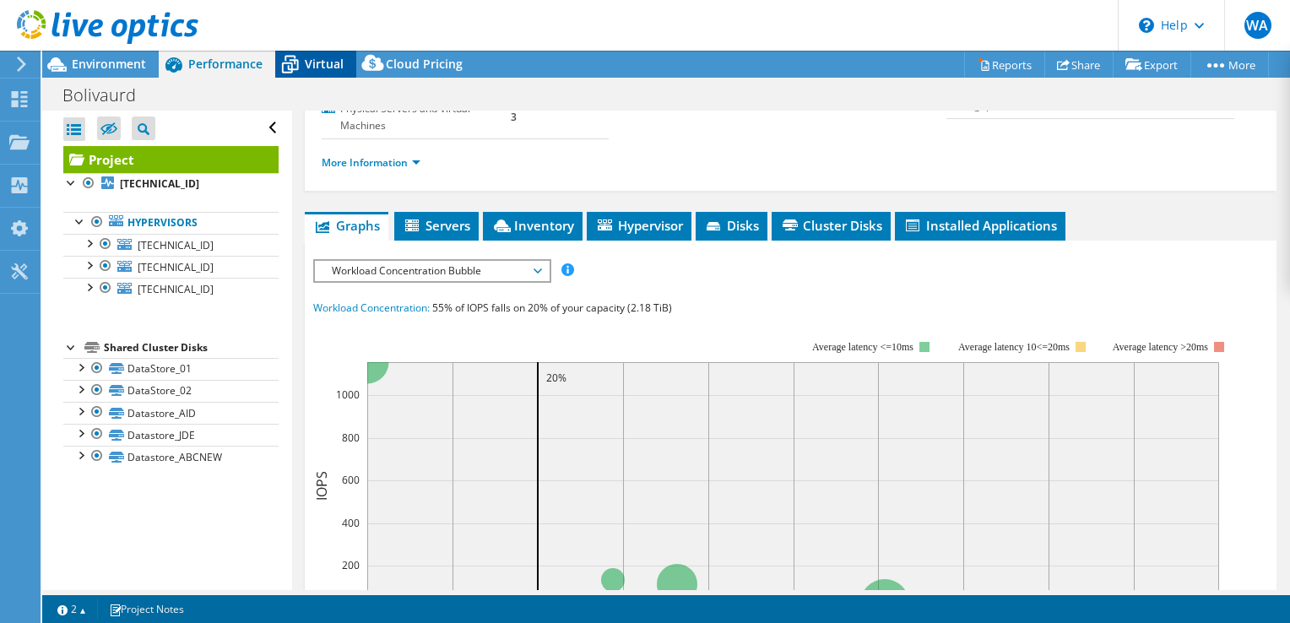
click at [324, 66] on span "Virtual" at bounding box center [324, 64] width 39 height 16
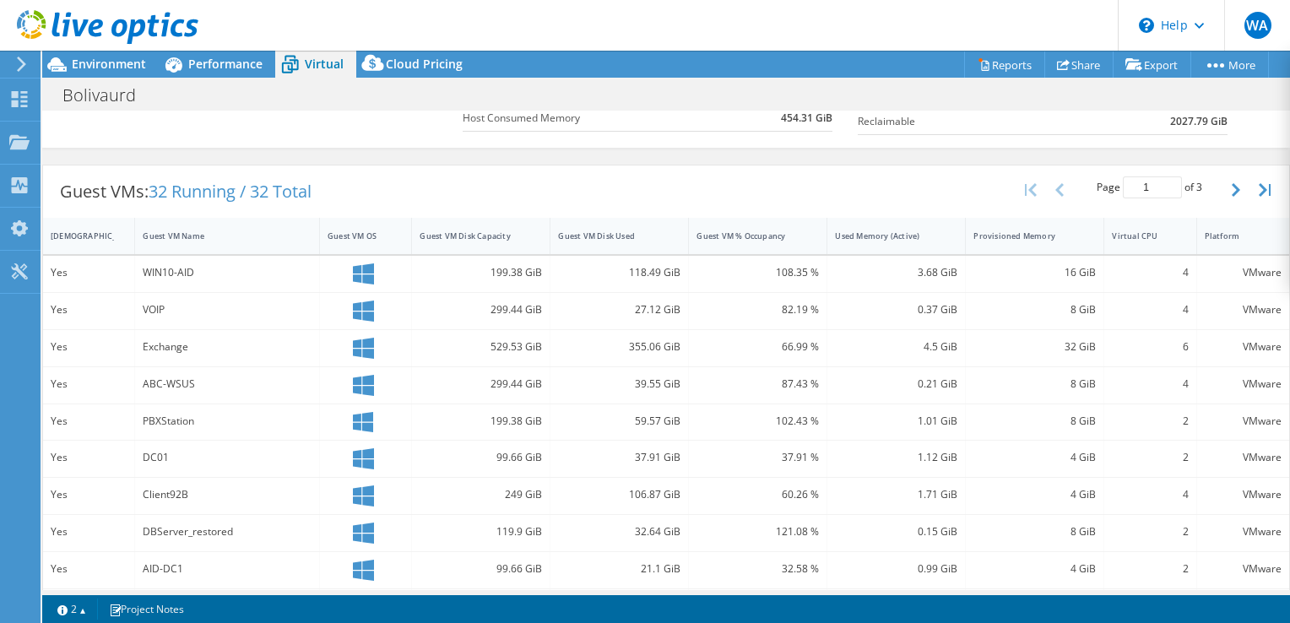
scroll to position [338, 0]
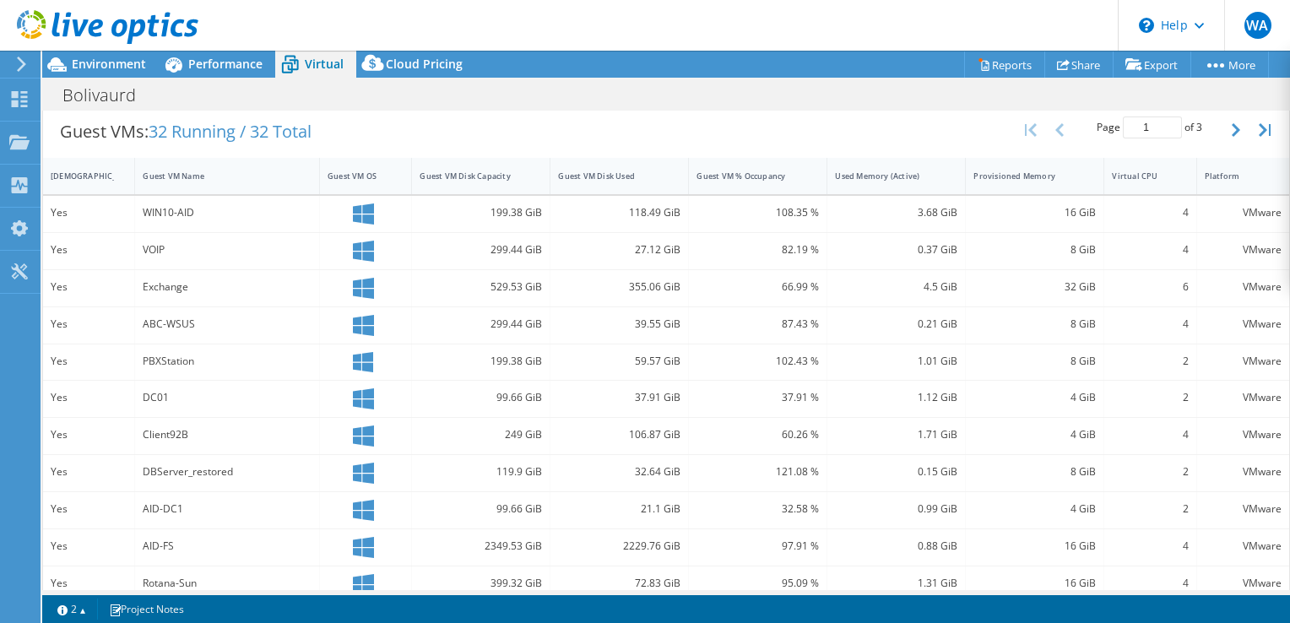
drag, startPoint x: 1174, startPoint y: 285, endPoint x: 1155, endPoint y: 285, distance: 18.6
click at [1155, 285] on div "6" at bounding box center [1150, 287] width 76 height 19
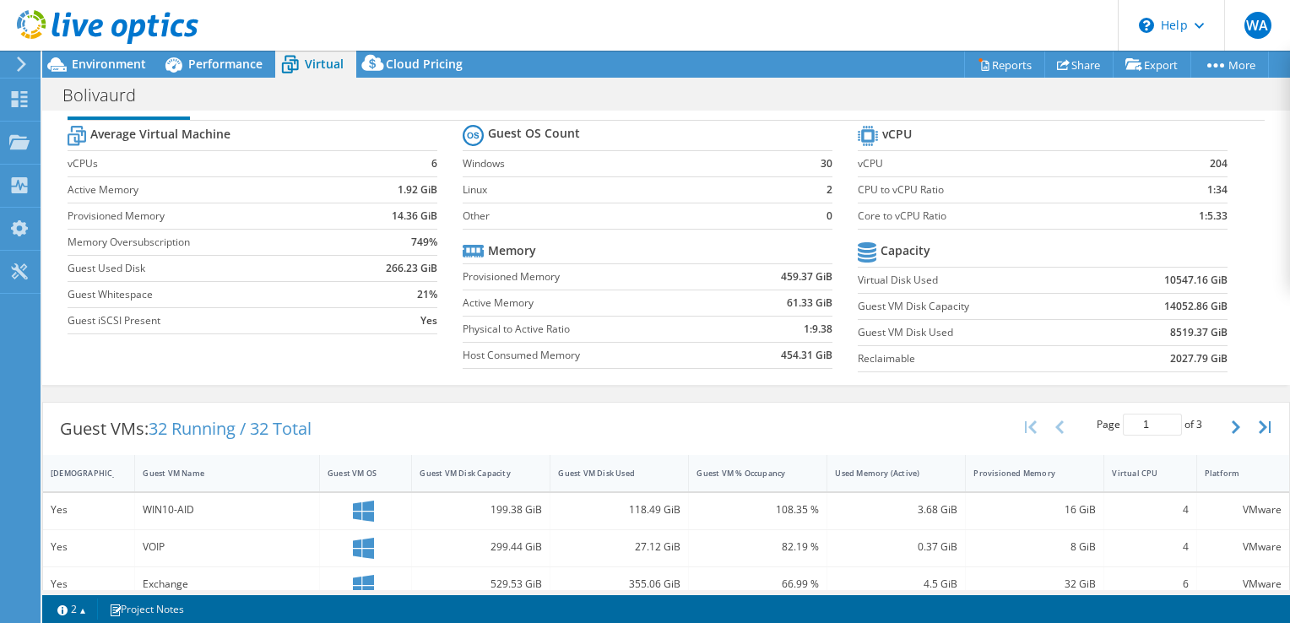
scroll to position [0, 0]
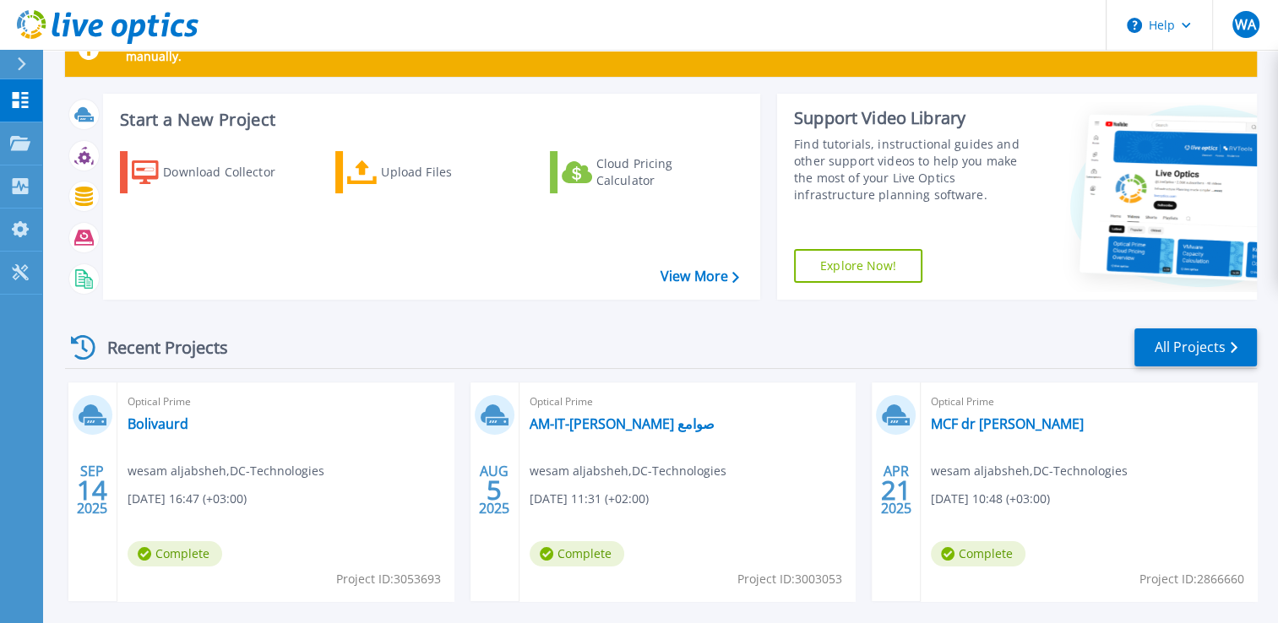
scroll to position [84, 0]
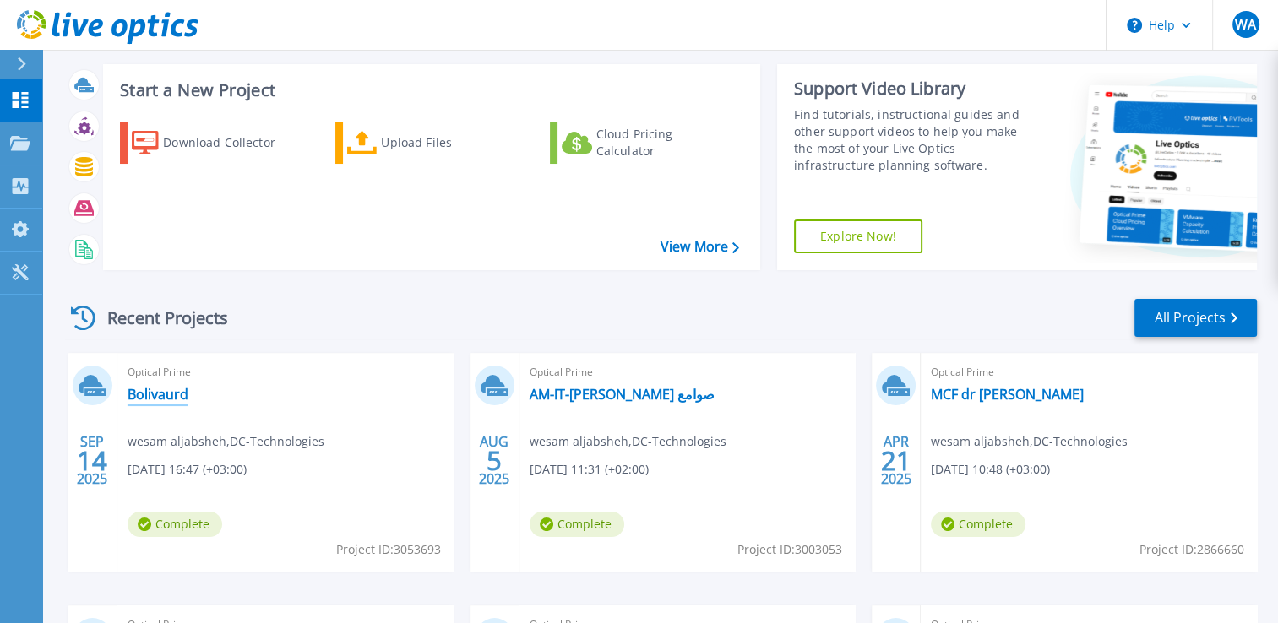
click at [142, 395] on link "Bolivaurd" at bounding box center [158, 394] width 61 height 17
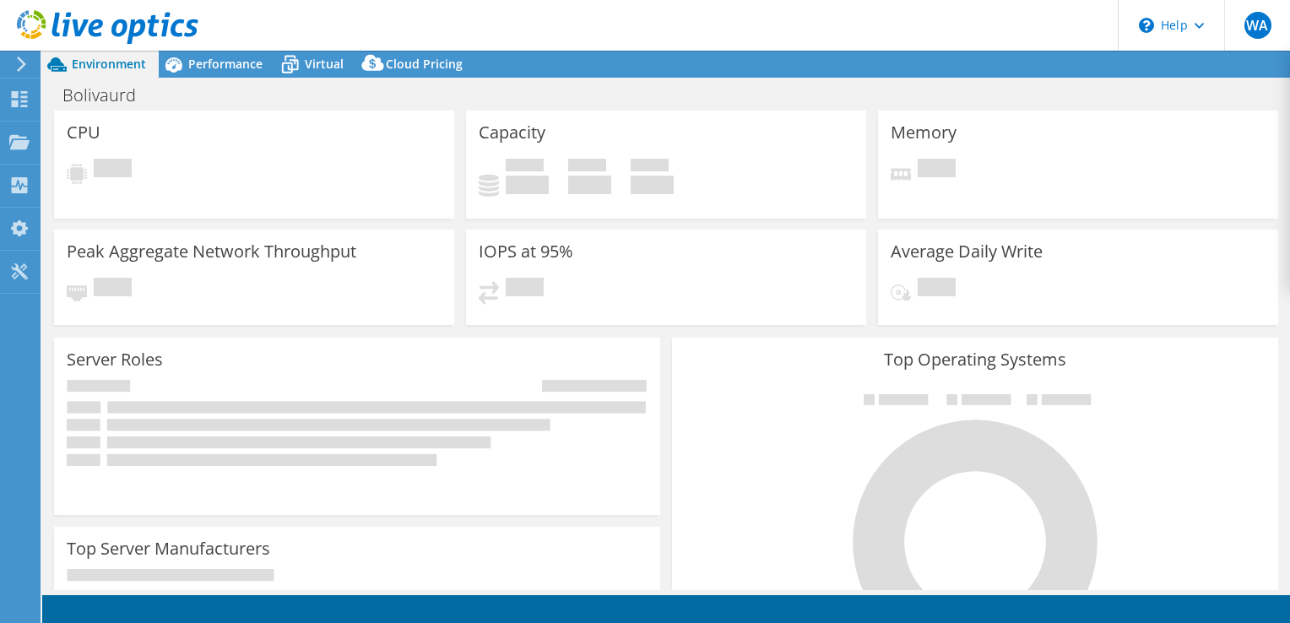
select select "Canada"
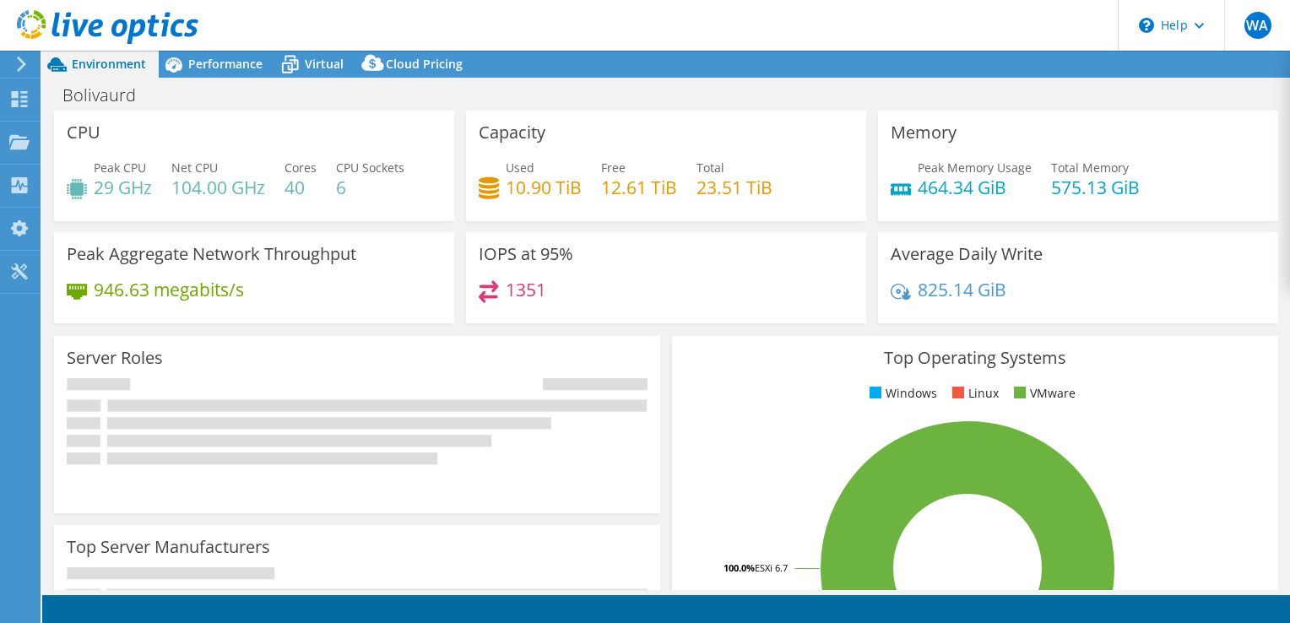
select select "Canada"
select select "USD"
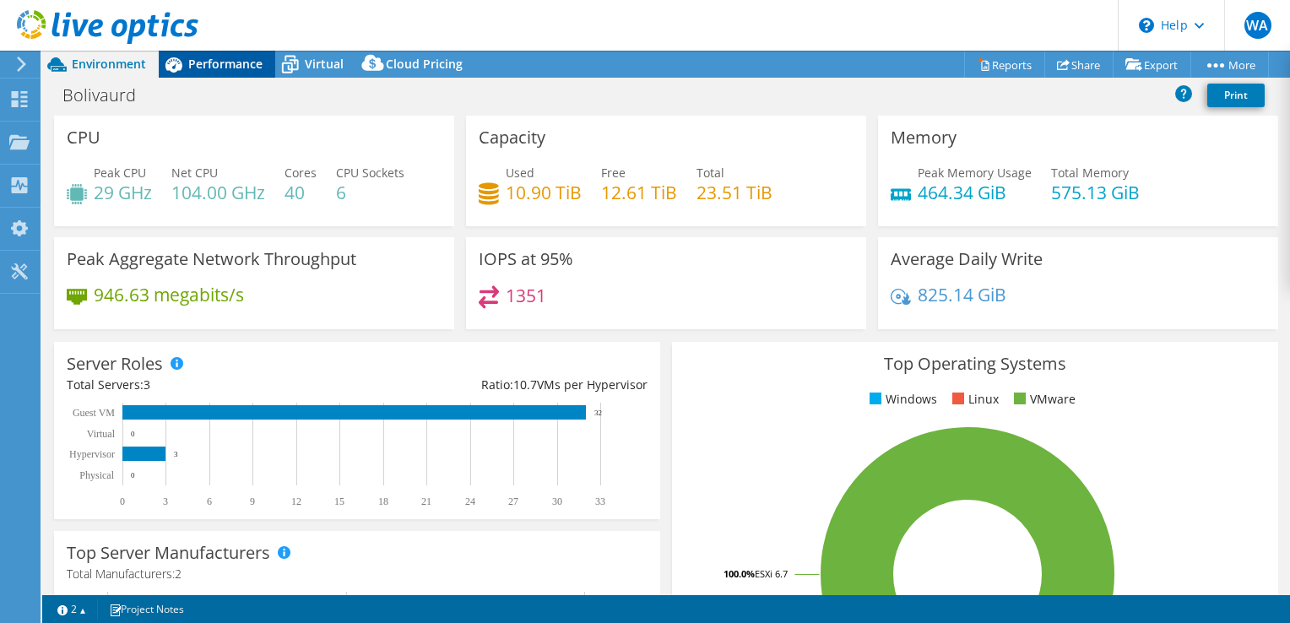
click at [197, 73] on div "Performance" at bounding box center [217, 64] width 117 height 27
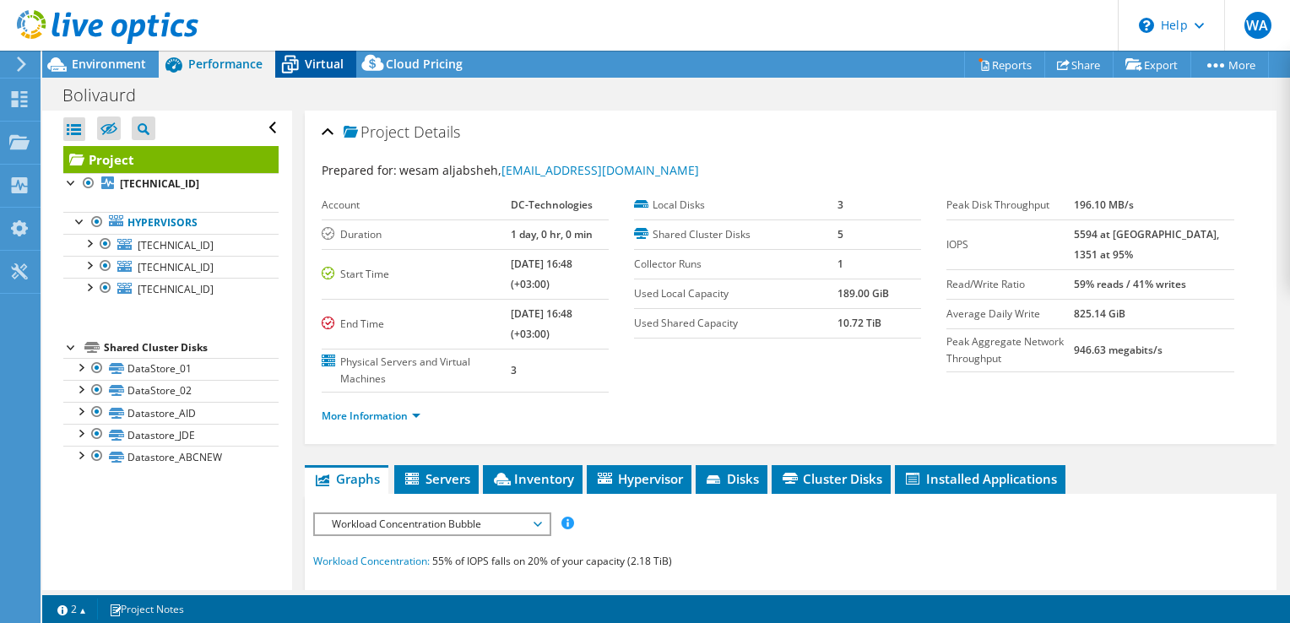
click at [280, 69] on icon at bounding box center [290, 65] width 30 height 30
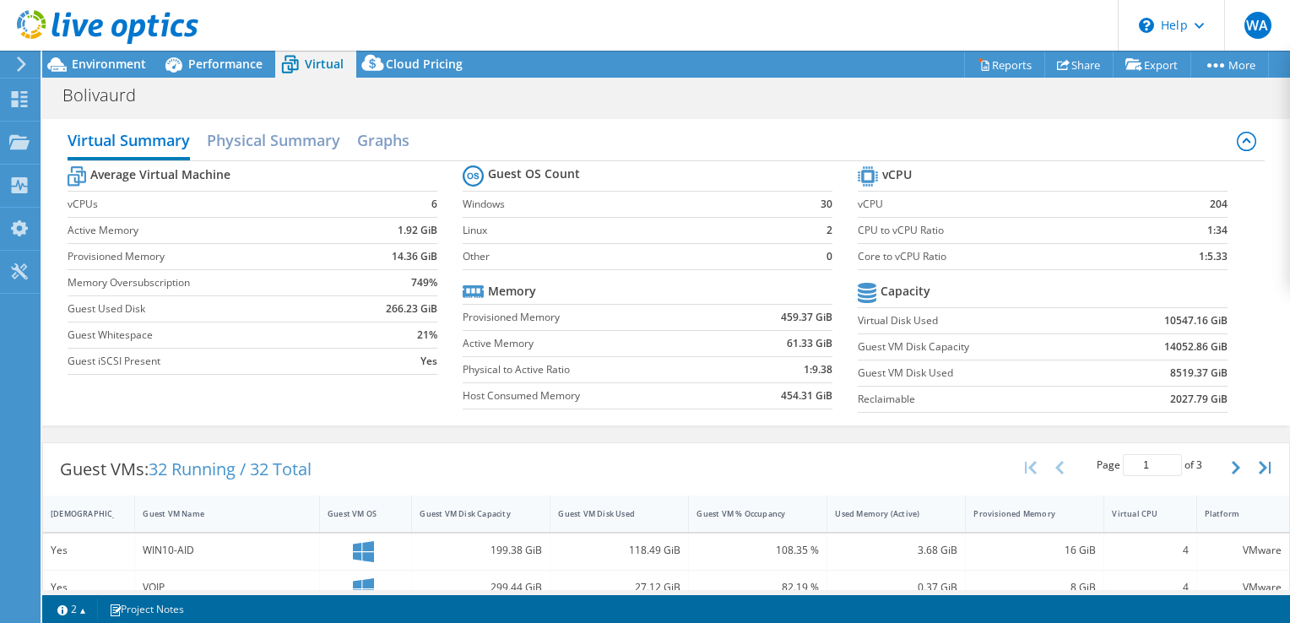
scroll to position [253, 0]
drag, startPoint x: 776, startPoint y: 310, endPoint x: 808, endPoint y: 318, distance: 33.2
click at [808, 318] on b "459.37 GiB" at bounding box center [807, 317] width 52 height 17
drag, startPoint x: 808, startPoint y: 318, endPoint x: 769, endPoint y: 308, distance: 41.0
click at [769, 308] on td "459.37 GiB" at bounding box center [778, 317] width 107 height 26
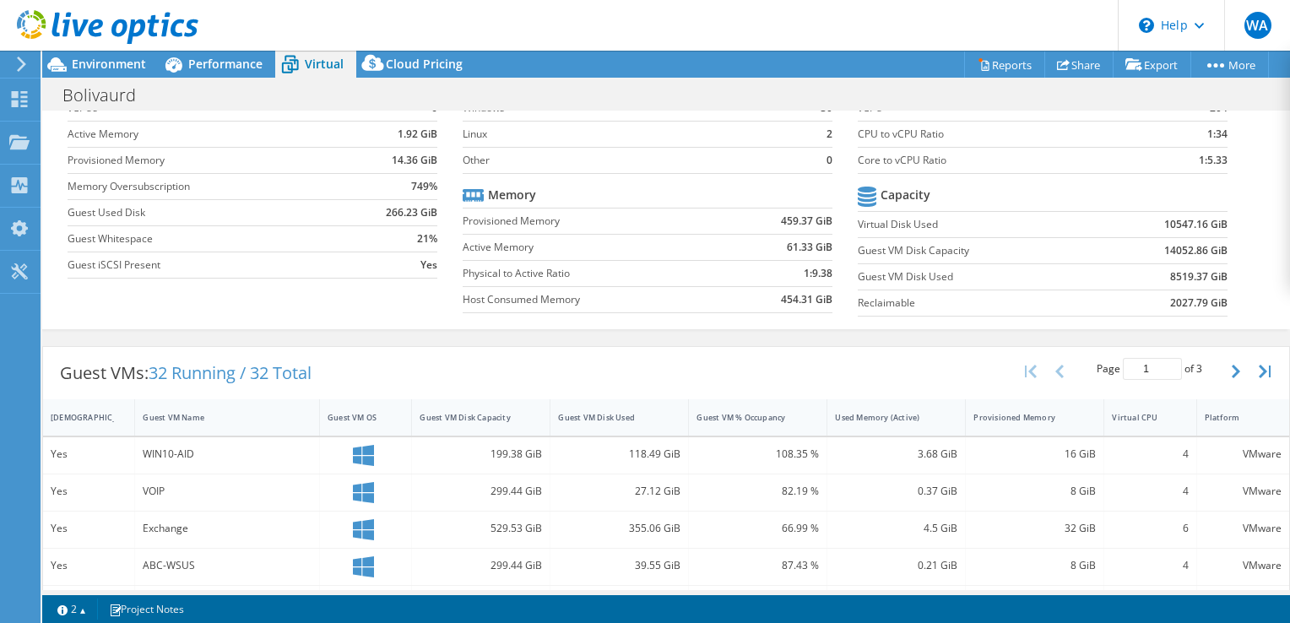
scroll to position [0, 0]
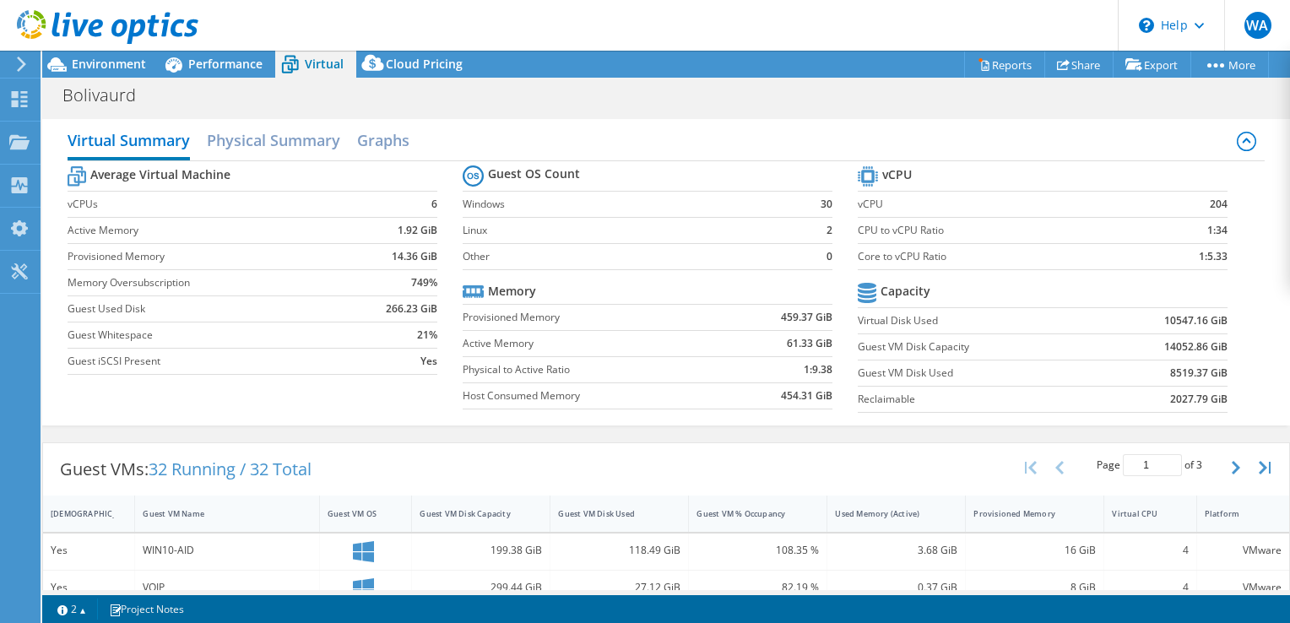
drag, startPoint x: 767, startPoint y: 319, endPoint x: 820, endPoint y: 327, distance: 53.7
click at [820, 327] on td "459.37 GiB" at bounding box center [778, 317] width 107 height 26
click at [794, 356] on td "1:9.38" at bounding box center [778, 369] width 107 height 26
drag, startPoint x: 767, startPoint y: 315, endPoint x: 797, endPoint y: 313, distance: 30.5
click at [797, 313] on td "459.37 GiB" at bounding box center [778, 317] width 107 height 26
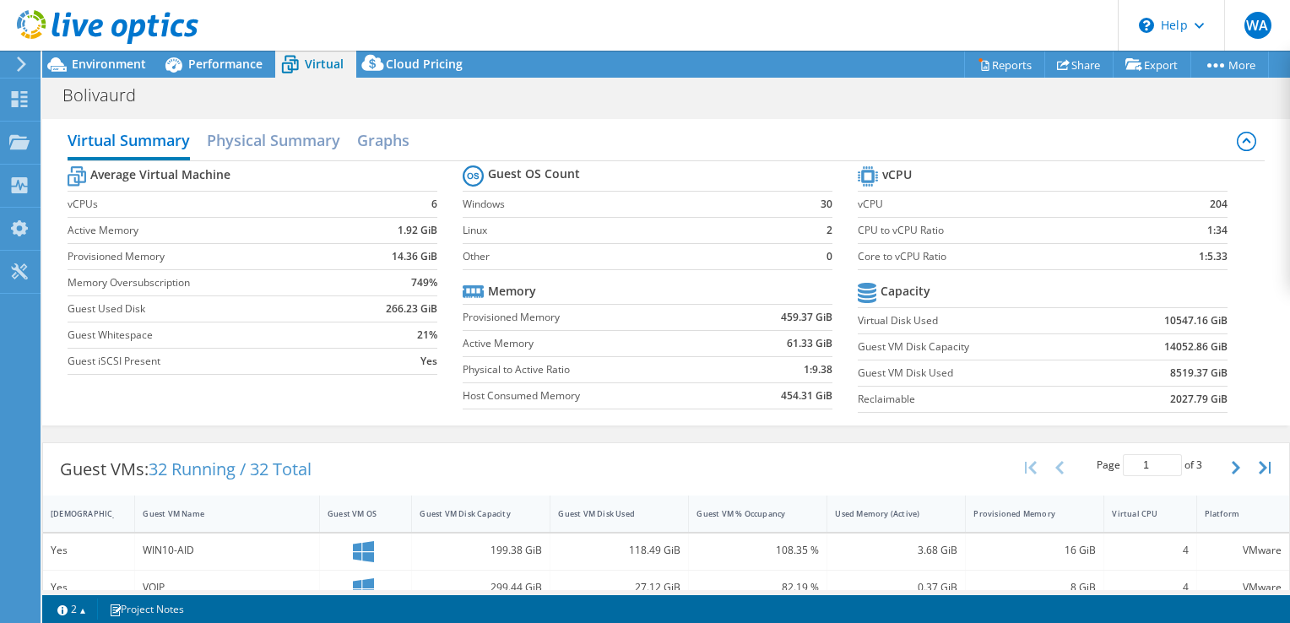
drag, startPoint x: 797, startPoint y: 313, endPoint x: 775, endPoint y: 331, distance: 28.2
click at [775, 331] on td "61.33 GiB" at bounding box center [778, 343] width 107 height 26
click at [94, 68] on span "Environment" at bounding box center [109, 64] width 74 height 16
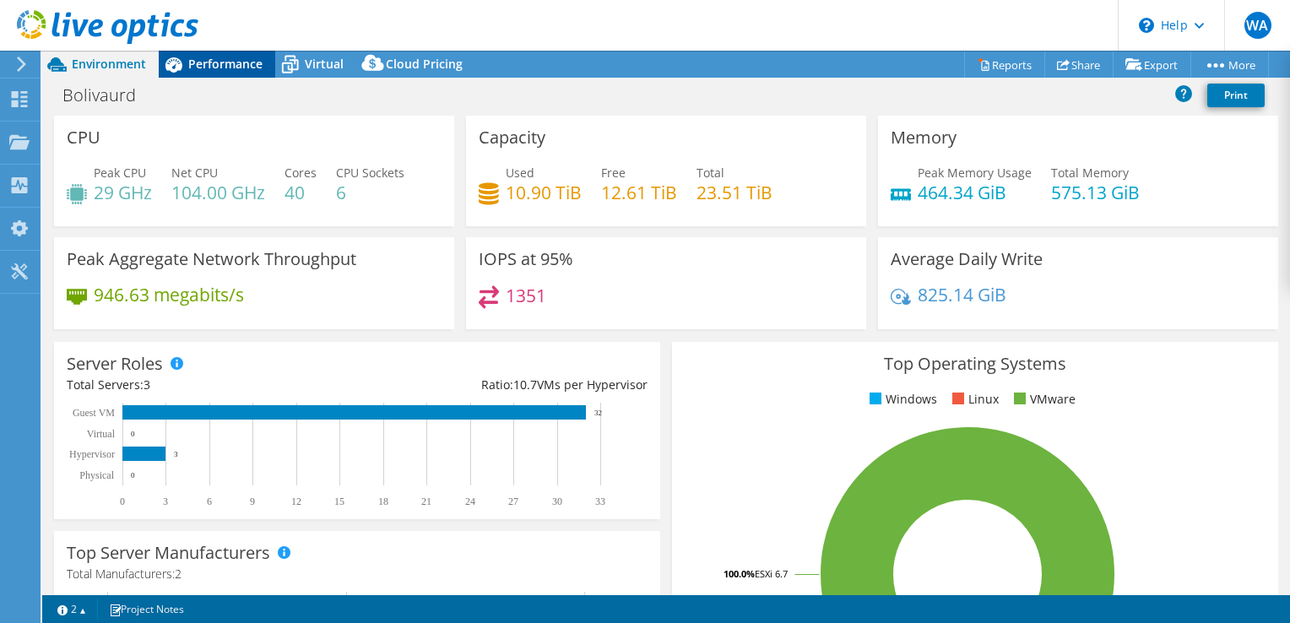
click at [211, 71] on span "Performance" at bounding box center [225, 64] width 74 height 16
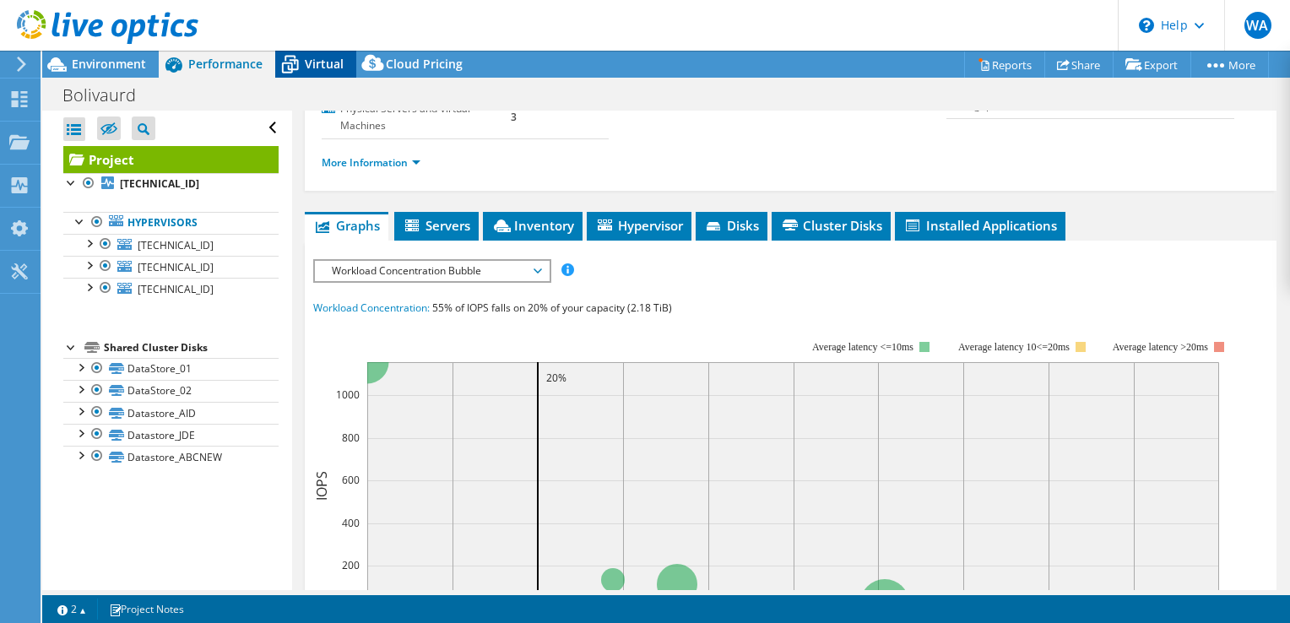
click at [308, 59] on span "Virtual" at bounding box center [324, 64] width 39 height 16
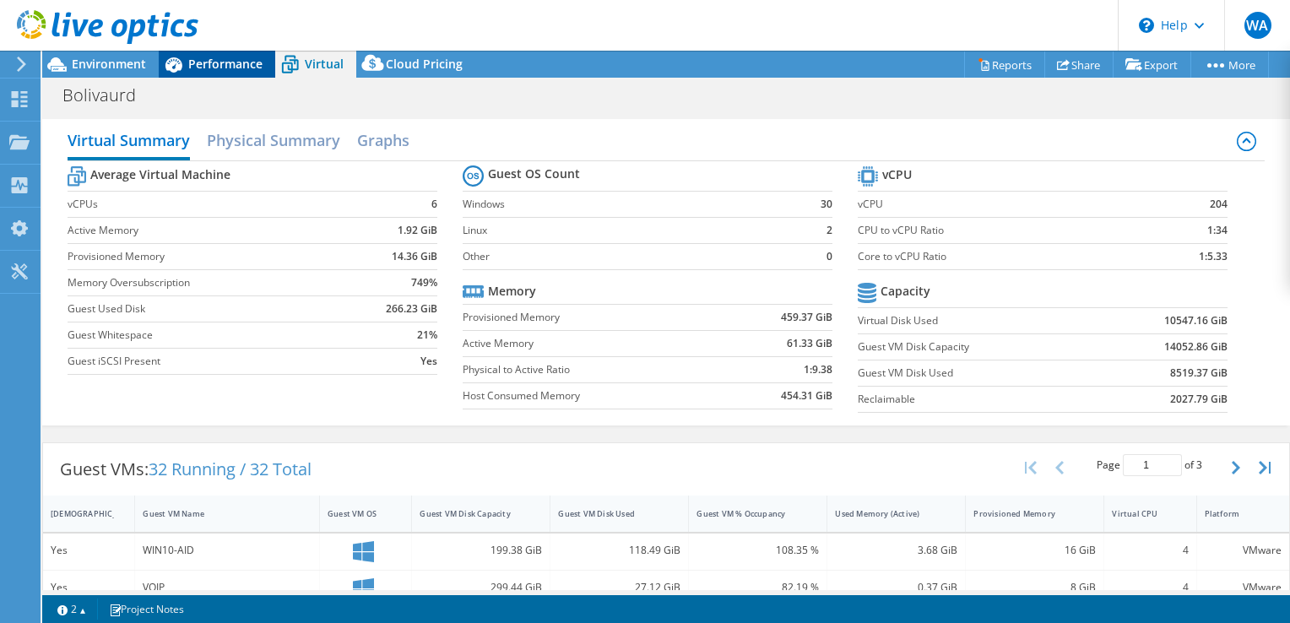
click at [256, 60] on span "Performance" at bounding box center [225, 64] width 74 height 16
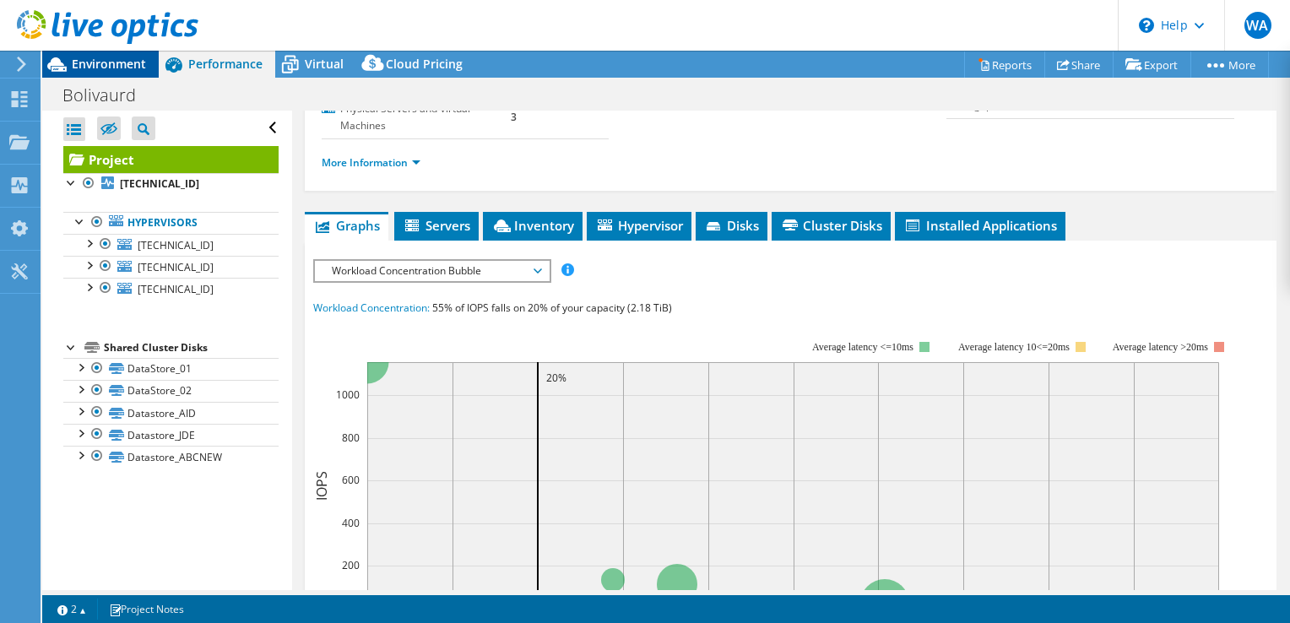
click at [144, 68] on span "Environment" at bounding box center [109, 64] width 74 height 16
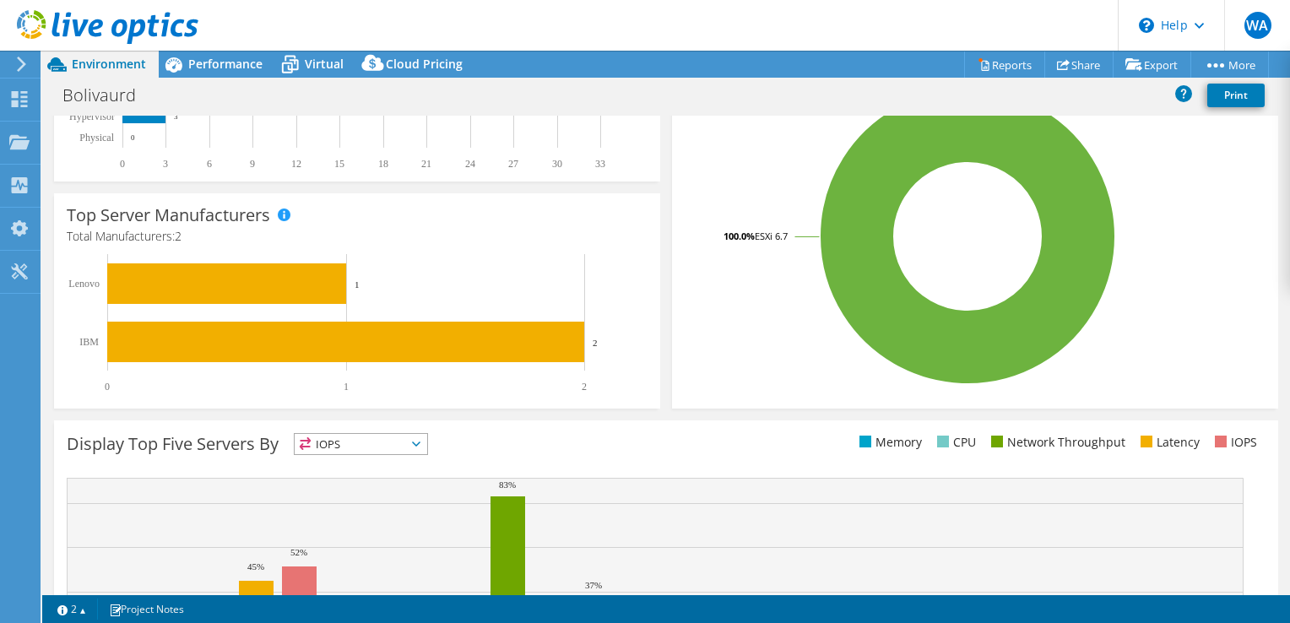
scroll to position [84, 0]
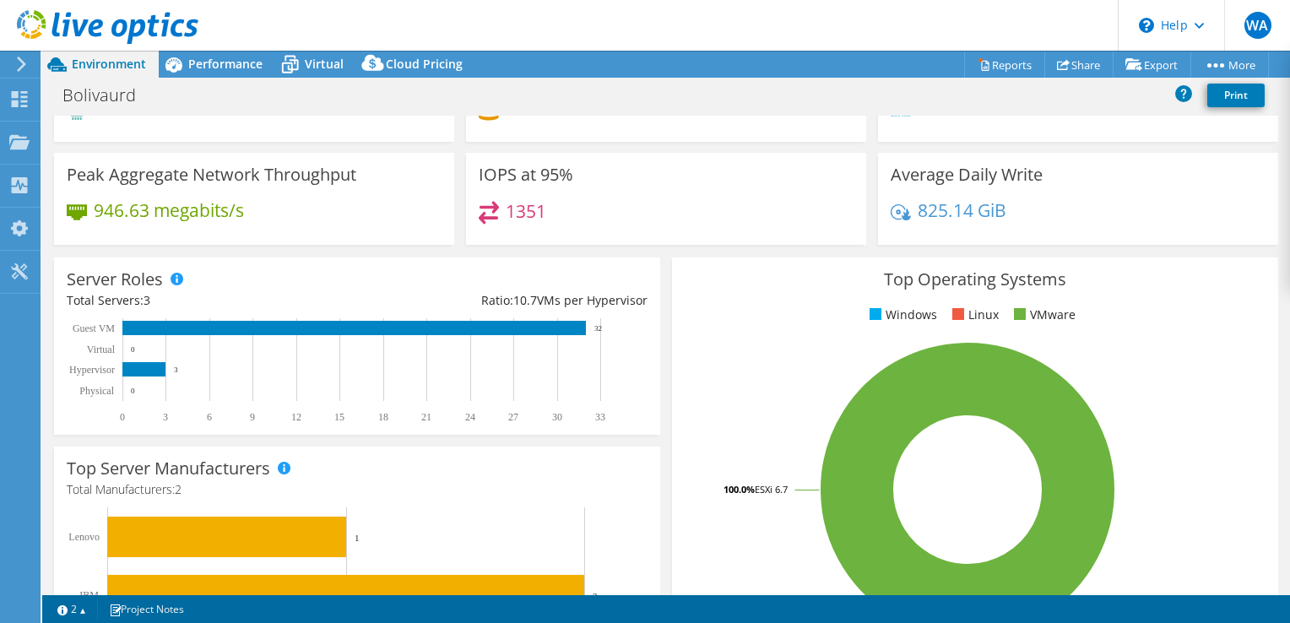
click at [318, 78] on div "Bolivaurd Print" at bounding box center [666, 97] width 1248 height 38
click at [274, 73] on div "Performance" at bounding box center [217, 64] width 117 height 27
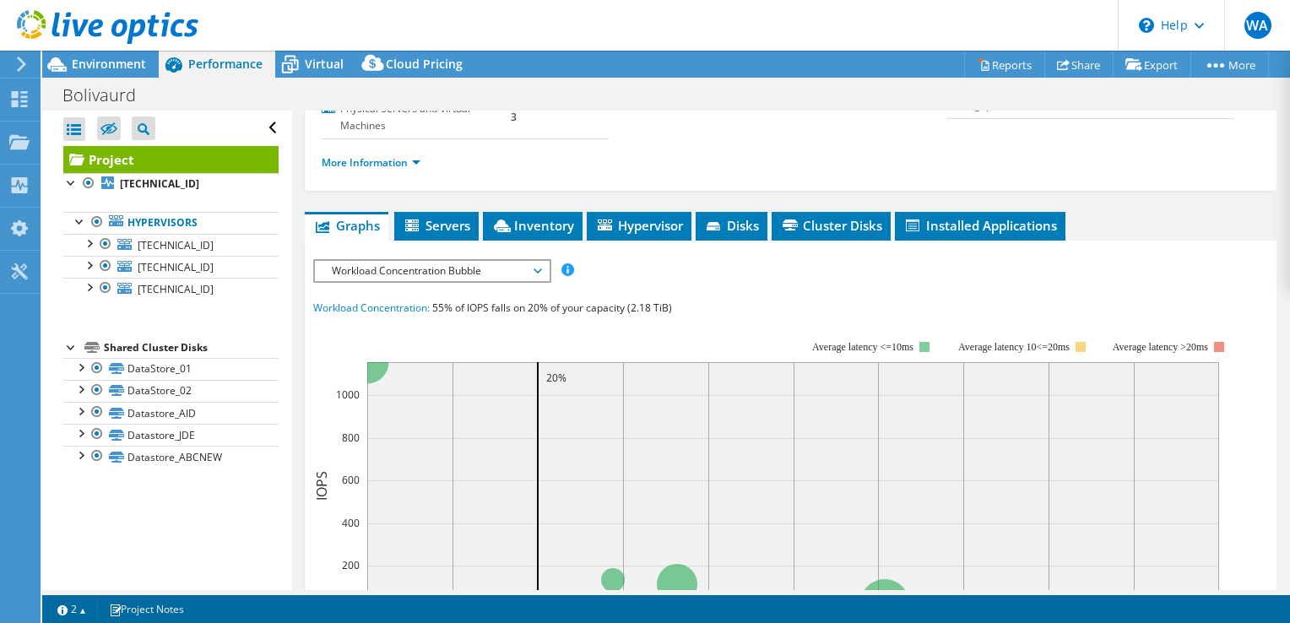
click at [253, 69] on span "Performance" at bounding box center [225, 64] width 74 height 16
click at [279, 62] on icon at bounding box center [290, 65] width 30 height 30
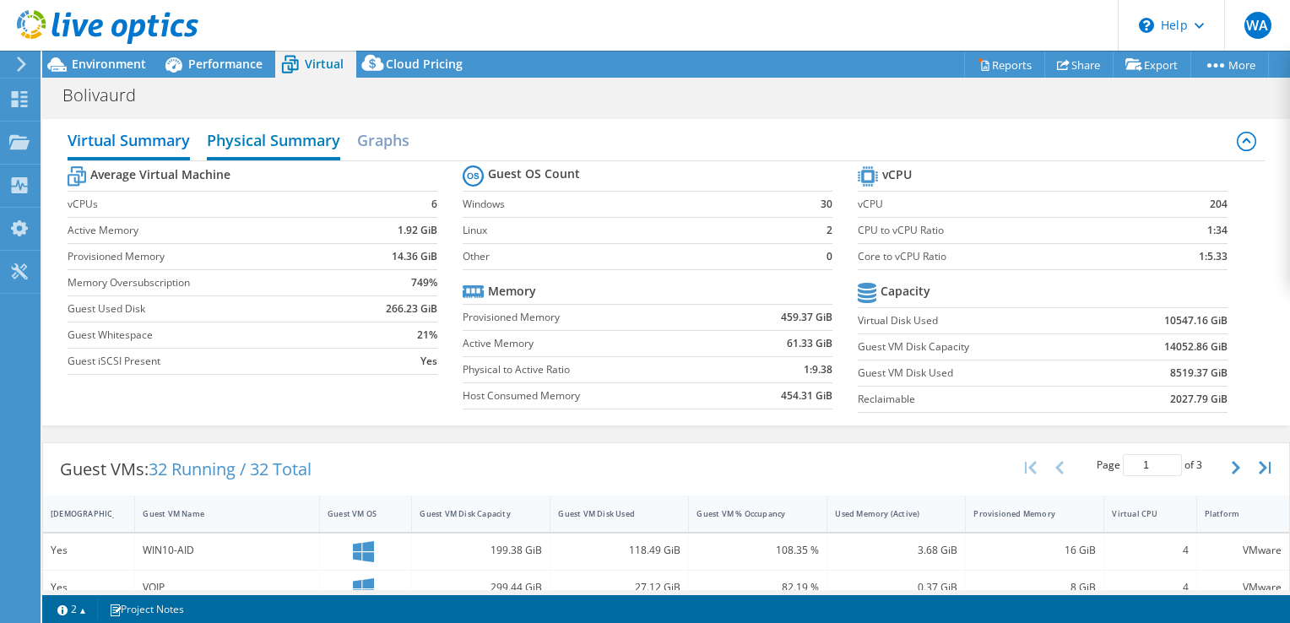
click at [307, 144] on h2 "Physical Summary" at bounding box center [273, 141] width 133 height 37
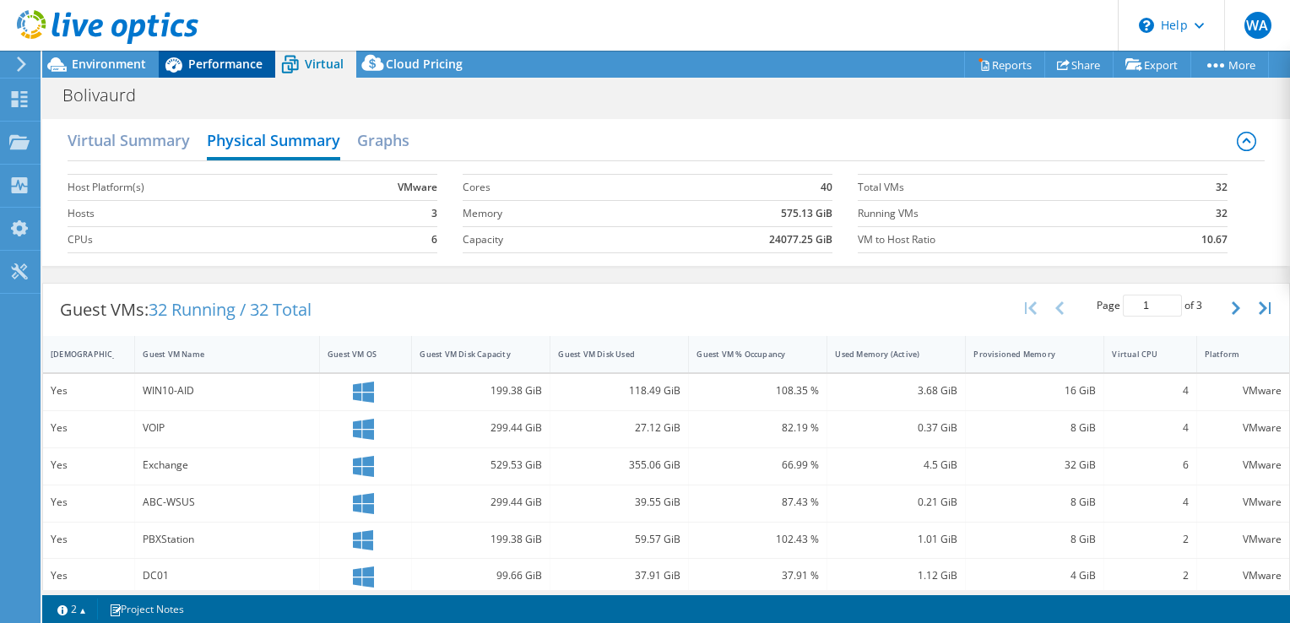
click at [243, 62] on span "Performance" at bounding box center [225, 64] width 74 height 16
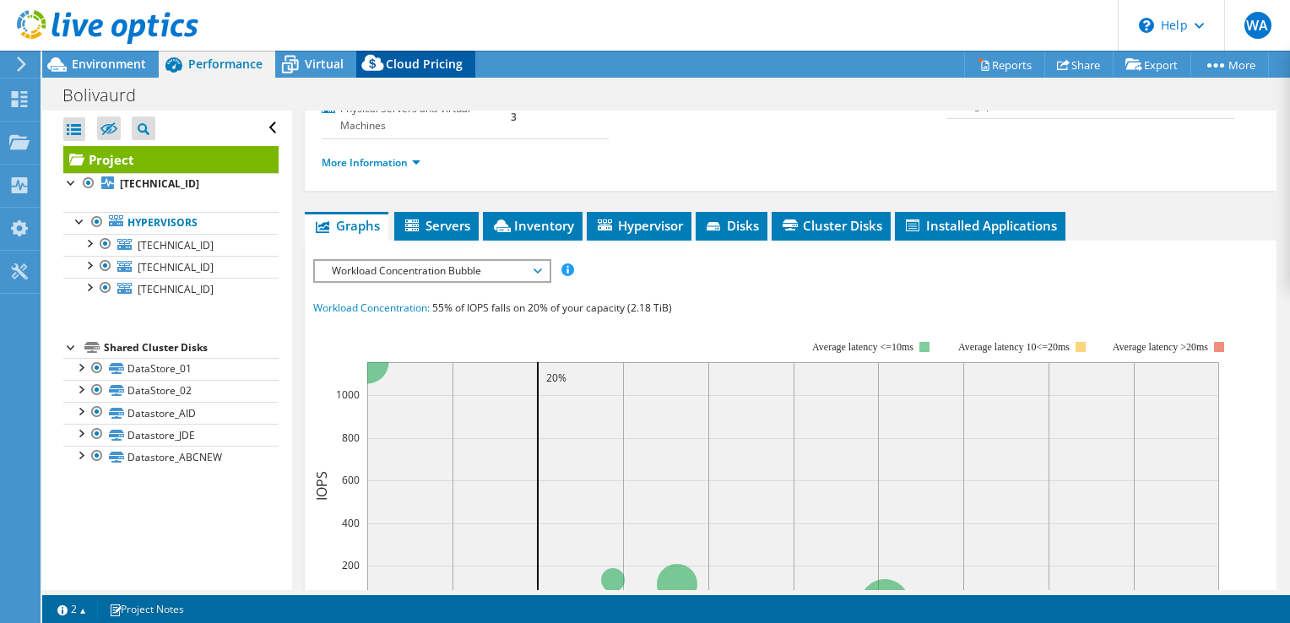
click at [387, 67] on icon at bounding box center [373, 67] width 34 height 34
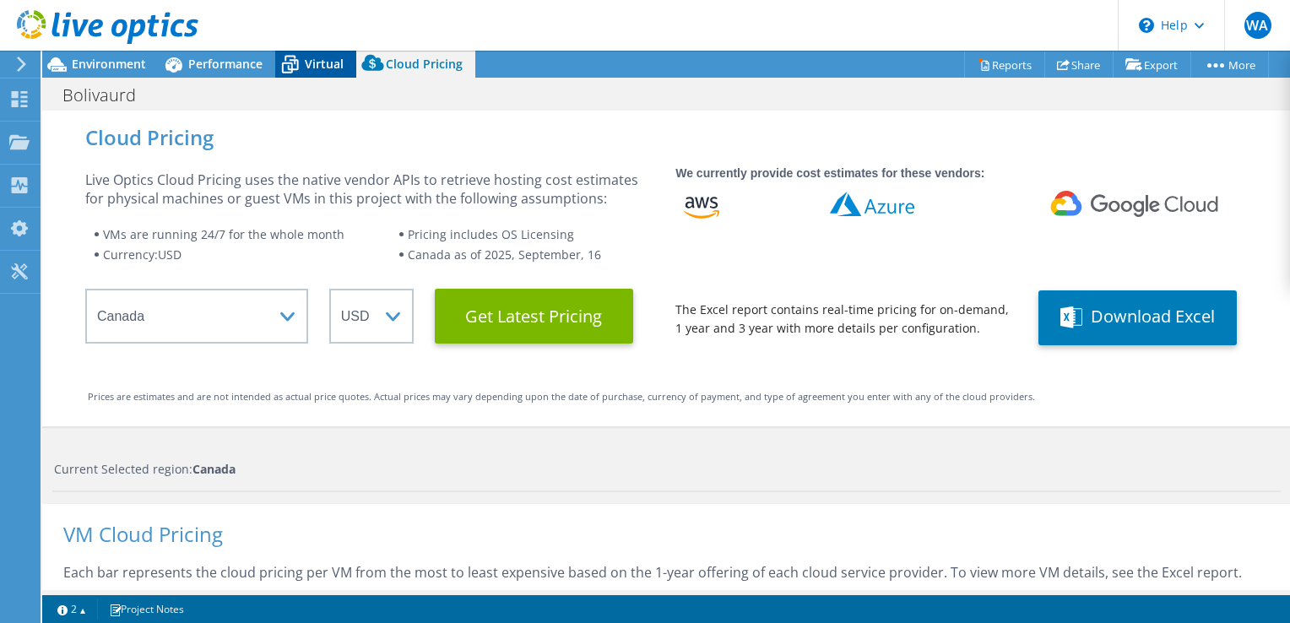
click at [340, 72] on div "Virtual" at bounding box center [315, 64] width 81 height 27
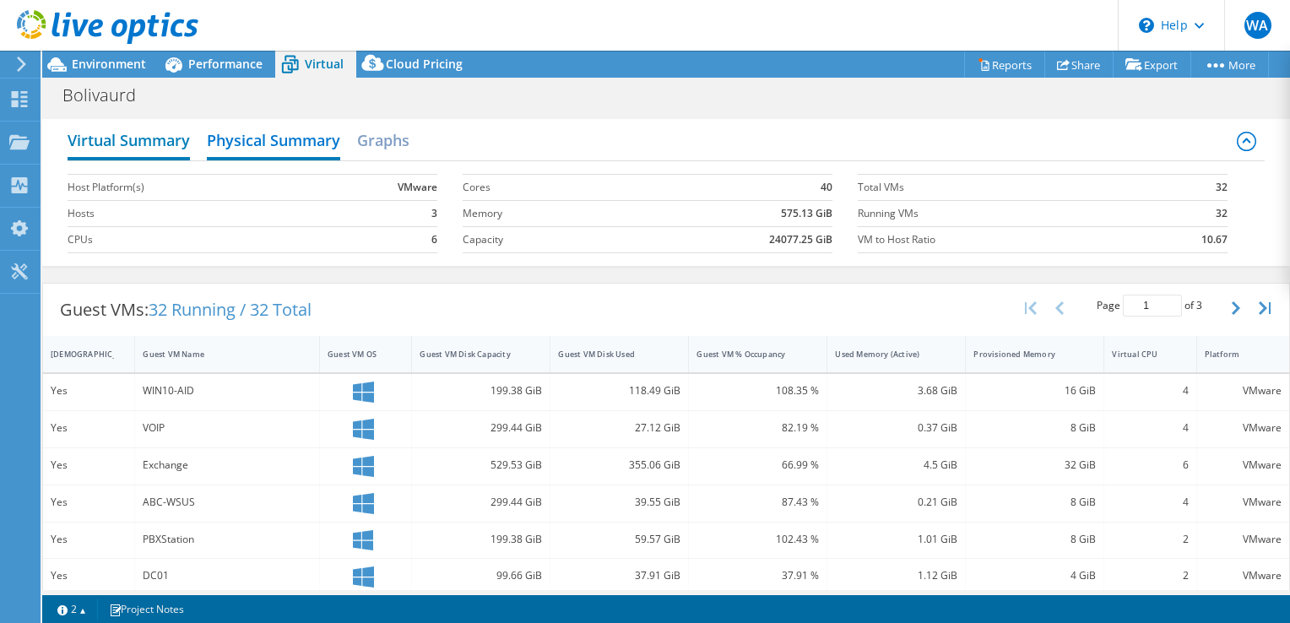
click at [174, 137] on h2 "Virtual Summary" at bounding box center [129, 141] width 122 height 37
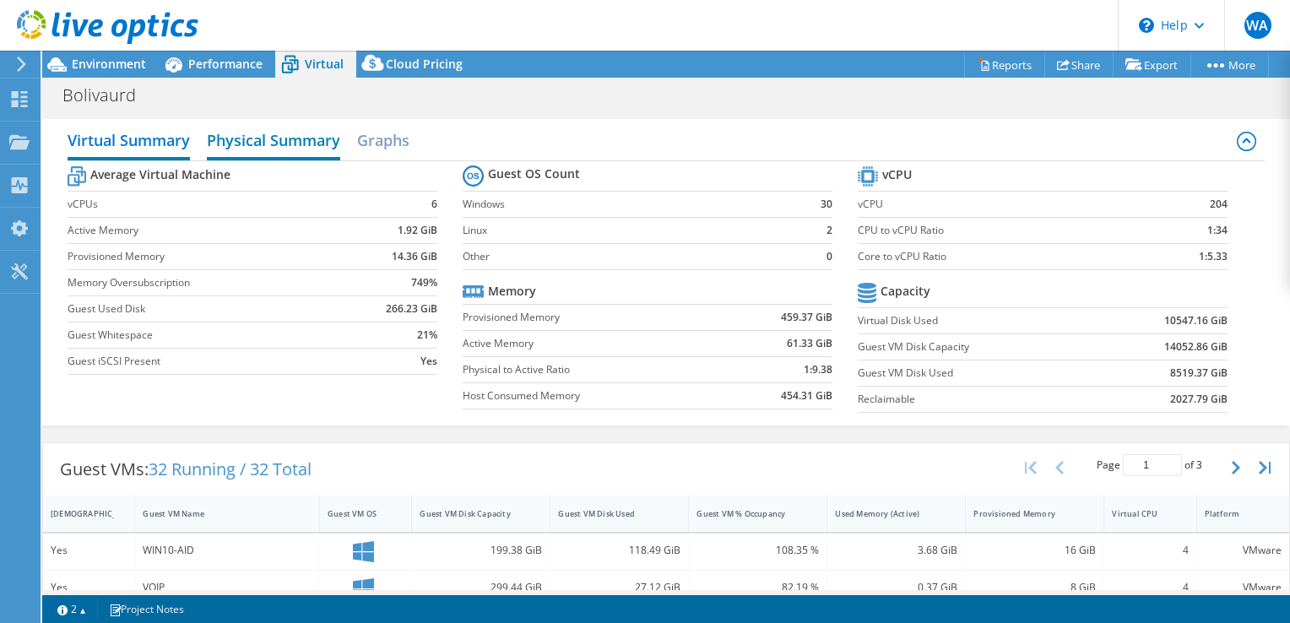
click at [304, 128] on h2 "Physical Summary" at bounding box center [273, 141] width 133 height 37
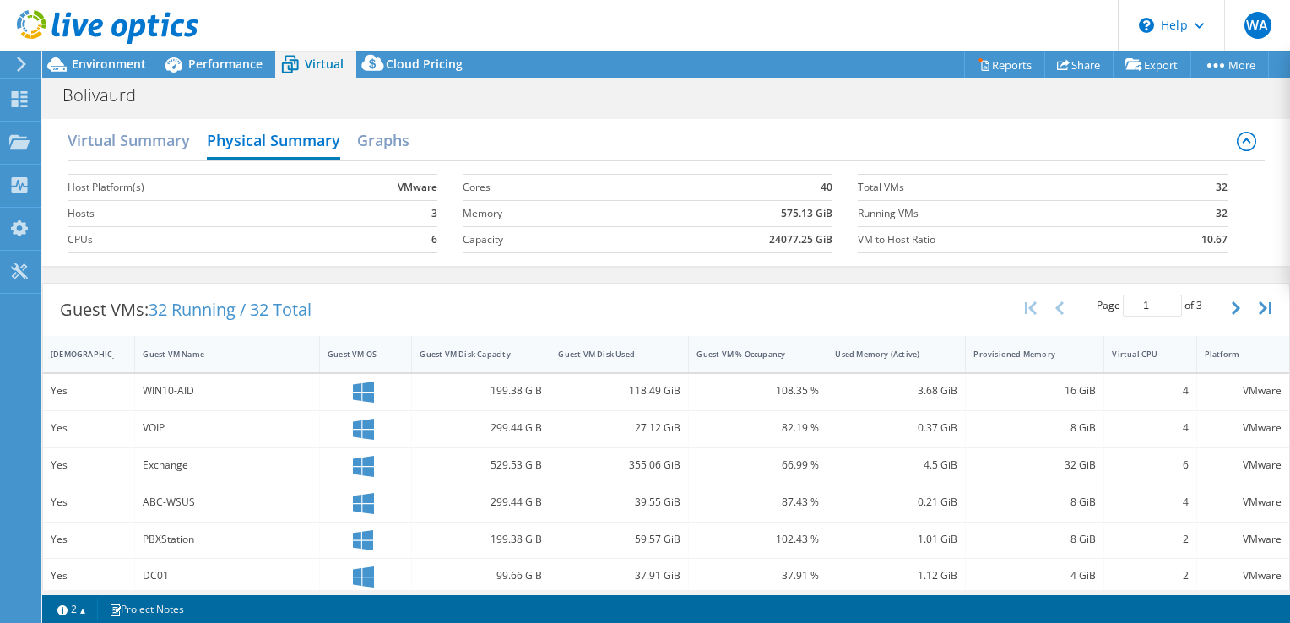
scroll to position [338, 0]
click at [192, 145] on div "Virtual Summary Physical Summary Graphs" at bounding box center [667, 142] width 1198 height 38
click at [186, 144] on h2 "Virtual Summary" at bounding box center [129, 141] width 122 height 37
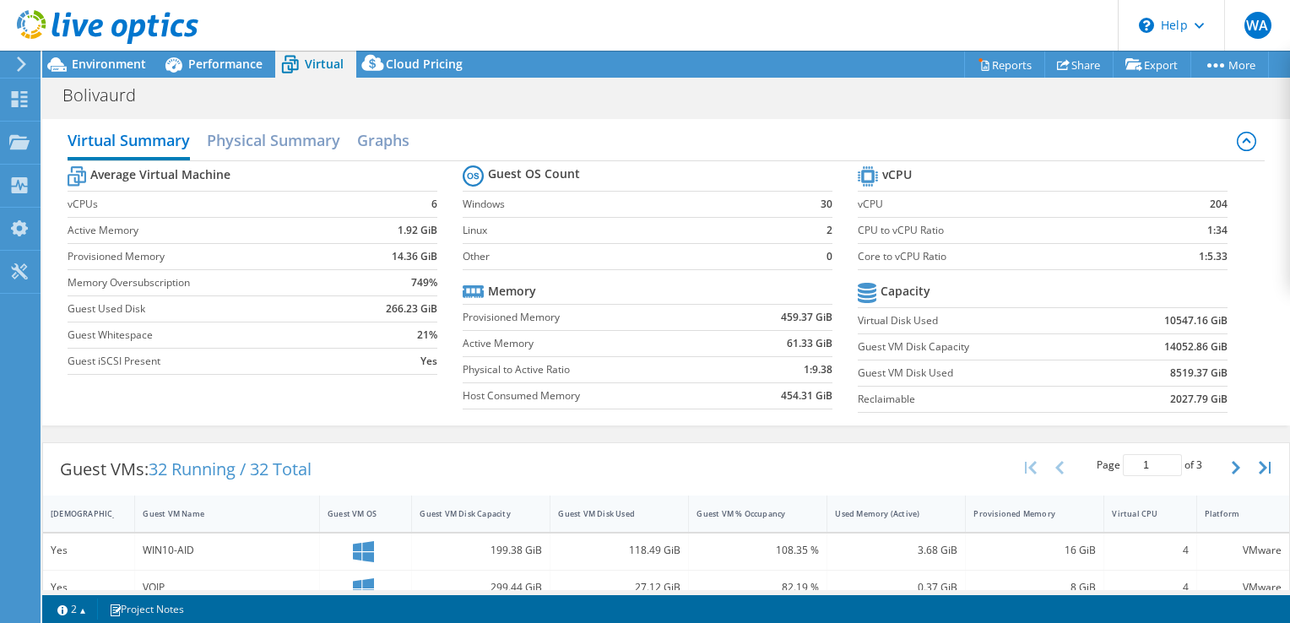
drag, startPoint x: 186, startPoint y: 144, endPoint x: 274, endPoint y: 223, distance: 118.5
click at [274, 223] on label "Active Memory" at bounding box center [208, 230] width 281 height 17
click at [214, 57] on span "Performance" at bounding box center [225, 64] width 74 height 16
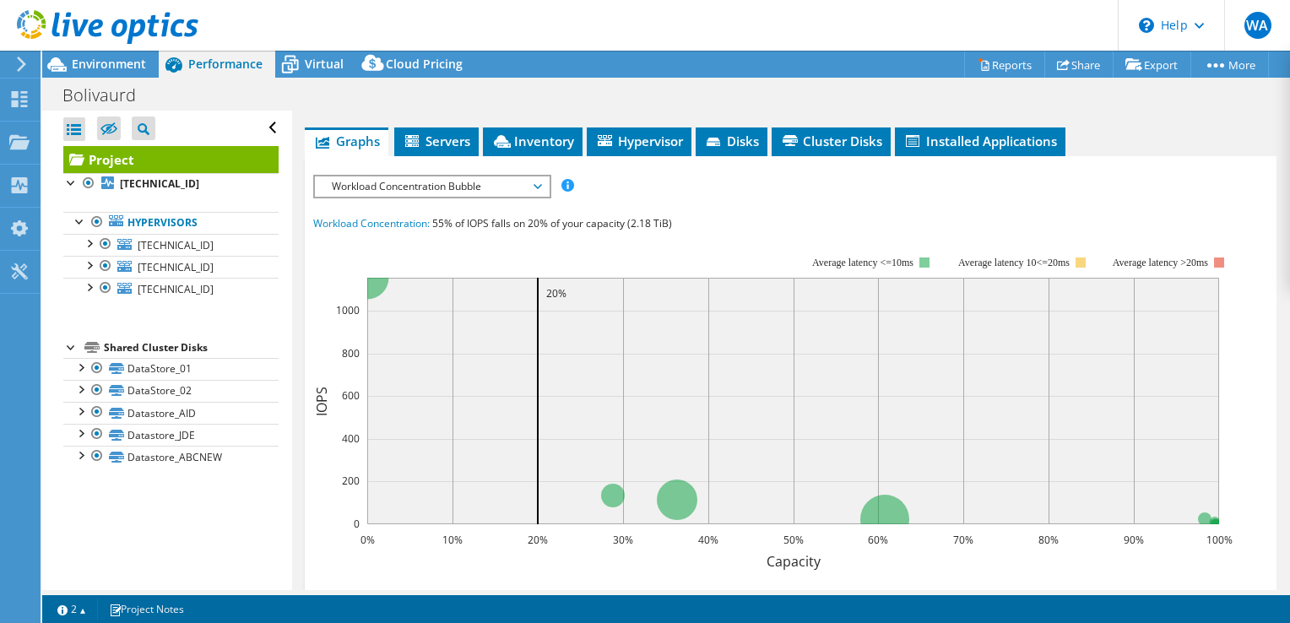
click at [256, 59] on span "Performance" at bounding box center [225, 64] width 74 height 16
click at [329, 61] on span "Virtual" at bounding box center [324, 64] width 39 height 16
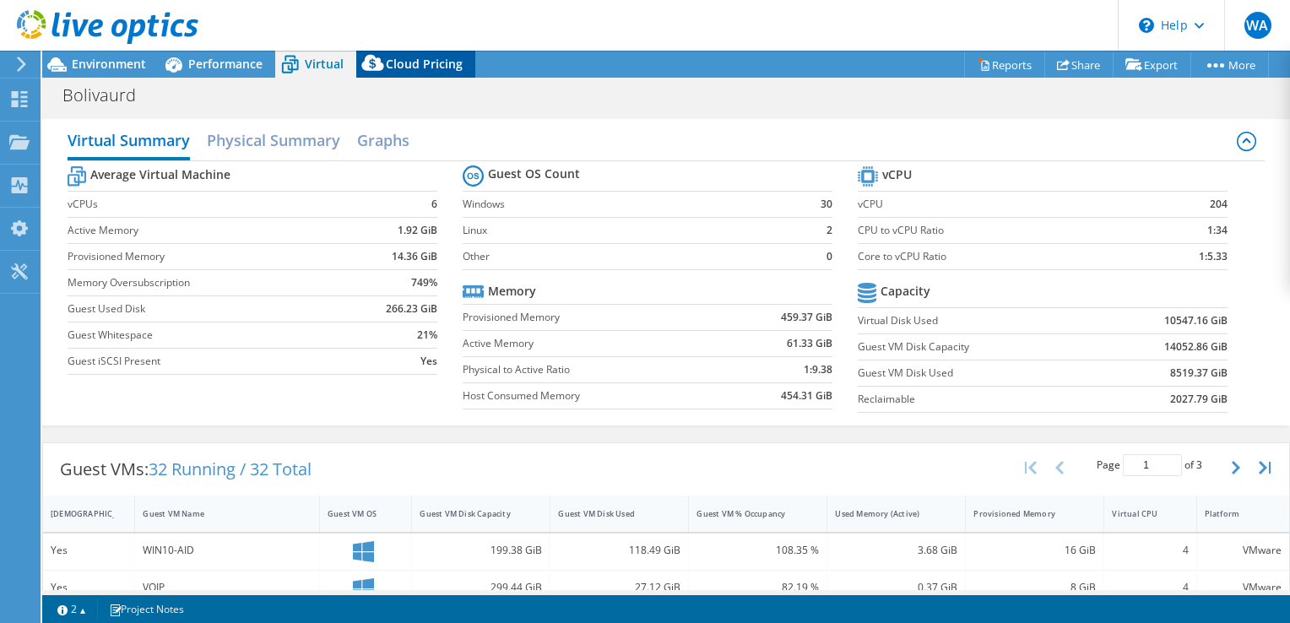
click at [406, 67] on span "Cloud Pricing" at bounding box center [424, 64] width 77 height 16
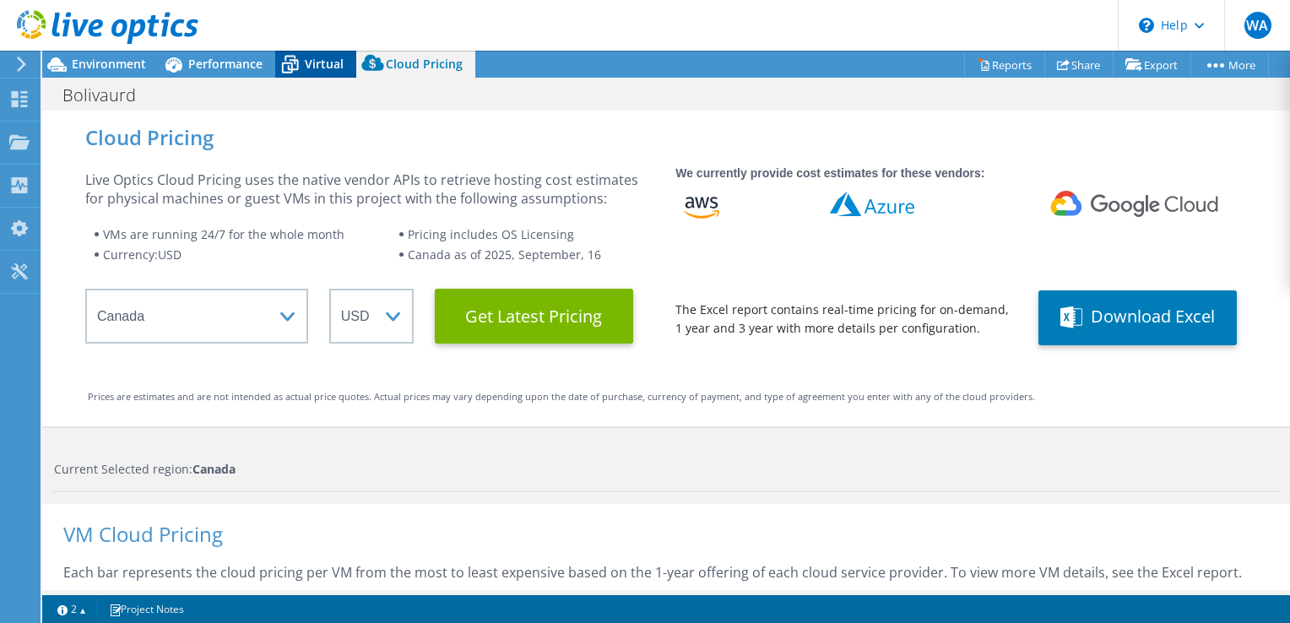
click at [334, 71] on span "Virtual" at bounding box center [324, 64] width 39 height 16
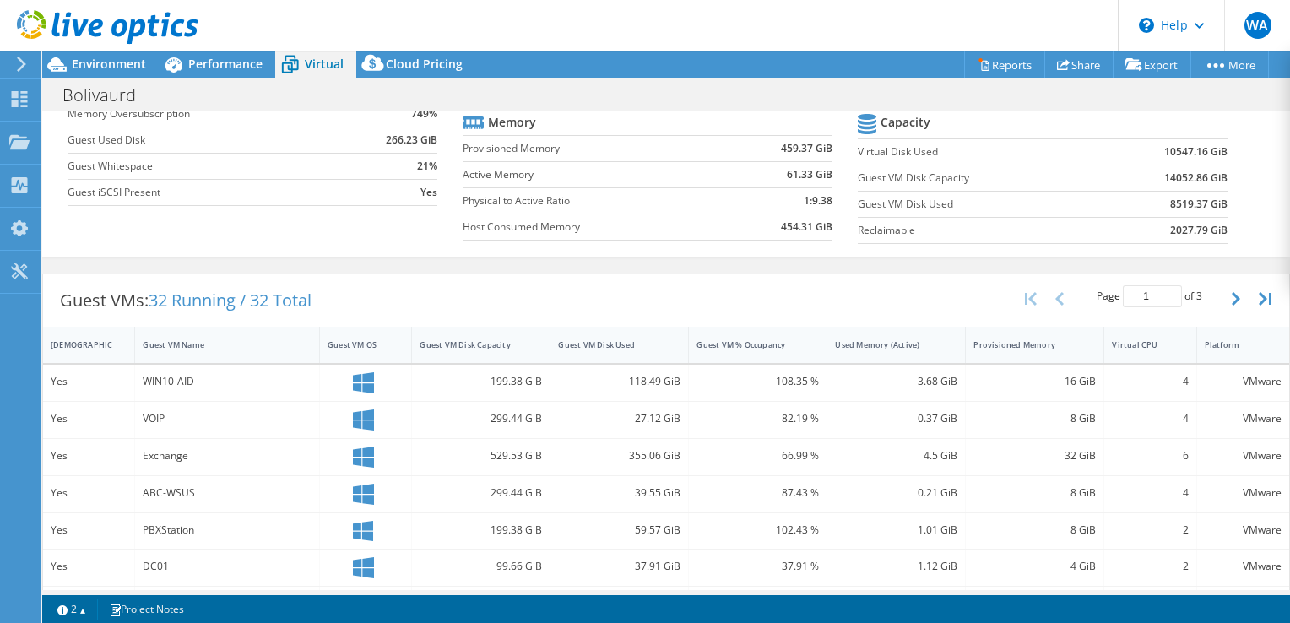
scroll to position [0, 0]
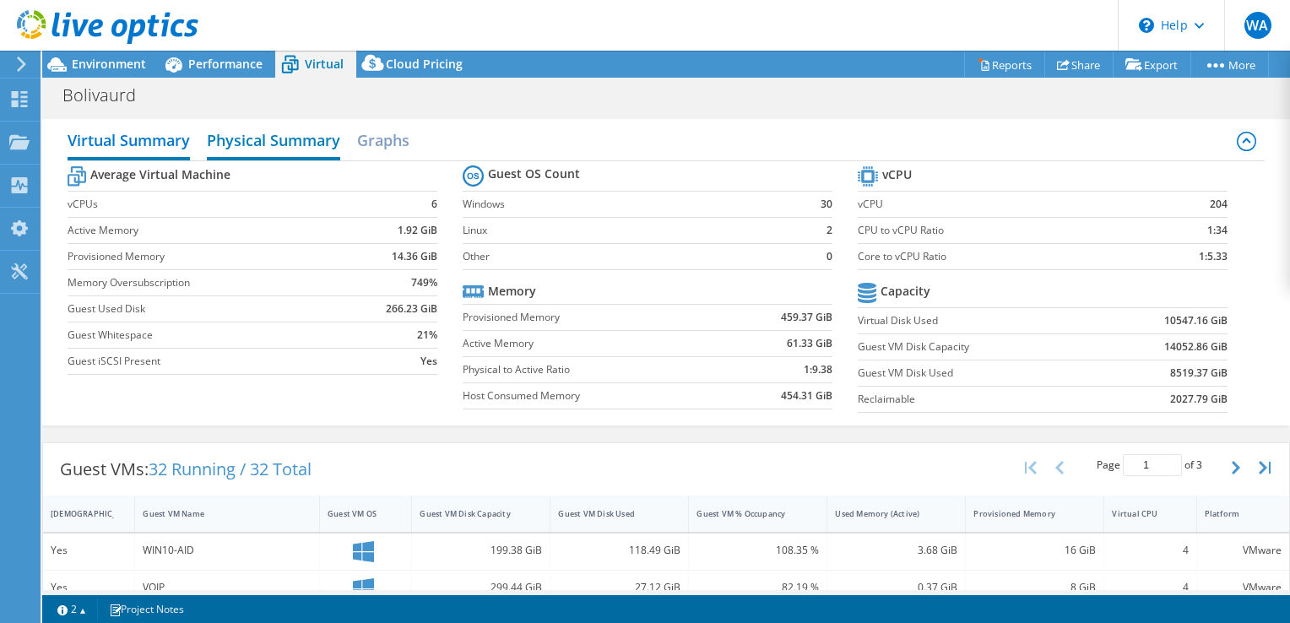
click at [220, 125] on h2 "Physical Summary" at bounding box center [273, 141] width 133 height 37
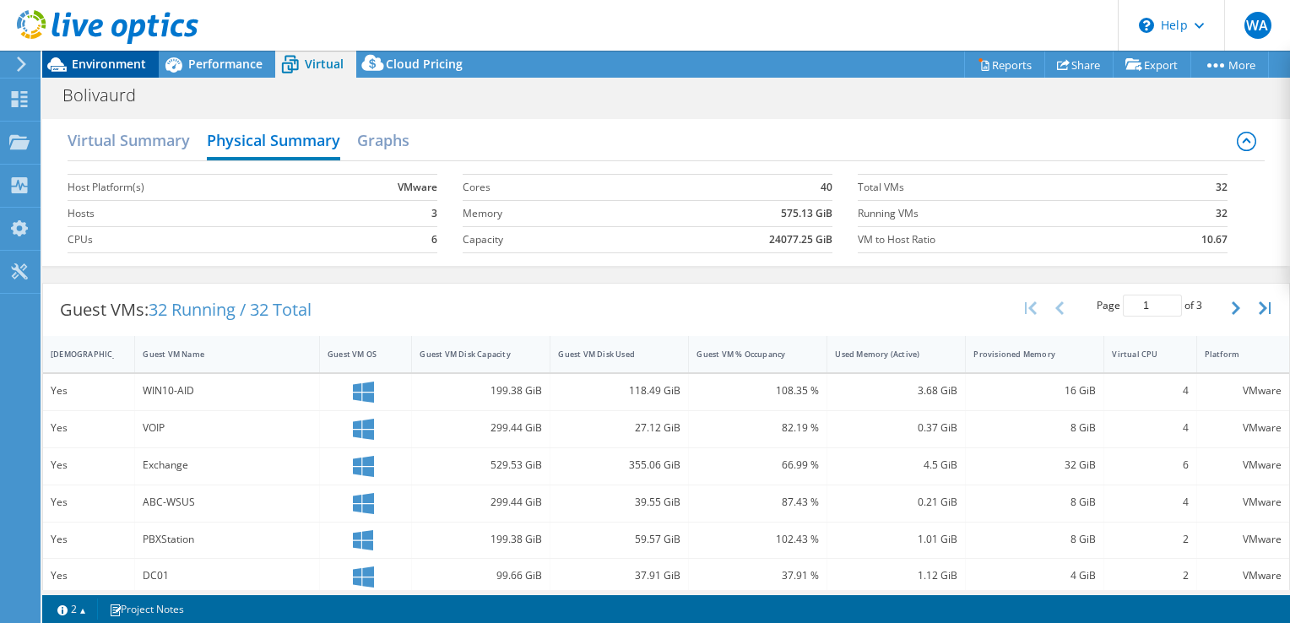
click at [93, 60] on span "Environment" at bounding box center [109, 64] width 74 height 16
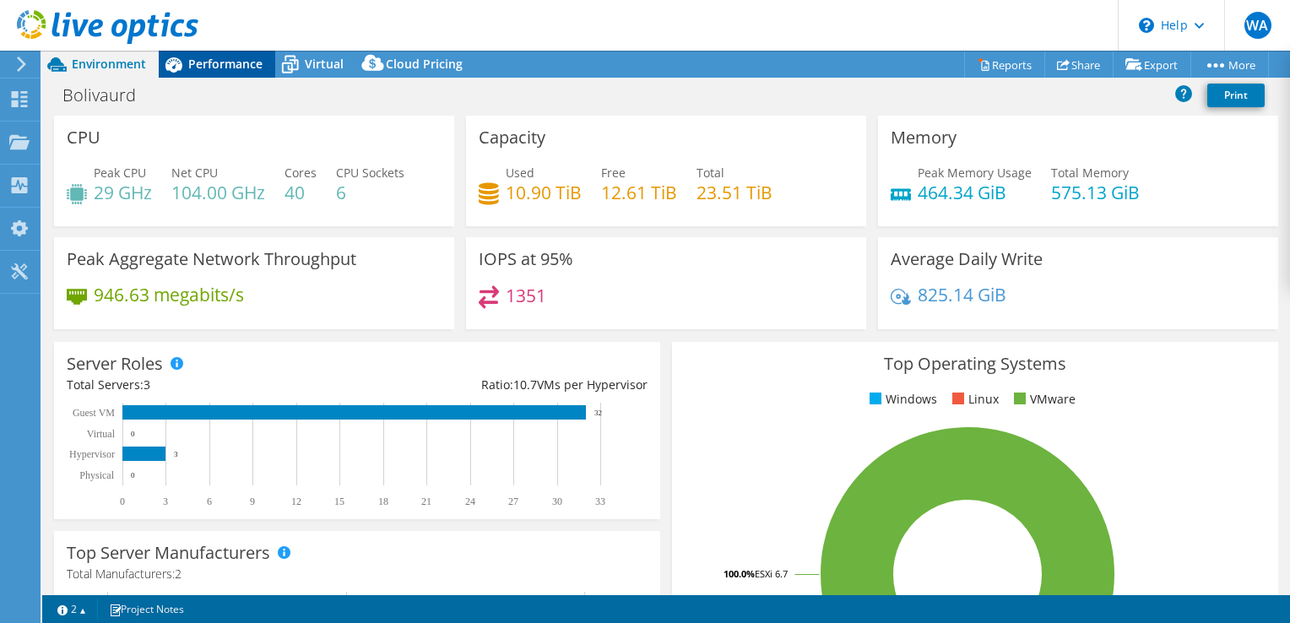
click at [234, 70] on span "Performance" at bounding box center [225, 64] width 74 height 16
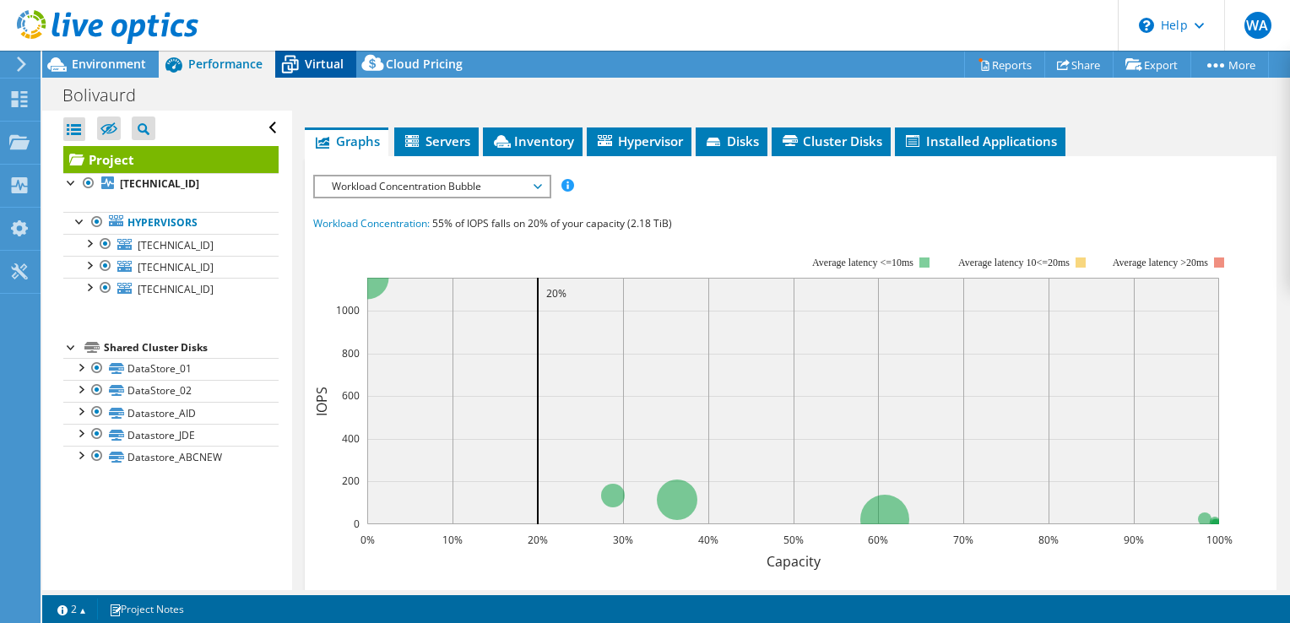
click at [304, 57] on icon at bounding box center [290, 65] width 30 height 30
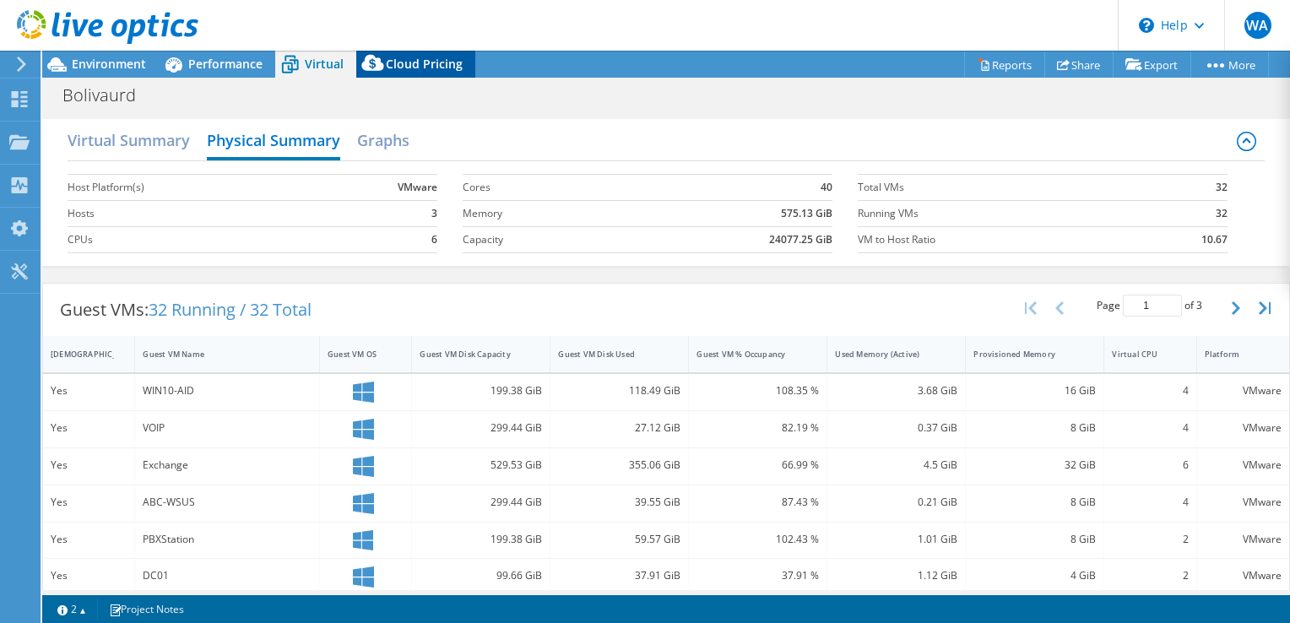
click at [421, 64] on span "Cloud Pricing" at bounding box center [424, 64] width 77 height 16
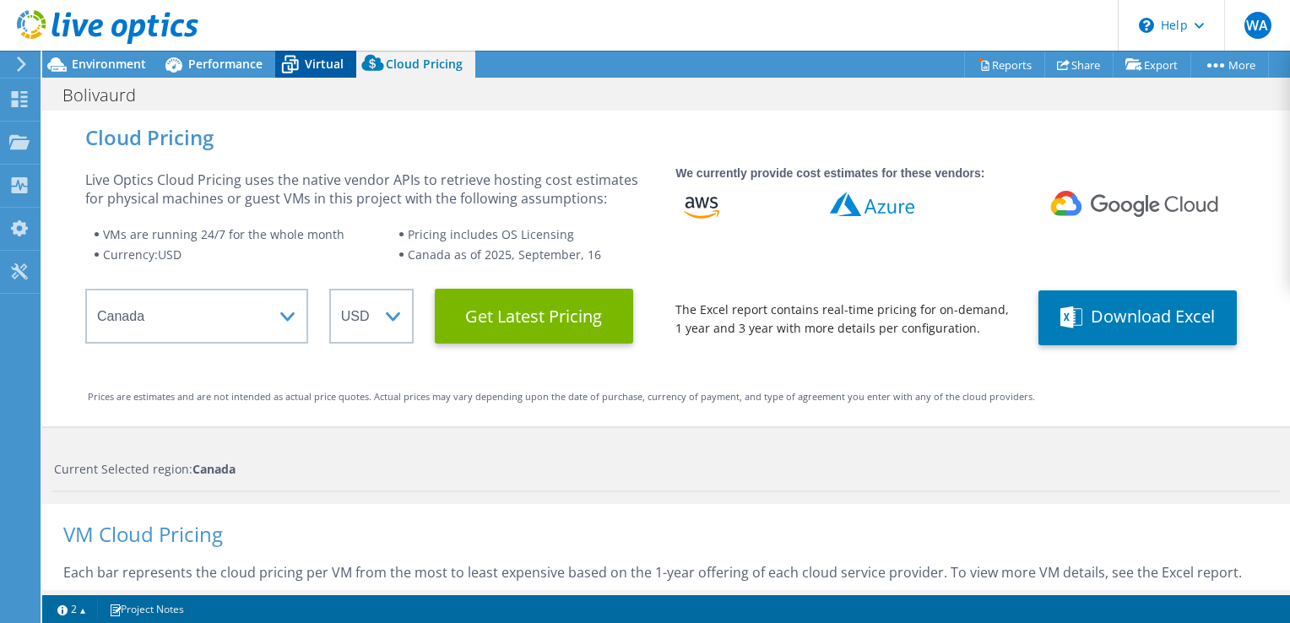
click at [295, 60] on icon at bounding box center [290, 66] width 17 height 14
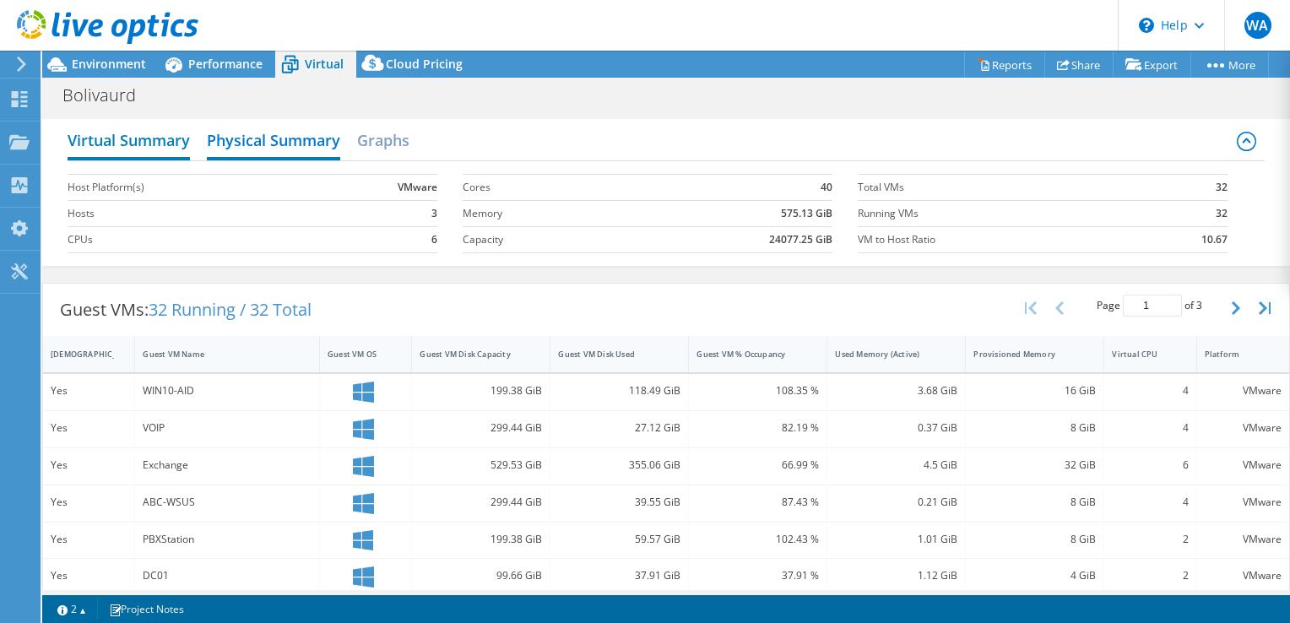
click at [165, 139] on h2 "Virtual Summary" at bounding box center [129, 141] width 122 height 37
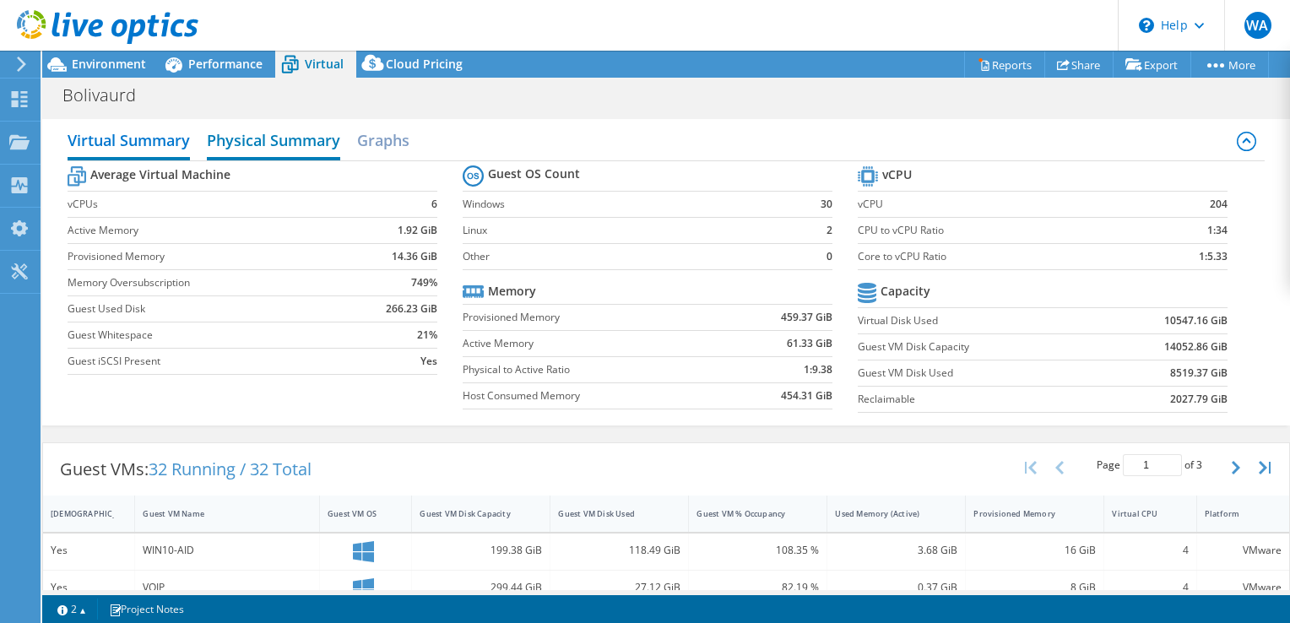
click at [294, 142] on h2 "Physical Summary" at bounding box center [273, 141] width 133 height 37
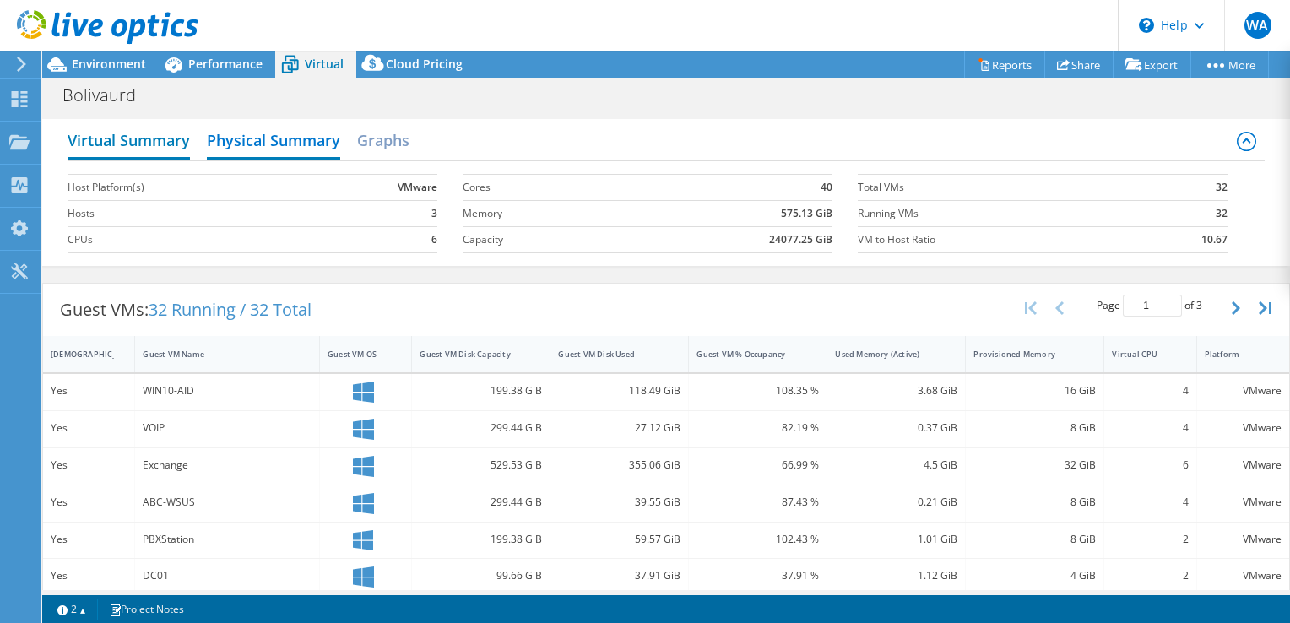
click at [145, 139] on h2 "Virtual Summary" at bounding box center [129, 141] width 122 height 37
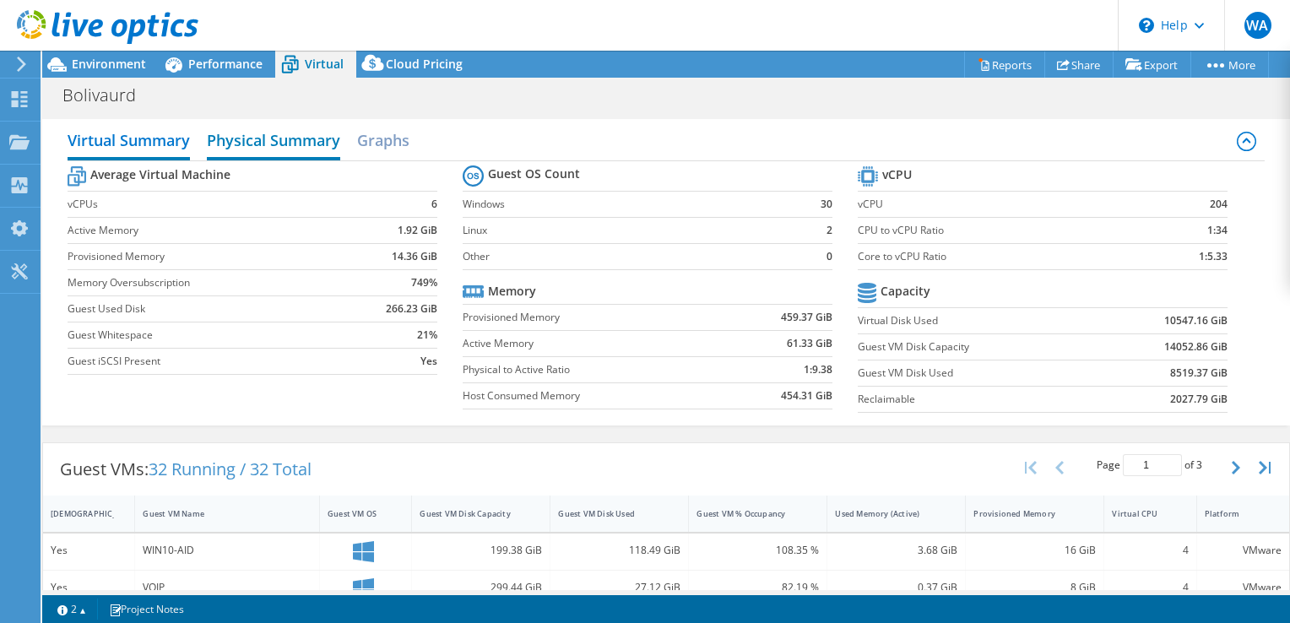
click at [328, 137] on h2 "Physical Summary" at bounding box center [273, 141] width 133 height 37
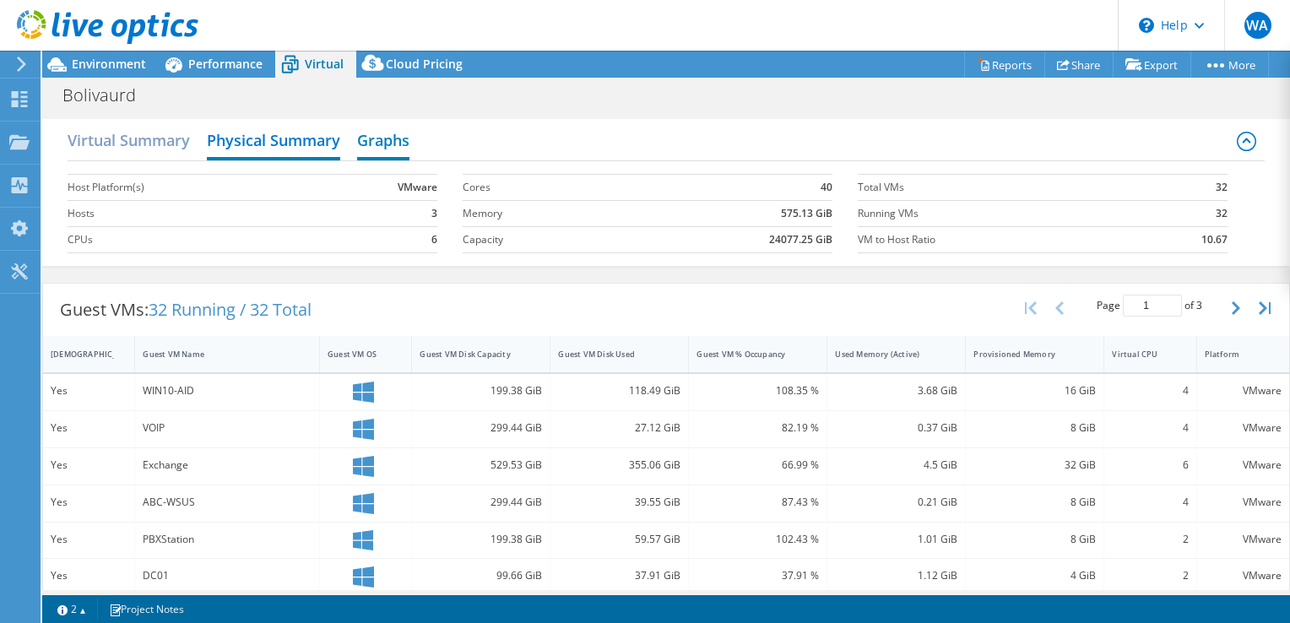
click at [385, 154] on h2 "Graphs" at bounding box center [383, 141] width 52 height 37
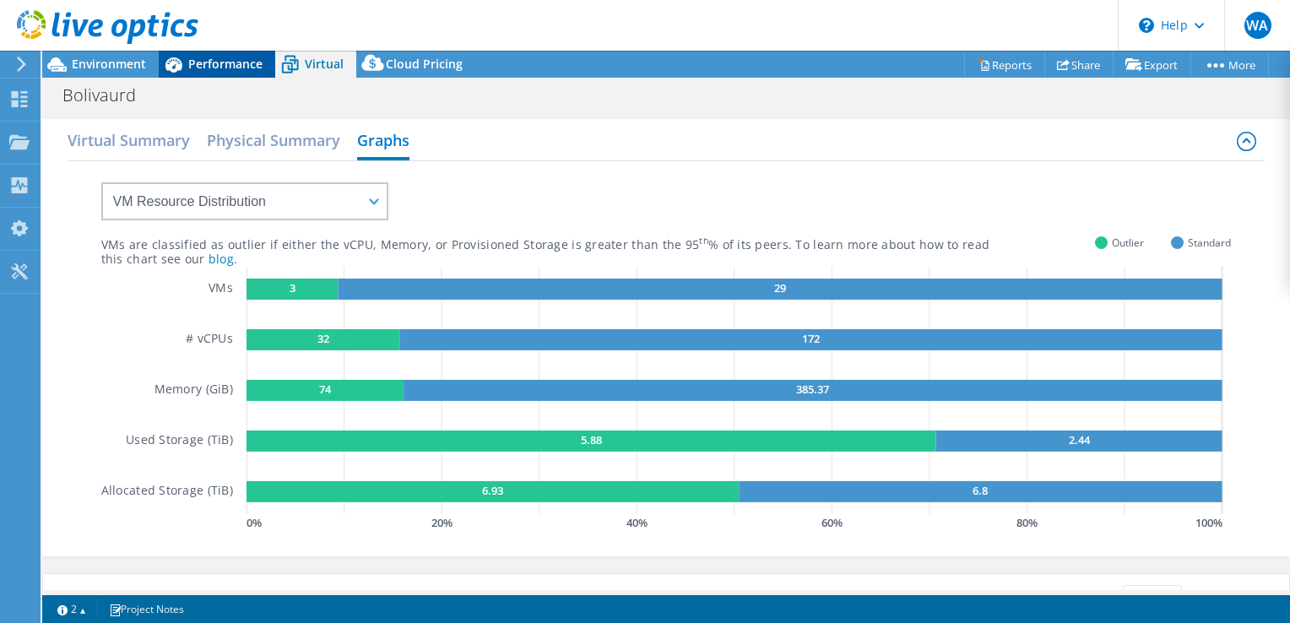
drag, startPoint x: 203, startPoint y: 44, endPoint x: 201, endPoint y: 62, distance: 18.7
click at [201, 62] on div "WA End User wesam aljabsheh waljabsheh@dc-technologies.net DC-Technologies My P…" at bounding box center [645, 311] width 1290 height 623
click at [201, 67] on span "Performance" at bounding box center [225, 64] width 74 height 16
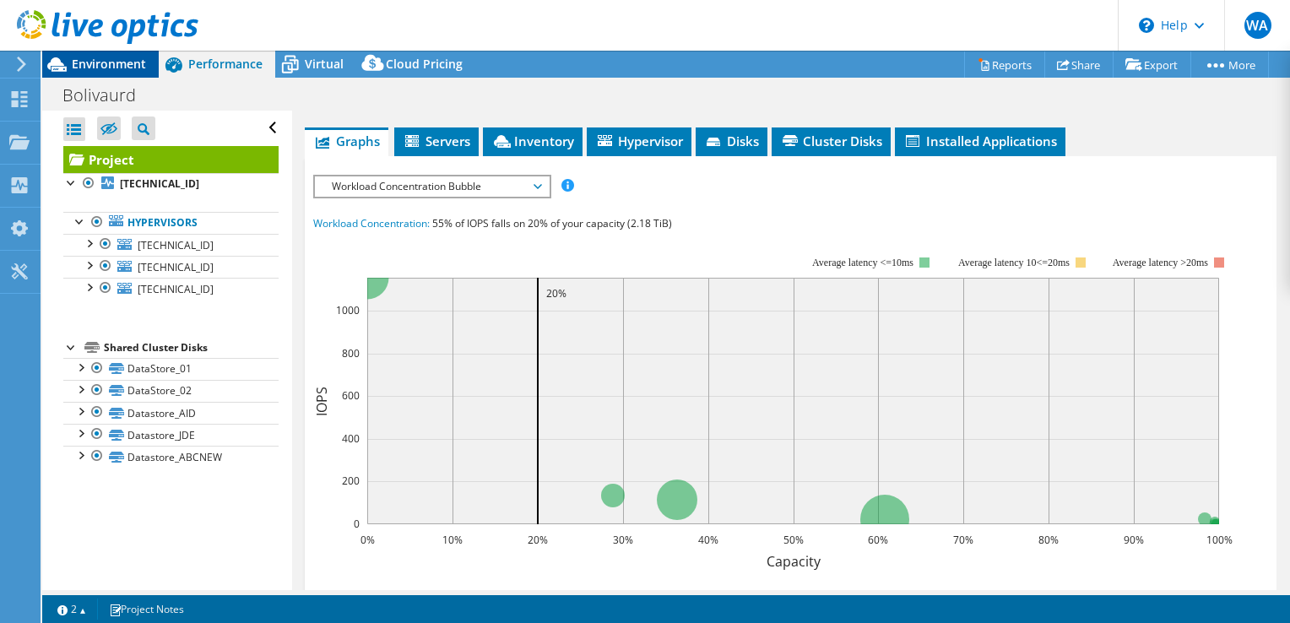
click at [122, 62] on span "Environment" at bounding box center [109, 64] width 74 height 16
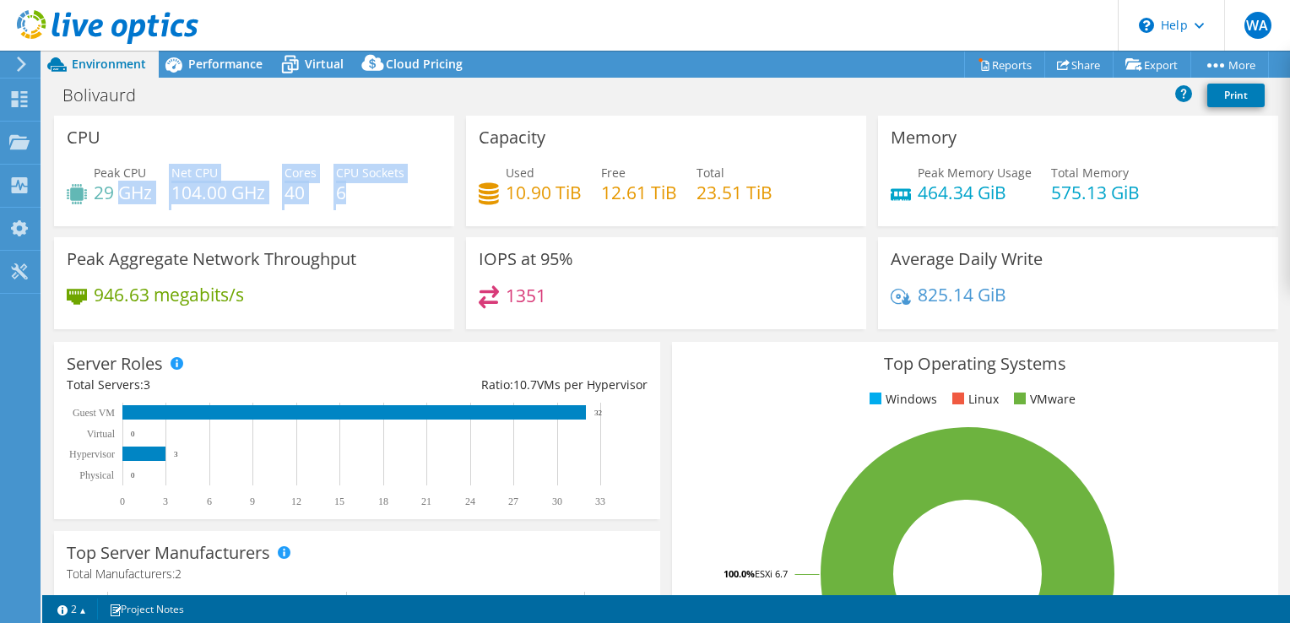
drag, startPoint x: 366, startPoint y: 193, endPoint x: 122, endPoint y: 193, distance: 244.1
click at [122, 193] on div "Peak CPU 29 GHz Net CPU 104.00 GHz Cores 40 CPU Sockets 6" at bounding box center [254, 191] width 375 height 55
drag, startPoint x: 122, startPoint y: 193, endPoint x: 131, endPoint y: 145, distance: 48.2
click at [131, 145] on div "CPU Peak CPU 29 GHz Net CPU 104.00 GHz Cores 40 CPU Sockets 6" at bounding box center [254, 171] width 400 height 111
click at [122, 193] on h4 "29 GHz" at bounding box center [123, 192] width 58 height 19
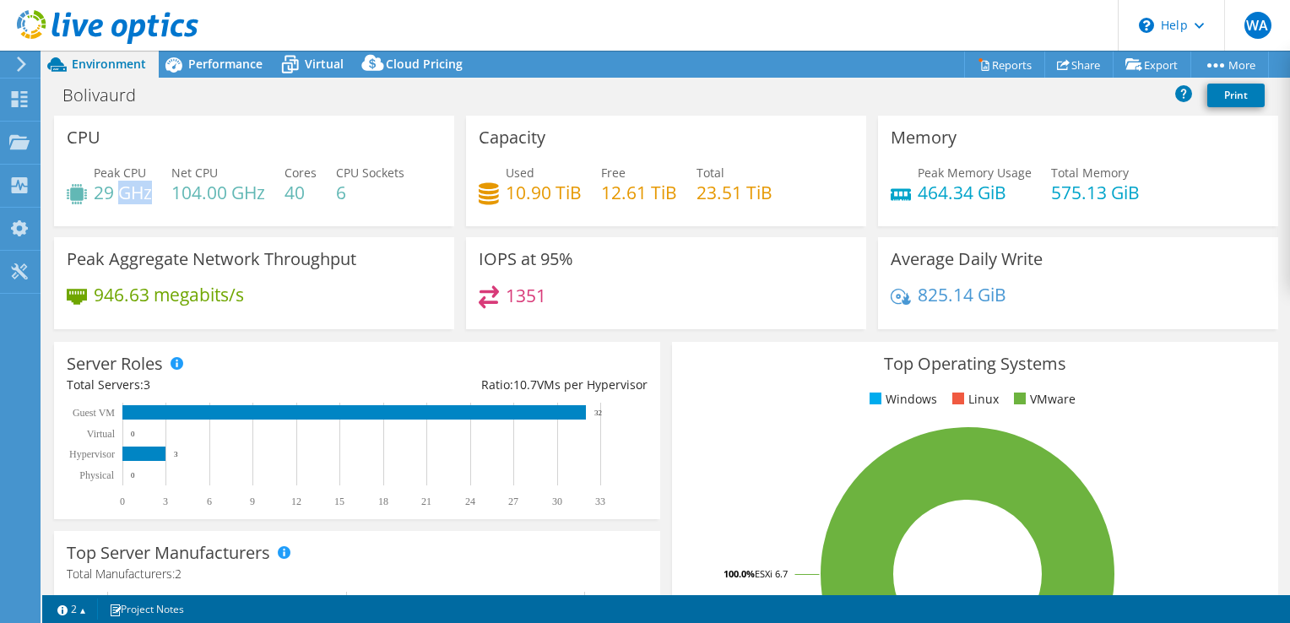
click at [122, 193] on h4 "29 GHz" at bounding box center [123, 192] width 58 height 19
drag, startPoint x: 122, startPoint y: 193, endPoint x: 155, endPoint y: 199, distance: 34.5
click at [155, 199] on div "Peak CPU 29 GHz Net CPU 104.00 GHz Cores 40 CPU Sockets 6" at bounding box center [254, 191] width 375 height 55
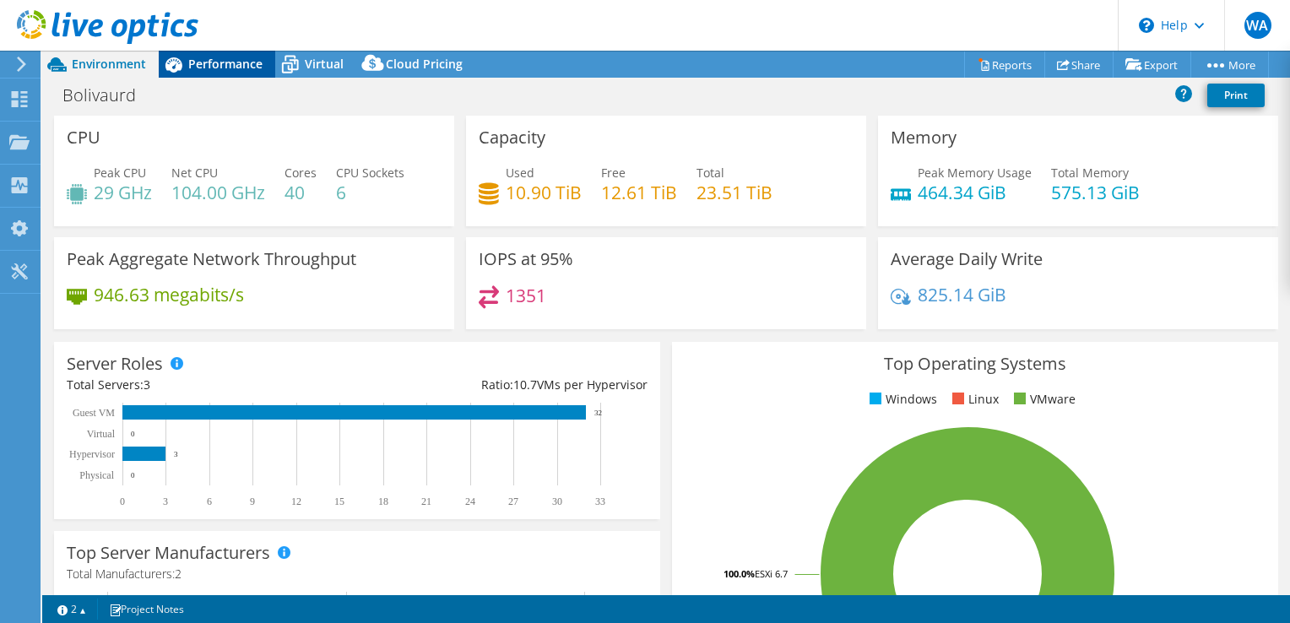
click at [240, 73] on div "Performance" at bounding box center [217, 64] width 117 height 27
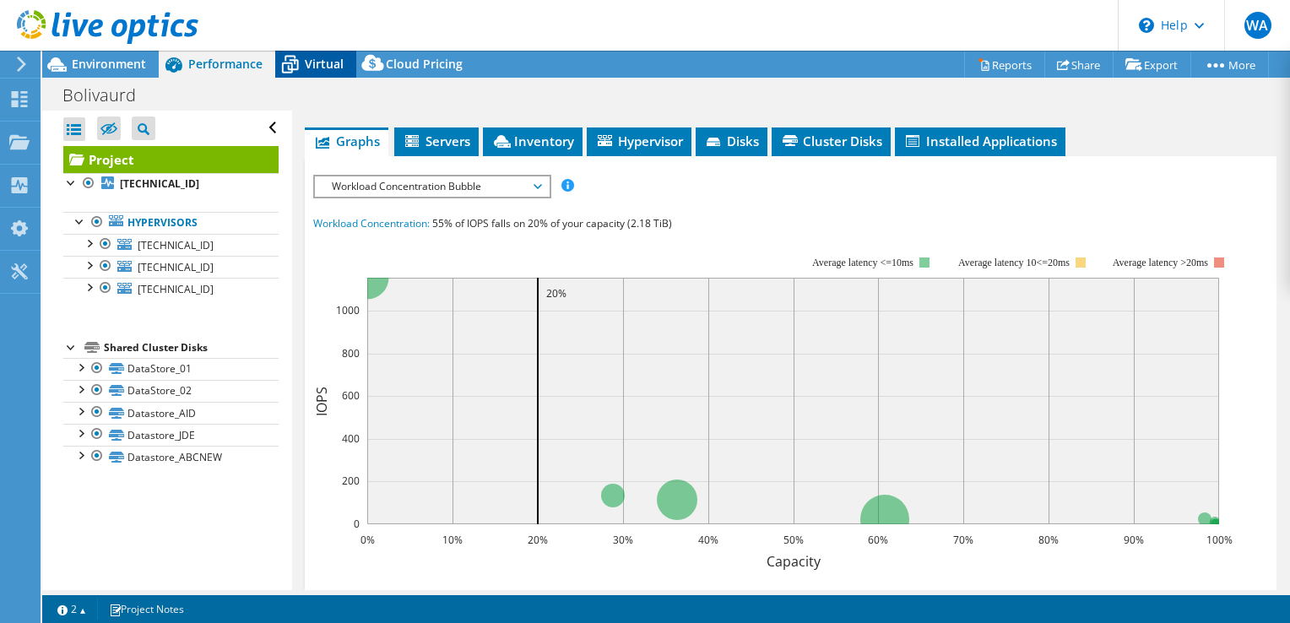
click at [302, 71] on icon at bounding box center [290, 65] width 30 height 30
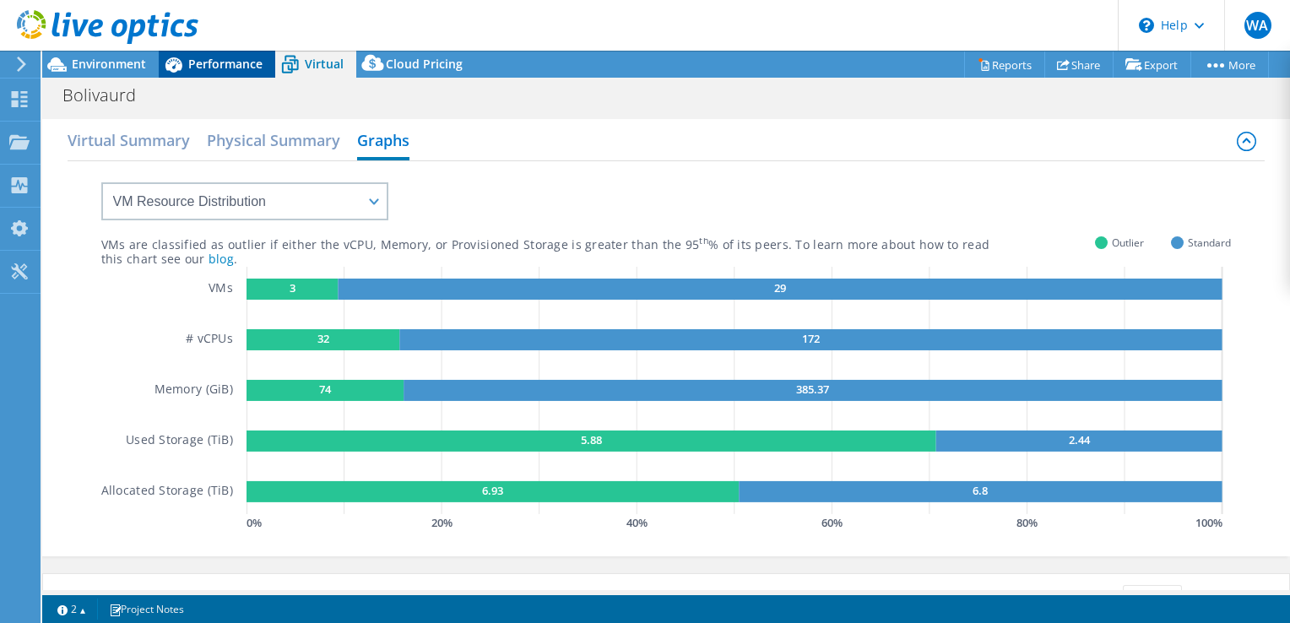
click at [247, 71] on span "Performance" at bounding box center [225, 64] width 74 height 16
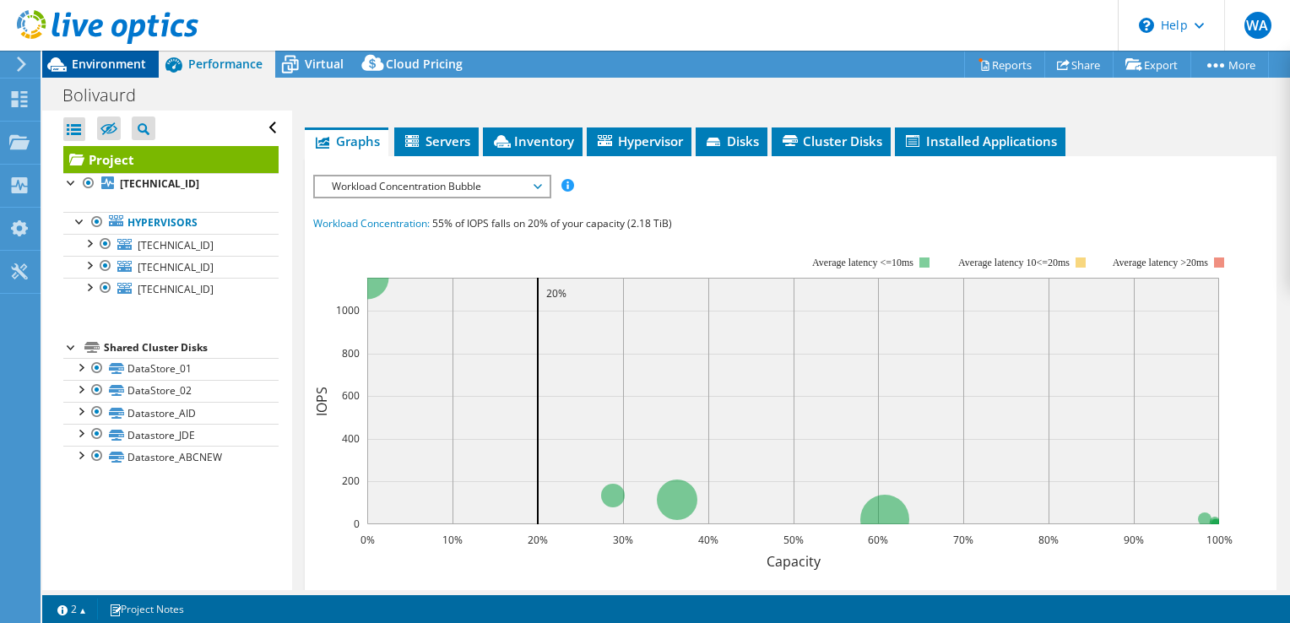
click at [113, 56] on span "Environment" at bounding box center [109, 64] width 74 height 16
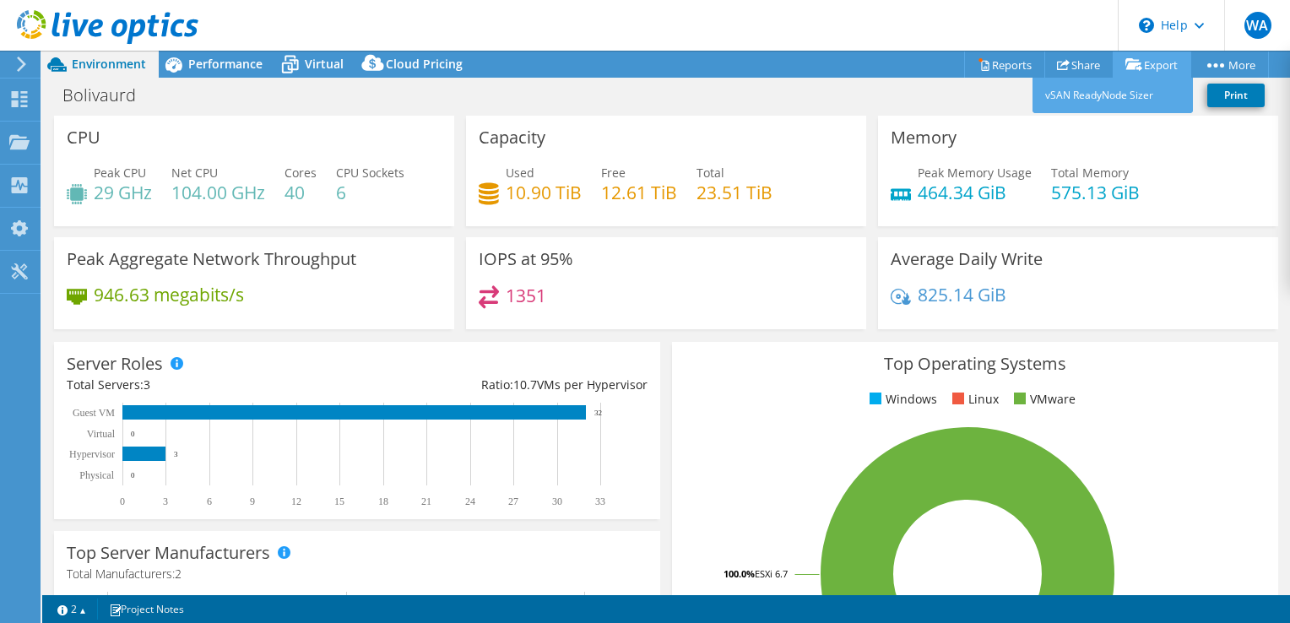
click at [1127, 64] on icon at bounding box center [1134, 64] width 17 height 13
click at [1154, 68] on link "Export" at bounding box center [1152, 65] width 79 height 26
click at [1091, 64] on link "Share" at bounding box center [1079, 65] width 69 height 26
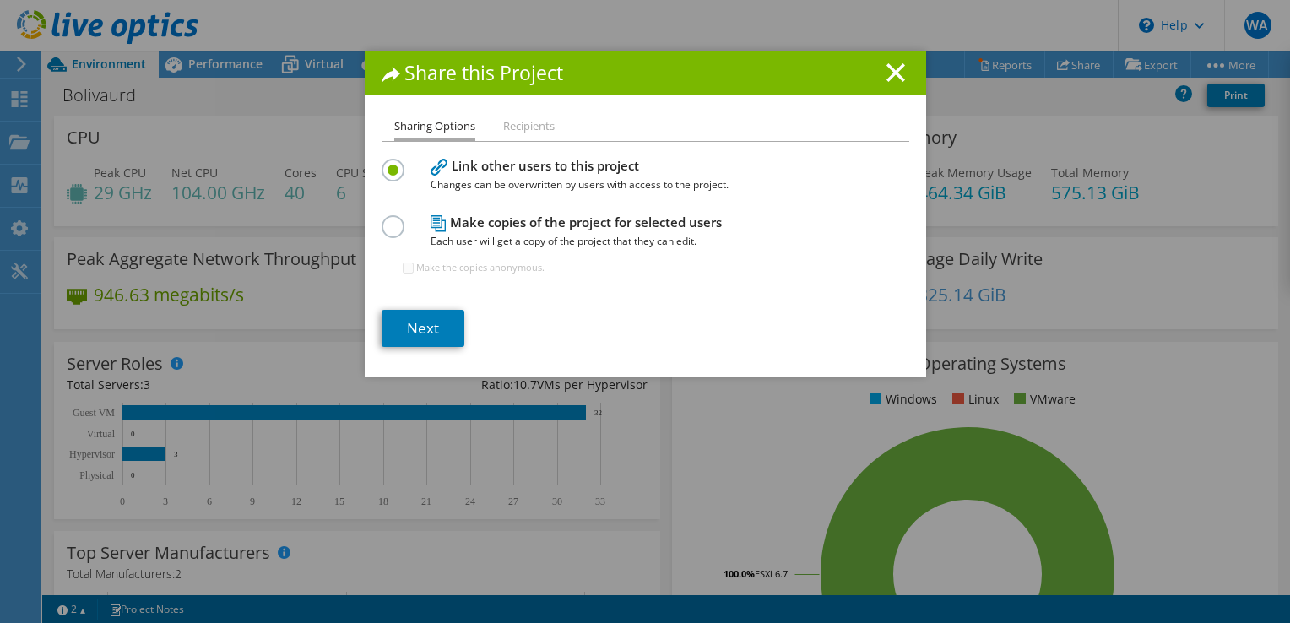
click at [544, 230] on h4 "Make copies of the project for selected users Each user will get a copy of the …" at bounding box center [642, 232] width 422 height 38
drag, startPoint x: 391, startPoint y: 227, endPoint x: 403, endPoint y: 216, distance: 16.1
click at [393, 220] on label at bounding box center [397, 217] width 30 height 4
click at [0, 0] on input "radio" at bounding box center [0, 0] width 0 height 0
click at [534, 133] on li "Recipients" at bounding box center [529, 127] width 52 height 21
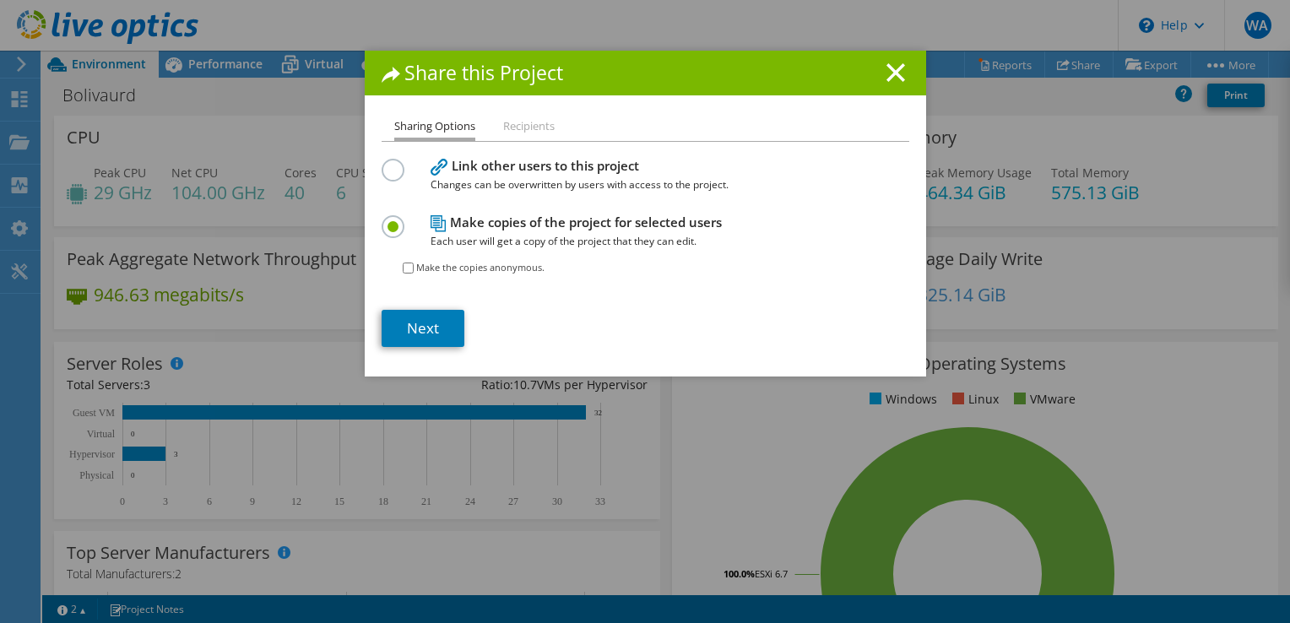
click at [535, 127] on li "Recipients" at bounding box center [529, 127] width 52 height 21
click at [902, 58] on div "Share this Project" at bounding box center [646, 73] width 562 height 45
click at [887, 75] on icon at bounding box center [896, 72] width 19 height 19
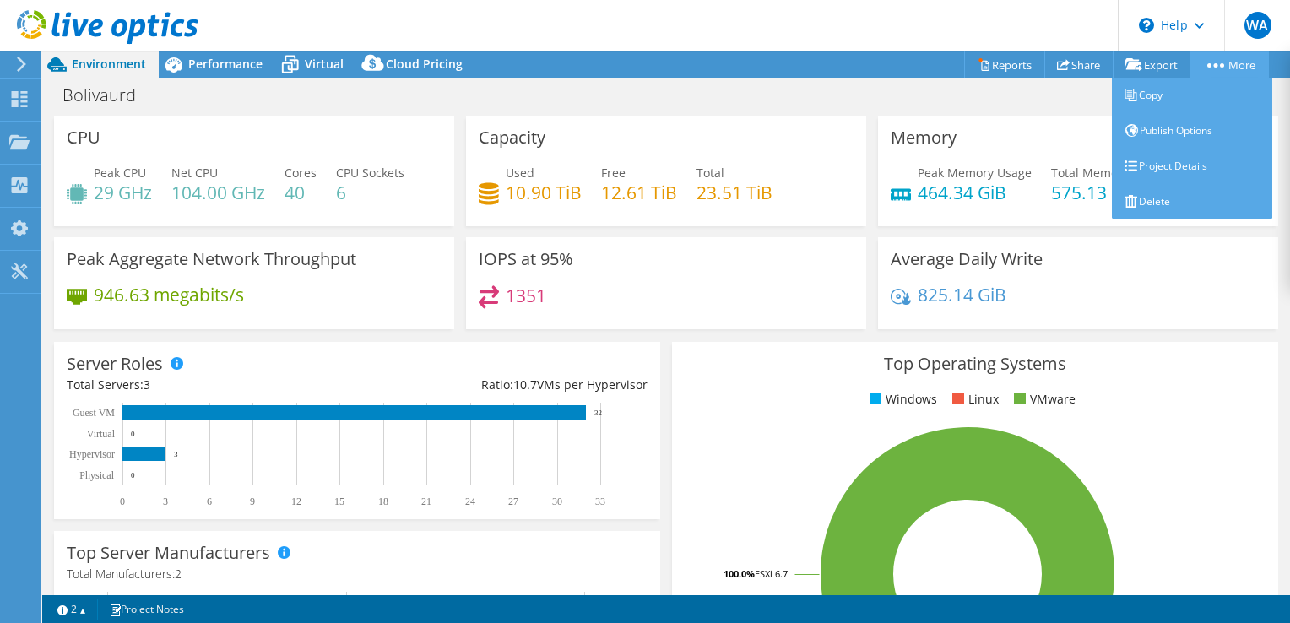
click at [1216, 59] on div "This project has been archived. No changes can be made, and graphs and summary …" at bounding box center [666, 337] width 1248 height 573
click at [1183, 90] on link "Copy" at bounding box center [1192, 95] width 160 height 35
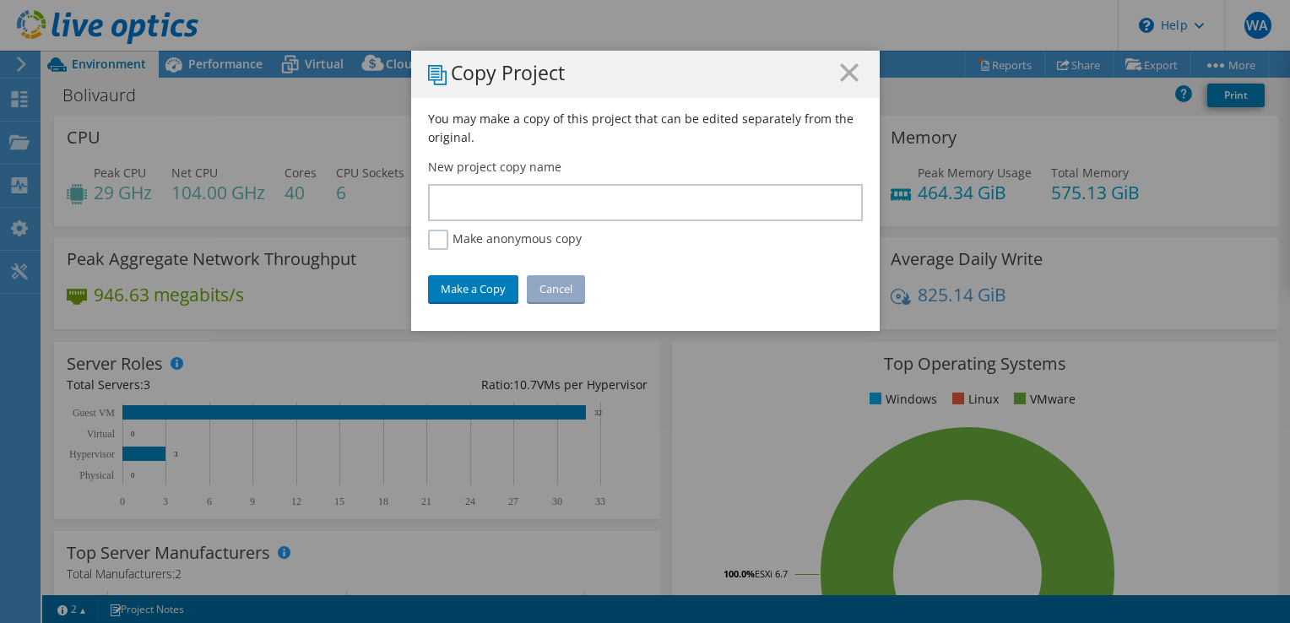
click at [855, 72] on h1 "Copy Project" at bounding box center [645, 74] width 435 height 22
click at [840, 72] on icon at bounding box center [849, 72] width 19 height 19
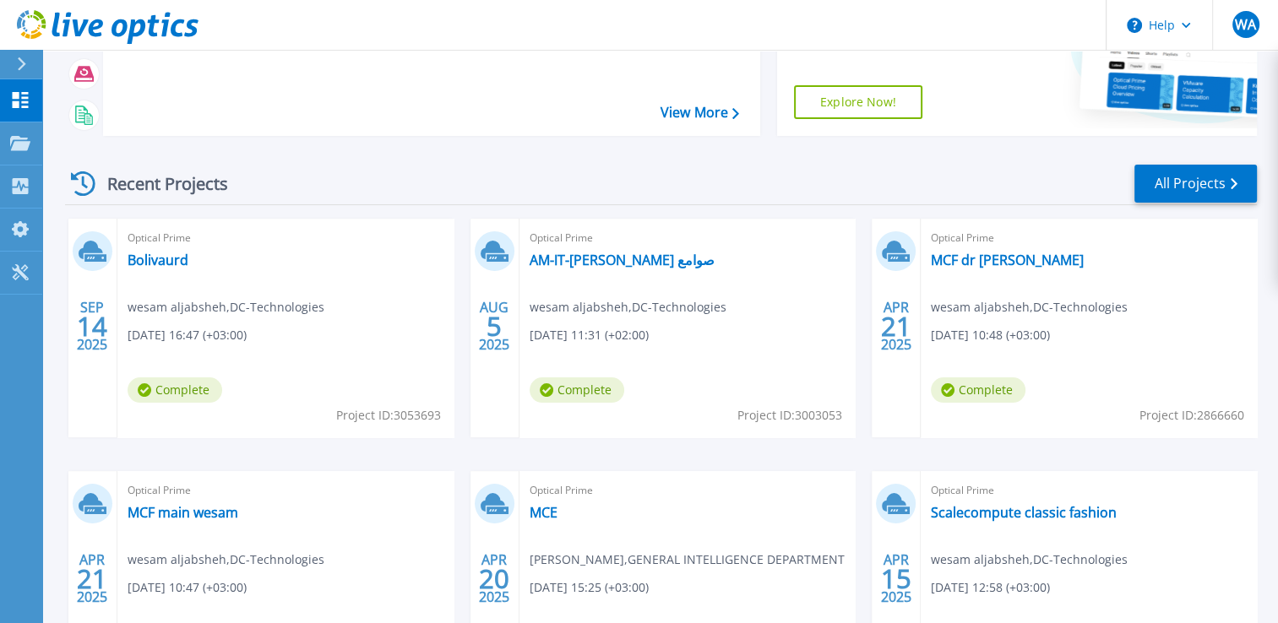
scroll to position [253, 0]
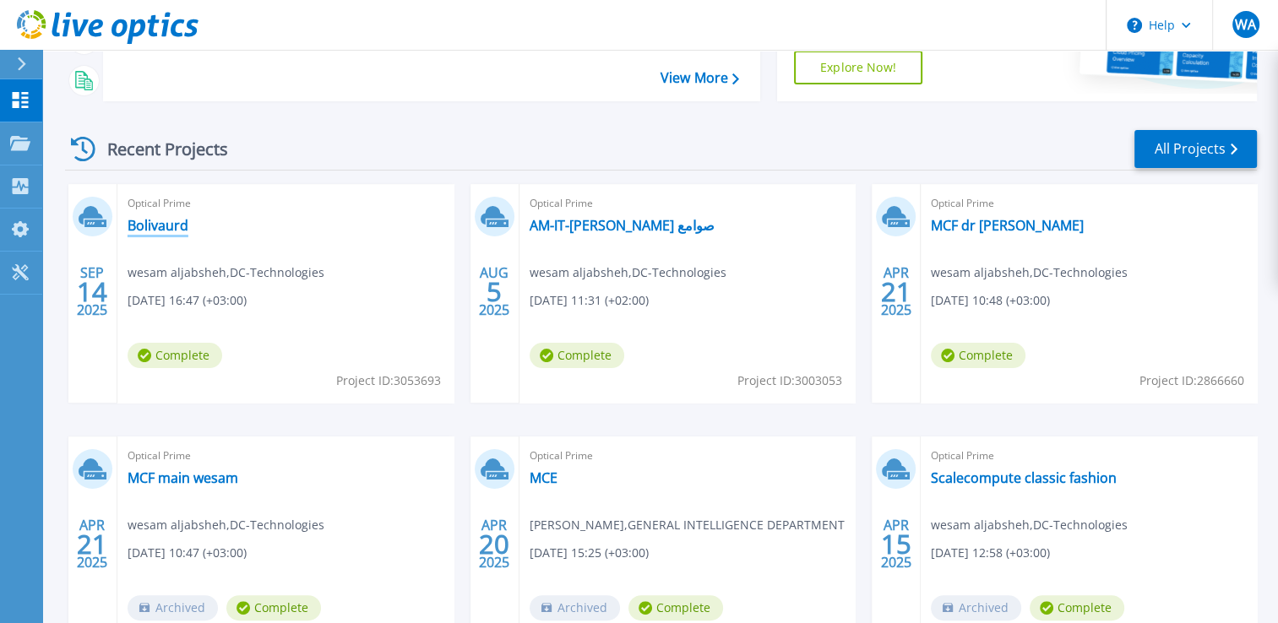
click at [166, 228] on link "Bolivaurd" at bounding box center [158, 225] width 61 height 17
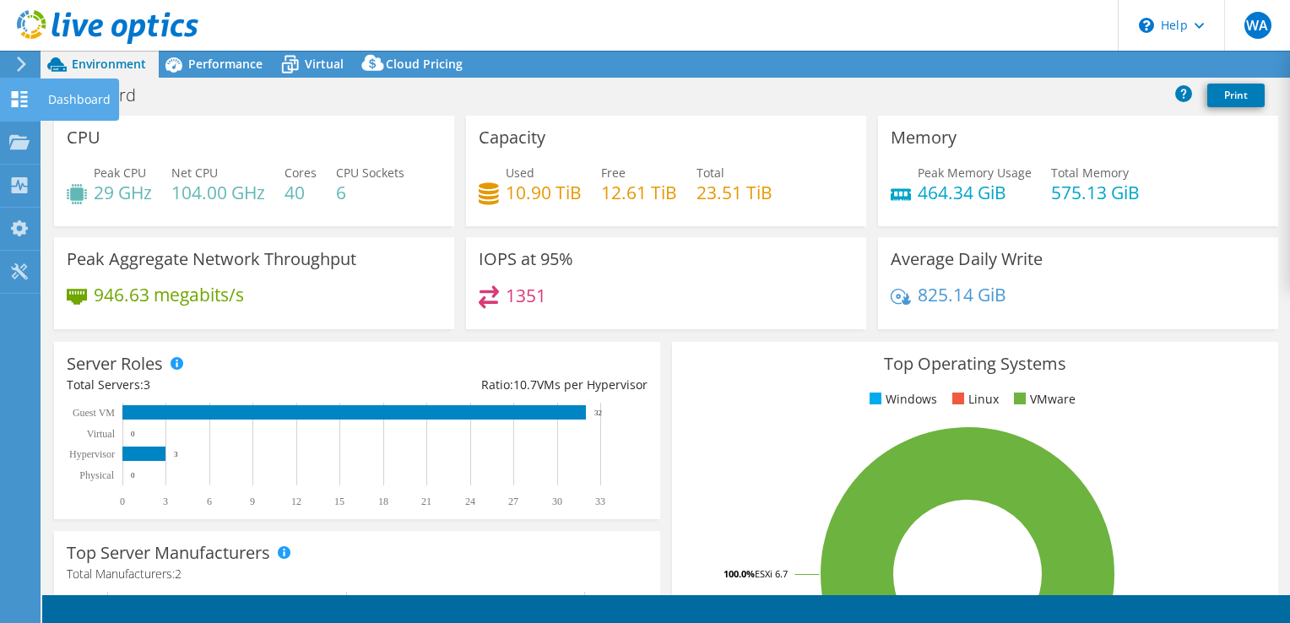
select select "Canada"
select select "USD"
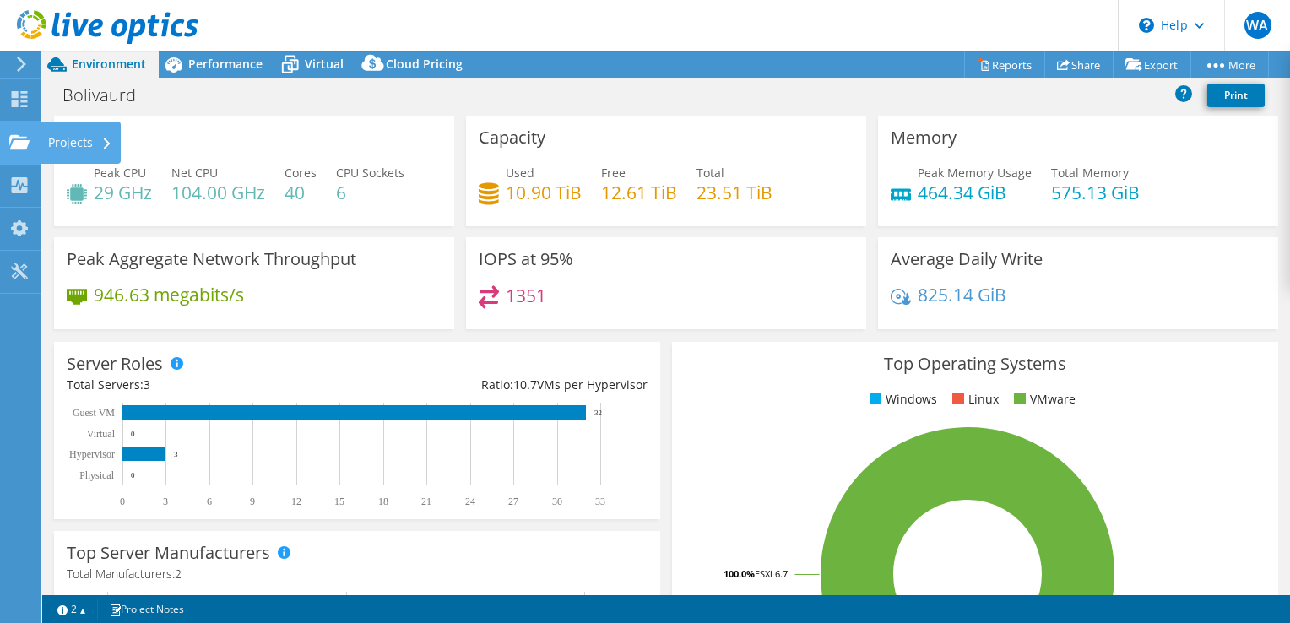
click at [81, 147] on div "Projects" at bounding box center [80, 143] width 81 height 42
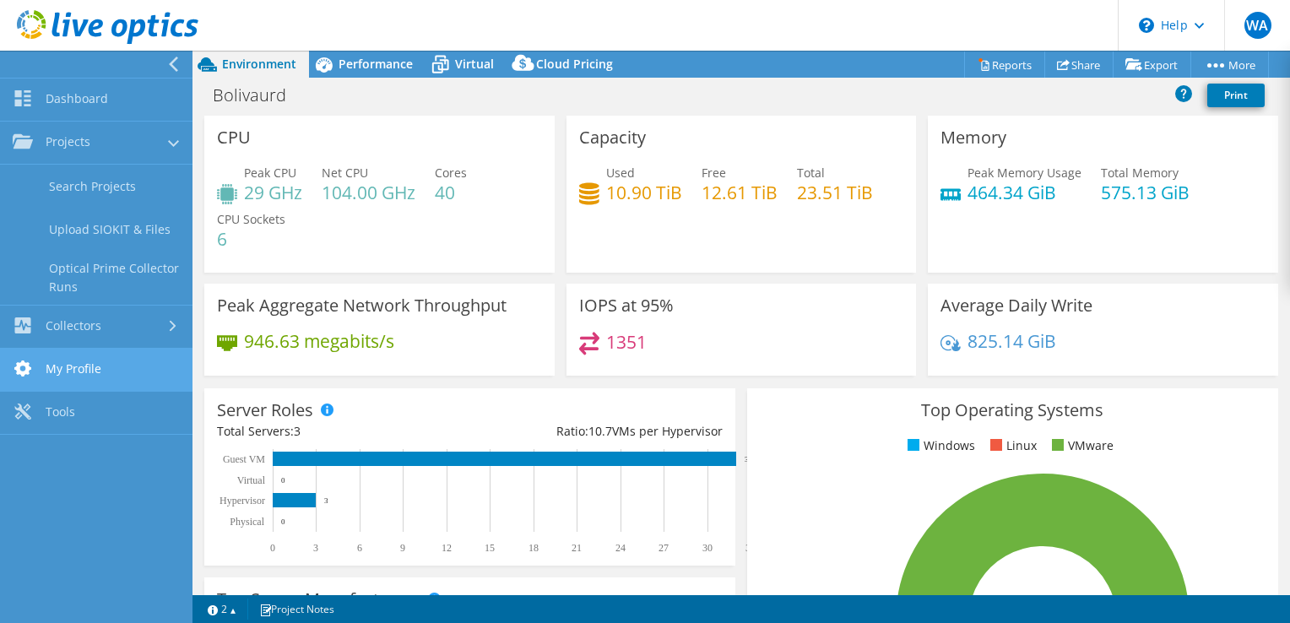
click at [135, 361] on link "My Profile" at bounding box center [96, 370] width 193 height 43
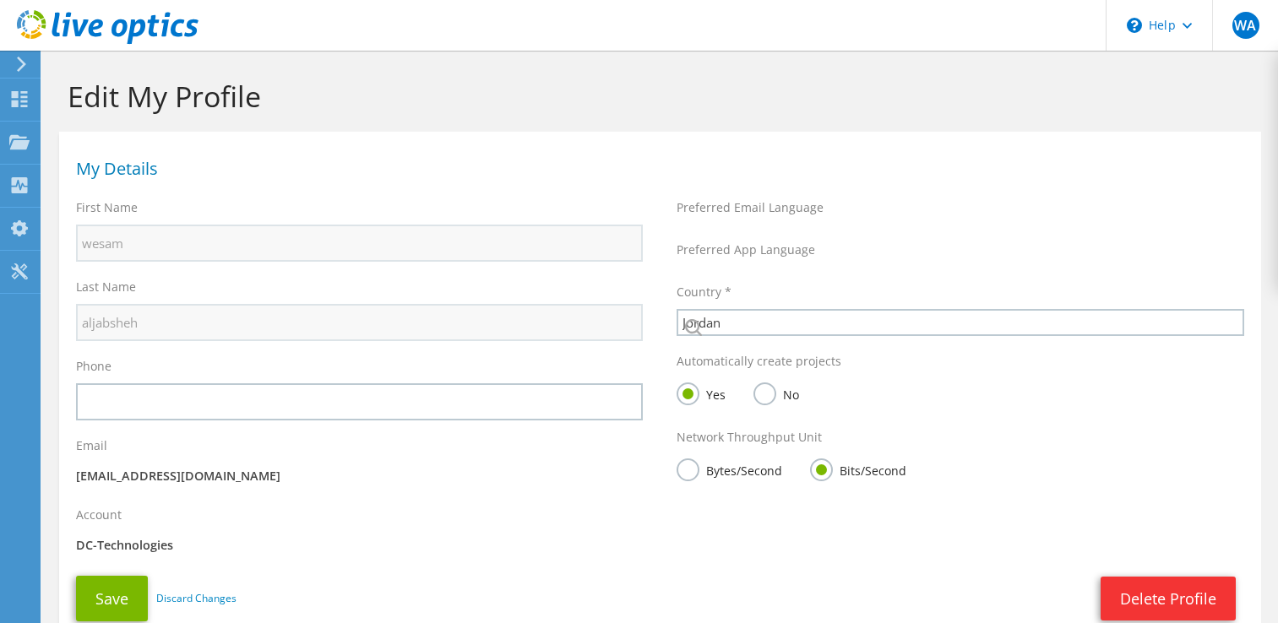
select select "109"
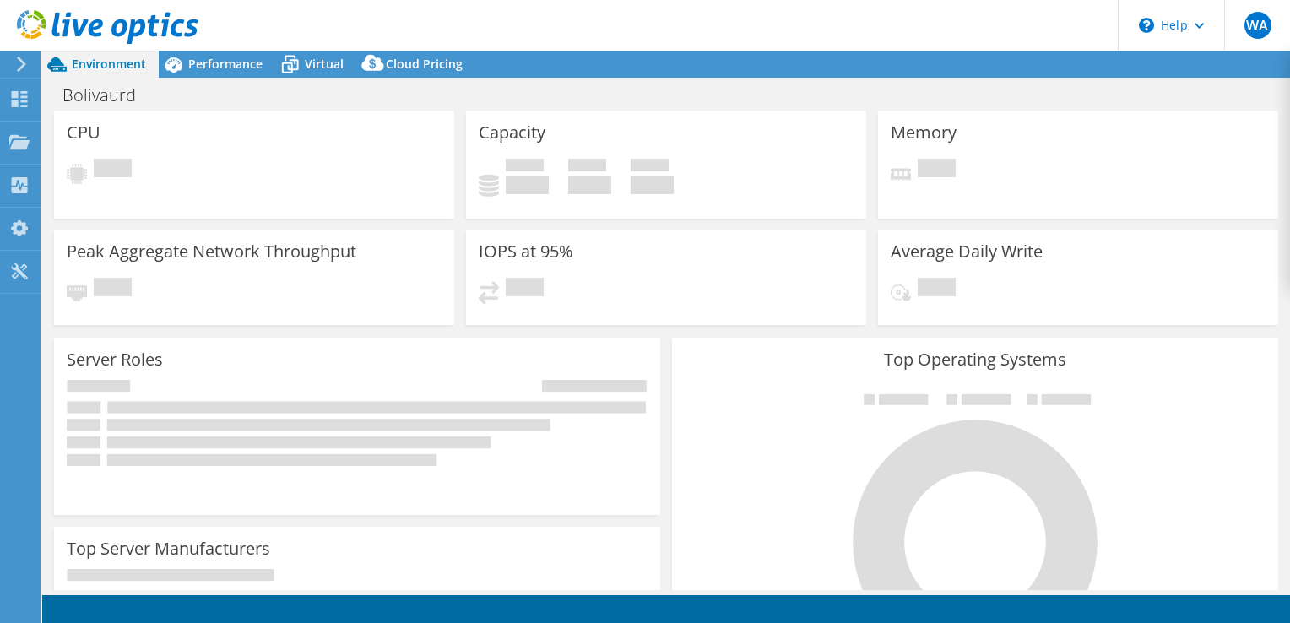
select select "Canada"
select select "USD"
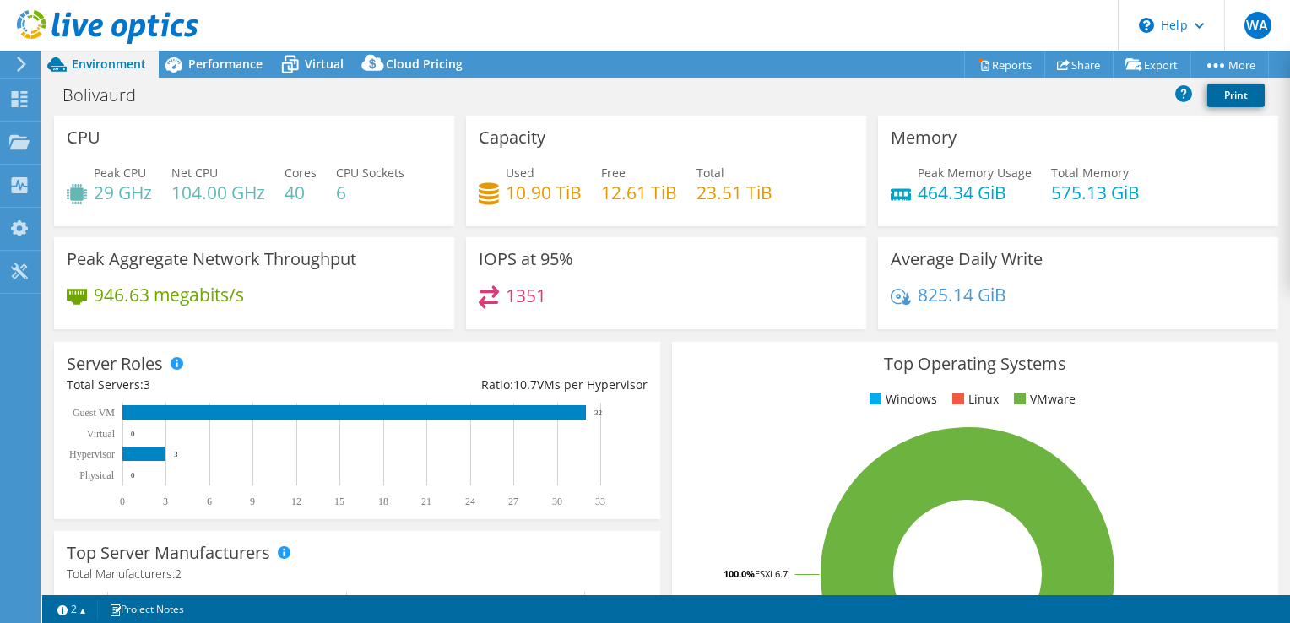
click at [1218, 95] on link "Print" at bounding box center [1236, 96] width 57 height 24
click at [1135, 60] on icon at bounding box center [1134, 64] width 17 height 13
click at [1121, 103] on link "vSAN ReadyNode Sizer" at bounding box center [1113, 95] width 160 height 35
click at [1064, 62] on link "Share" at bounding box center [1079, 65] width 69 height 26
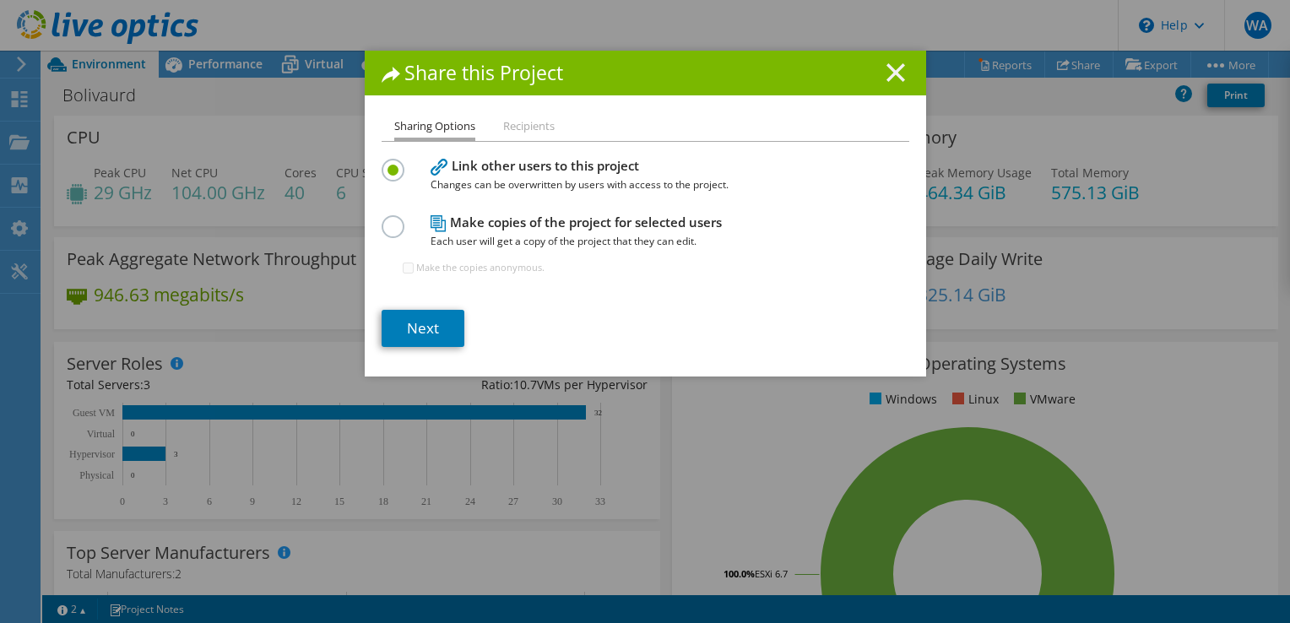
click at [887, 73] on icon at bounding box center [896, 72] width 19 height 19
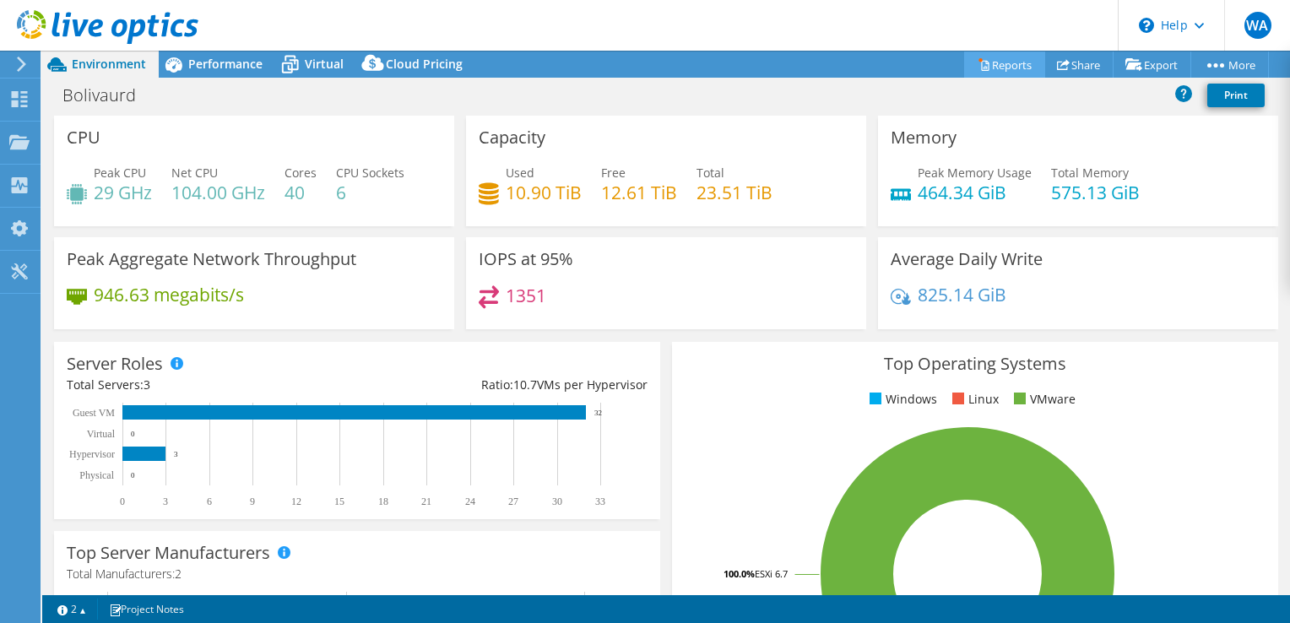
click at [990, 62] on div "This project has been archived. No changes can be made, and graphs and summary …" at bounding box center [666, 337] width 1248 height 573
click at [990, 62] on link "Reports" at bounding box center [1004, 65] width 81 height 26
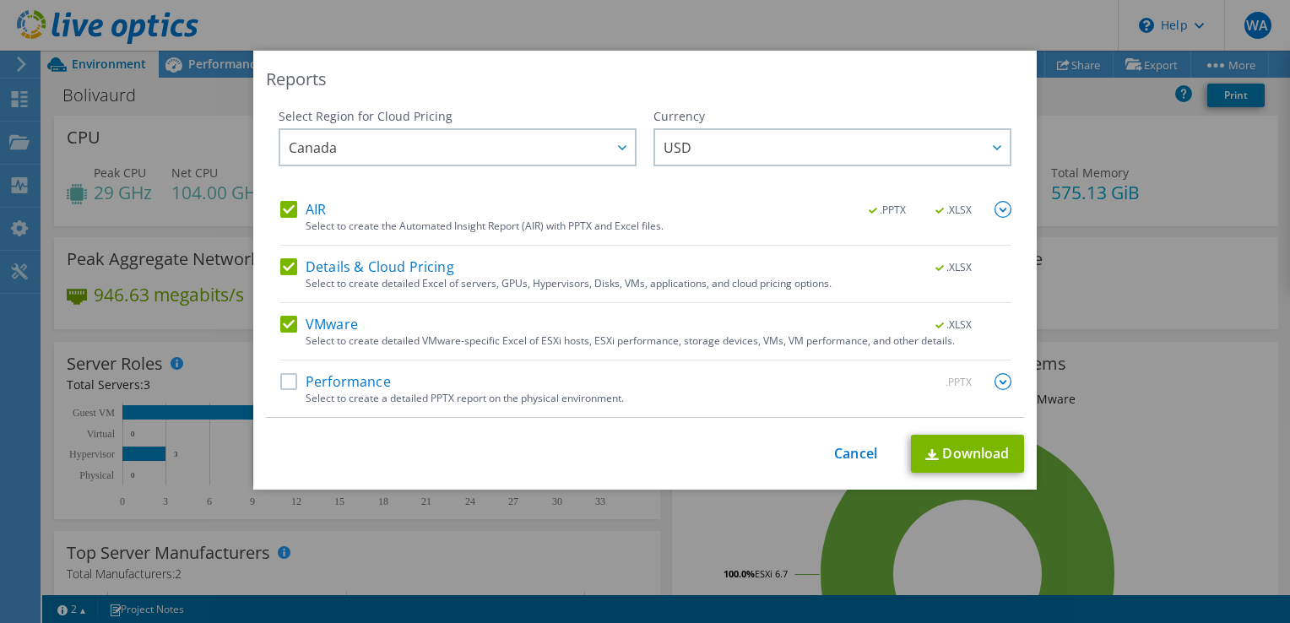
click at [280, 266] on label "Details & Cloud Pricing" at bounding box center [367, 266] width 174 height 17
click at [0, 0] on input "Details & Cloud Pricing" at bounding box center [0, 0] width 0 height 0
click at [990, 465] on link "Download" at bounding box center [967, 454] width 113 height 38
click at [286, 316] on label "VMware" at bounding box center [319, 324] width 78 height 17
click at [0, 0] on input "VMware" at bounding box center [0, 0] width 0 height 0
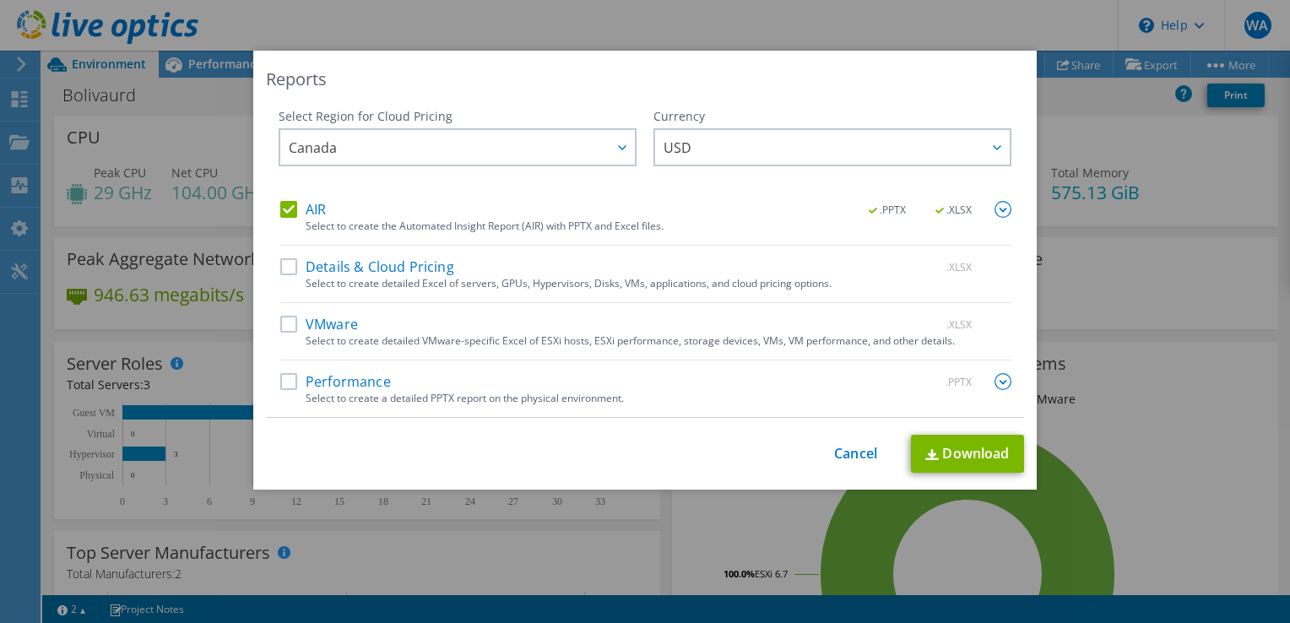
click at [288, 219] on div "AIR .PPTX .XLSX" at bounding box center [645, 210] width 731 height 19
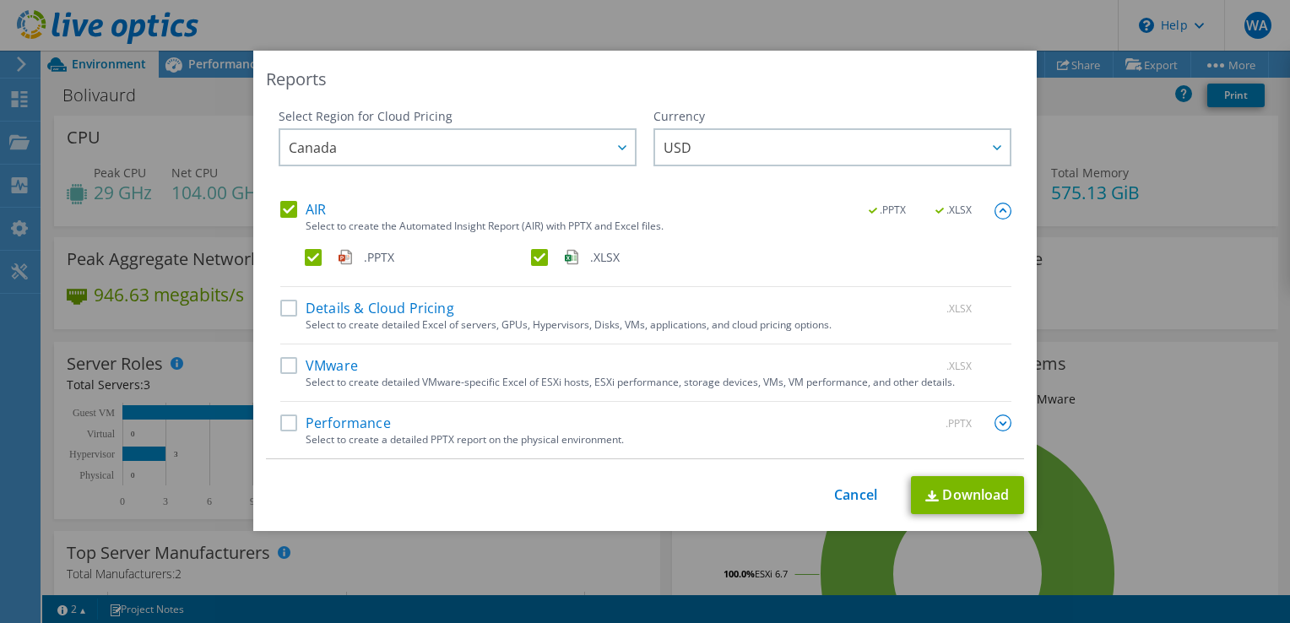
click at [287, 208] on label "AIR" at bounding box center [303, 209] width 46 height 17
click at [0, 0] on input "AIR" at bounding box center [0, 0] width 0 height 0
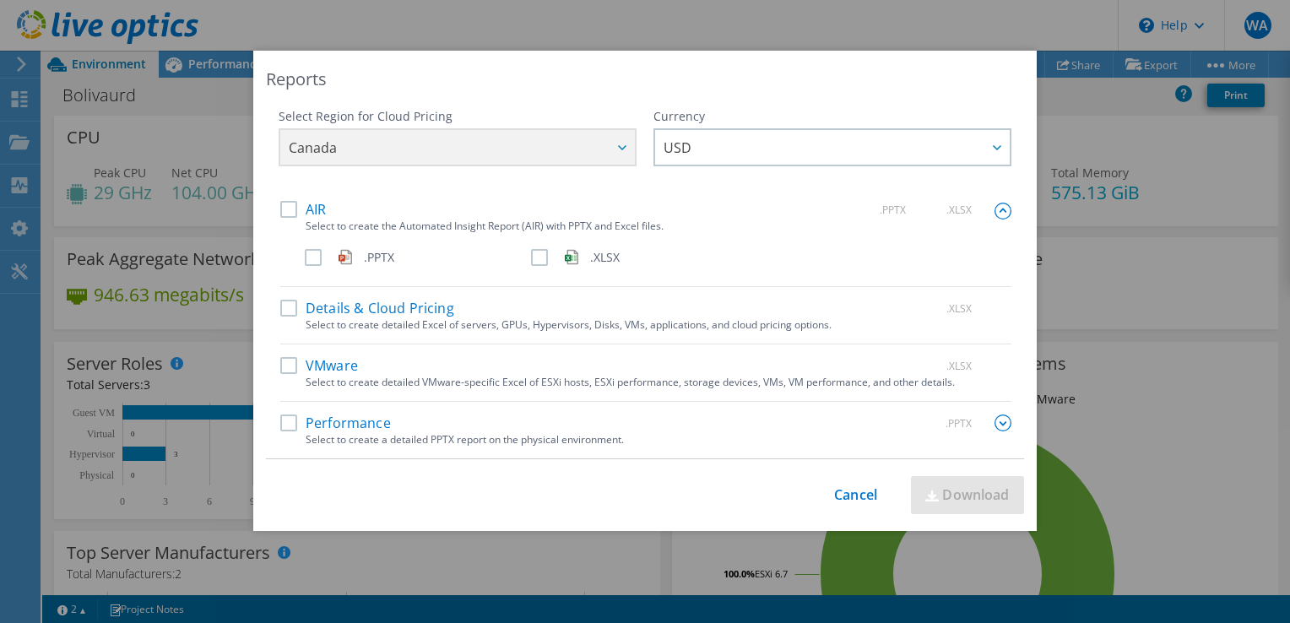
click at [284, 410] on div "AIR .PPTX .XLSX Select to create the Automated Insight Report (AIR) with PPTX a…" at bounding box center [645, 330] width 731 height 258
click at [281, 416] on label "Performance" at bounding box center [335, 423] width 111 height 17
click at [0, 0] on input "Performance" at bounding box center [0, 0] width 0 height 0
click at [967, 497] on link "Download" at bounding box center [967, 495] width 113 height 38
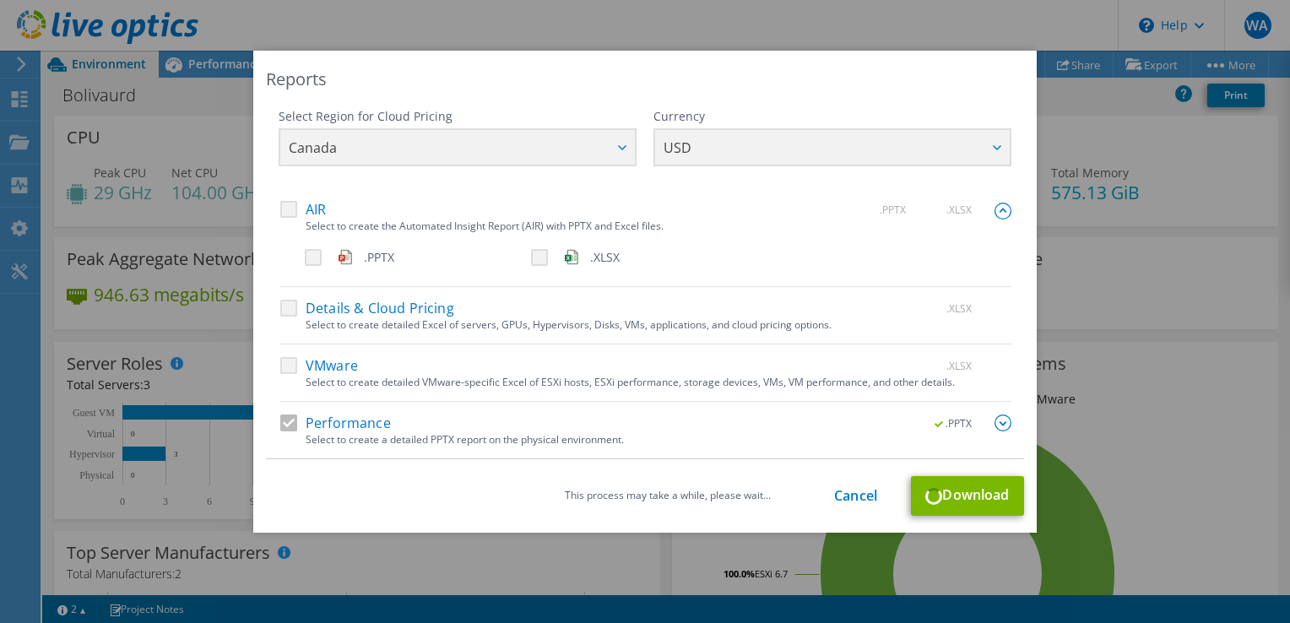
click at [995, 421] on img at bounding box center [1003, 423] width 17 height 17
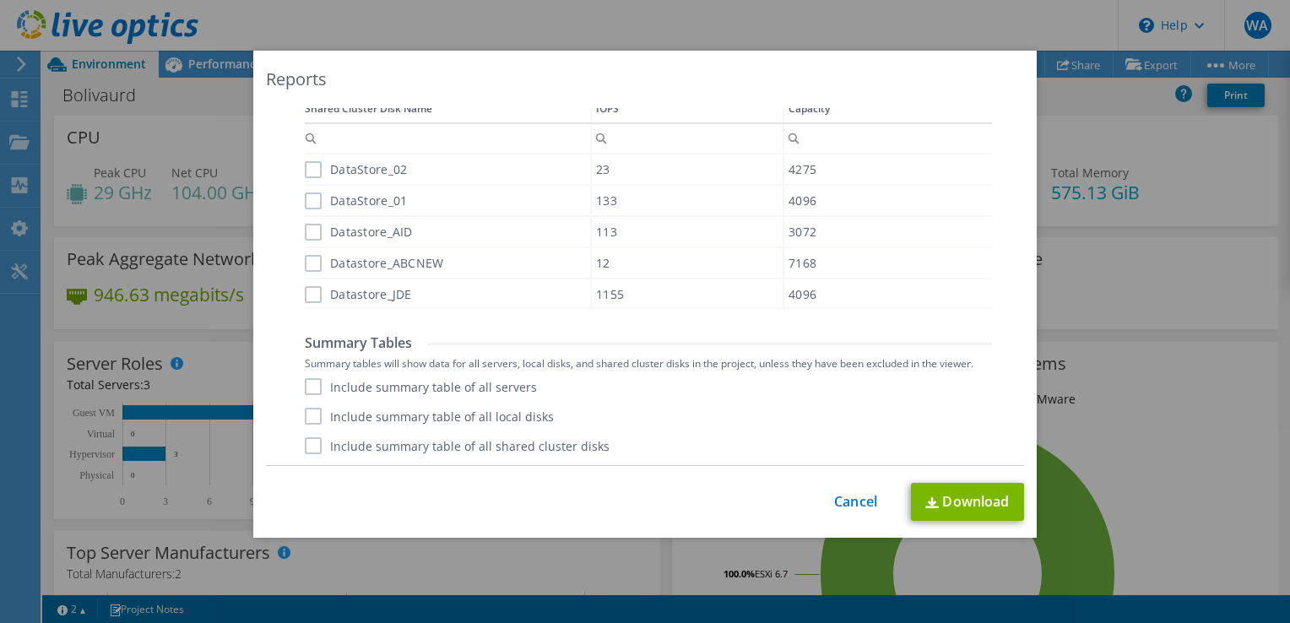
scroll to position [753, 0]
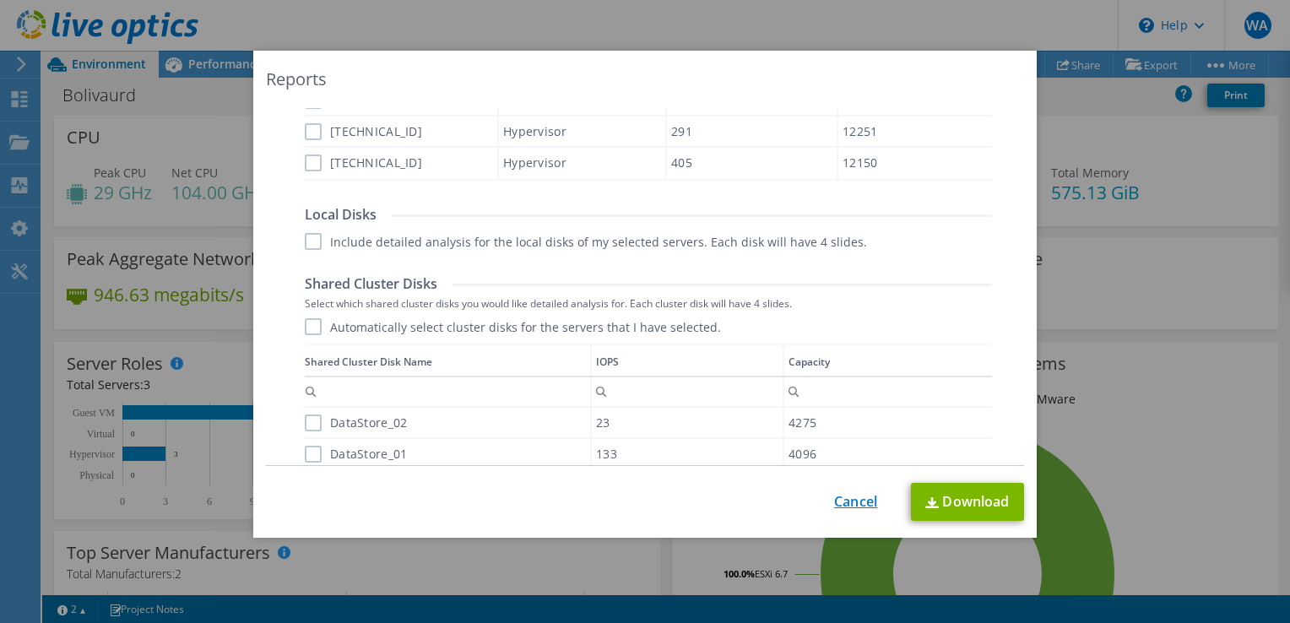
click at [851, 498] on link "Cancel" at bounding box center [855, 502] width 43 height 16
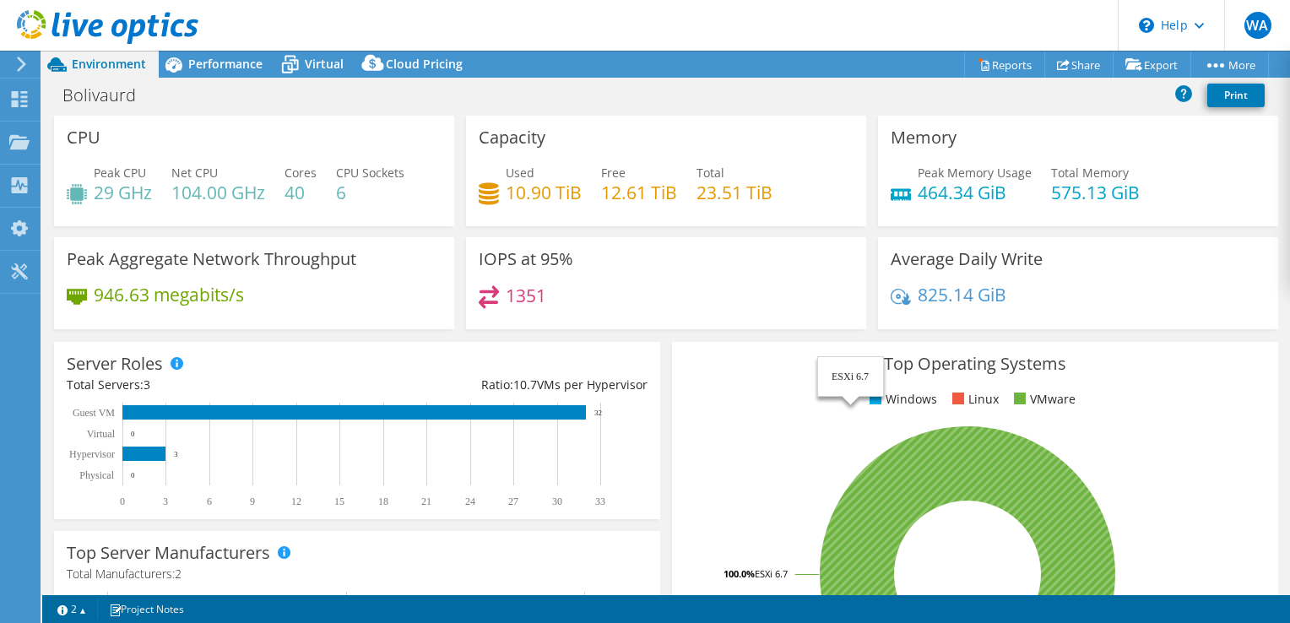
scroll to position [0, 0]
